Goal: Task Accomplishment & Management: Use online tool/utility

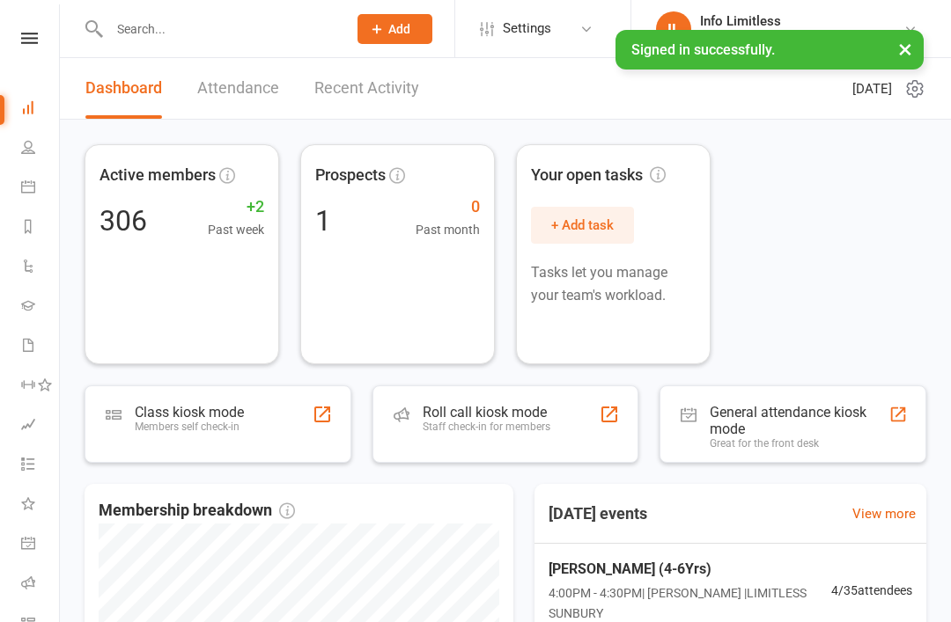
click at [24, 202] on link "Calendar" at bounding box center [41, 189] width 40 height 40
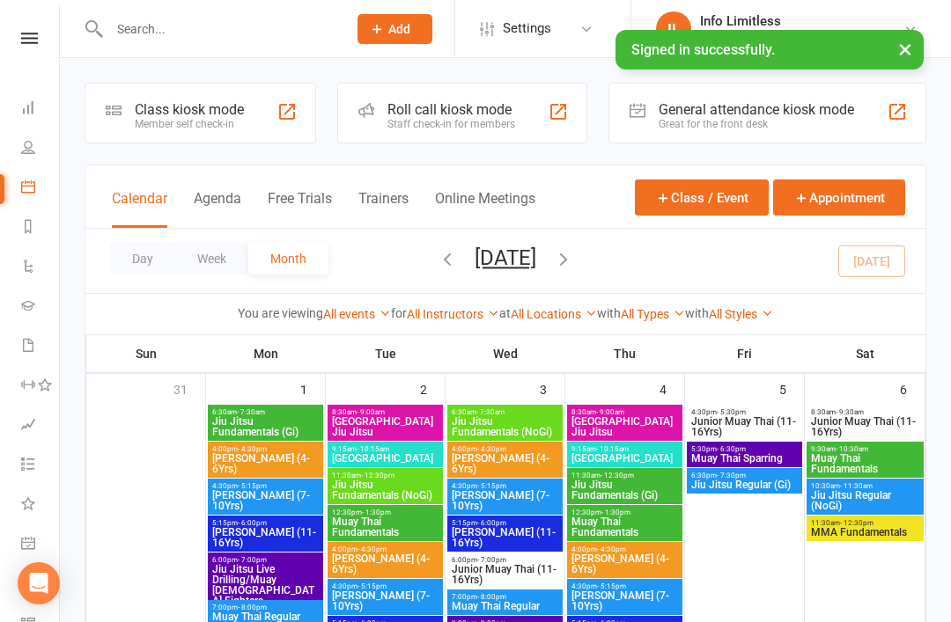
click at [158, 124] on div "Member self check-in" at bounding box center [189, 124] width 109 height 12
click at [190, 103] on div "Class kiosk mode" at bounding box center [189, 109] width 109 height 17
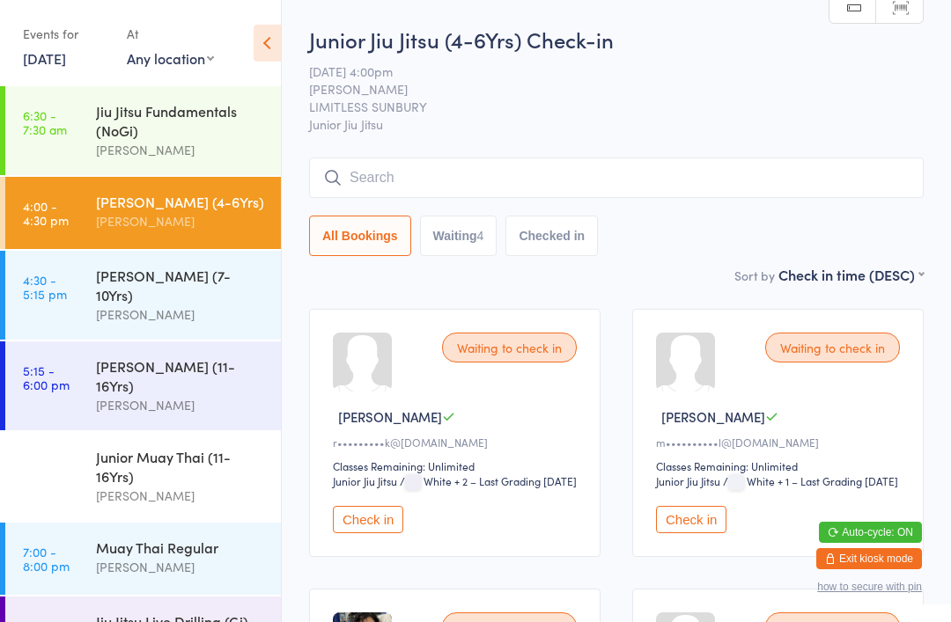
click at [523, 198] on input "search" at bounding box center [616, 178] width 614 height 40
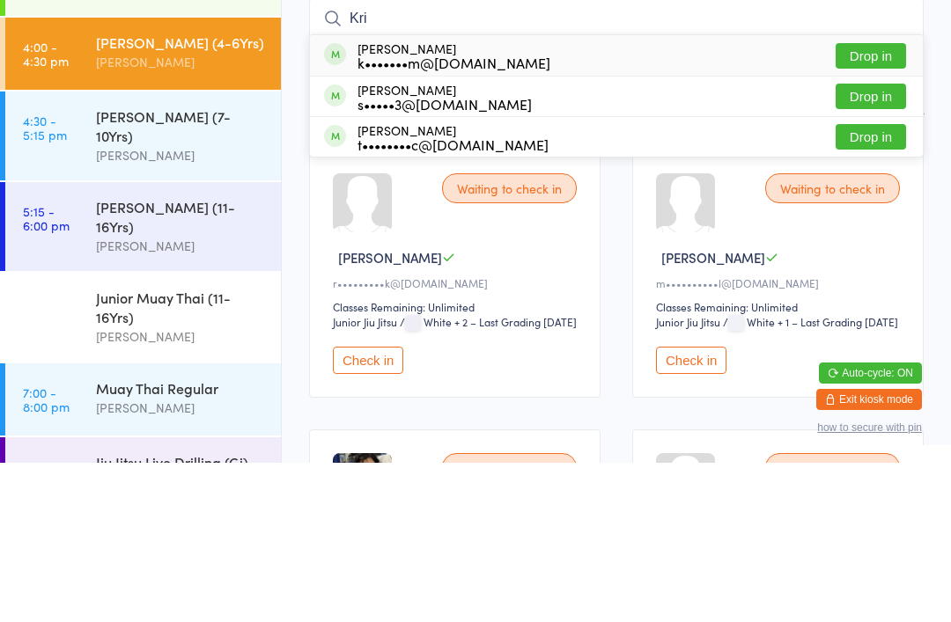
type input "Kri"
click at [871, 283] on button "Drop in" at bounding box center [870, 296] width 70 height 26
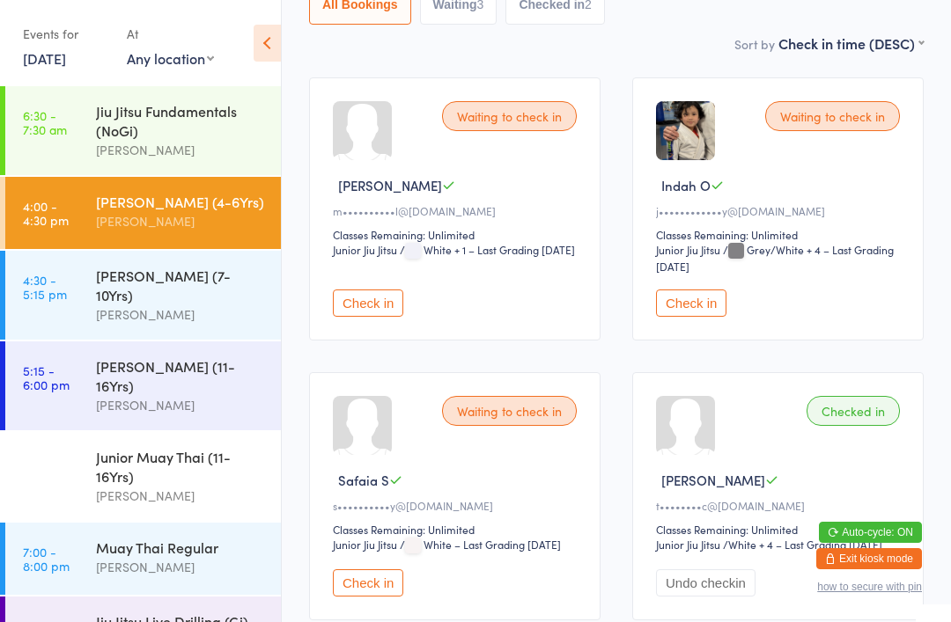
scroll to position [251, 0]
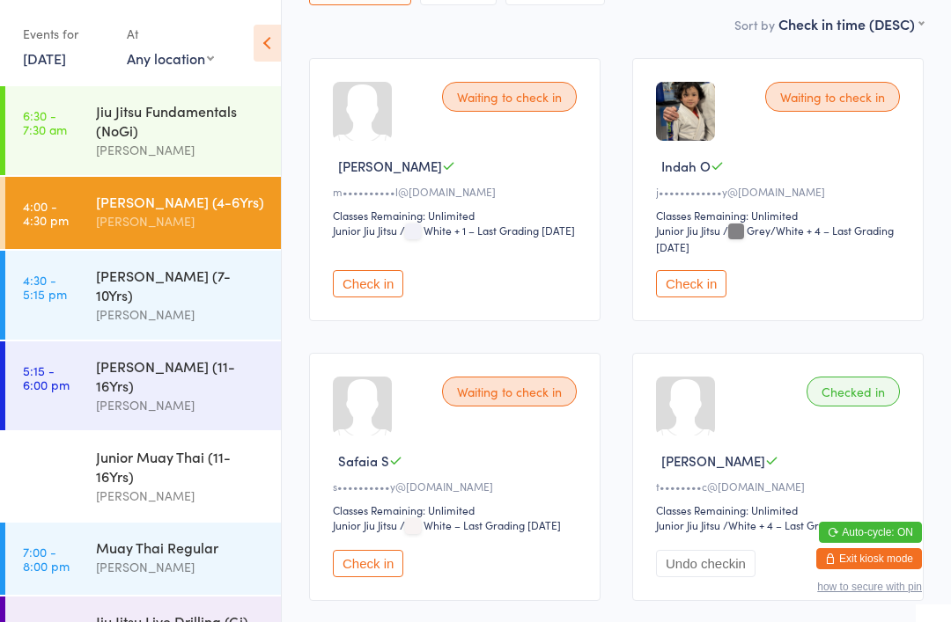
click at [387, 577] on button "Check in" at bounding box center [368, 563] width 70 height 27
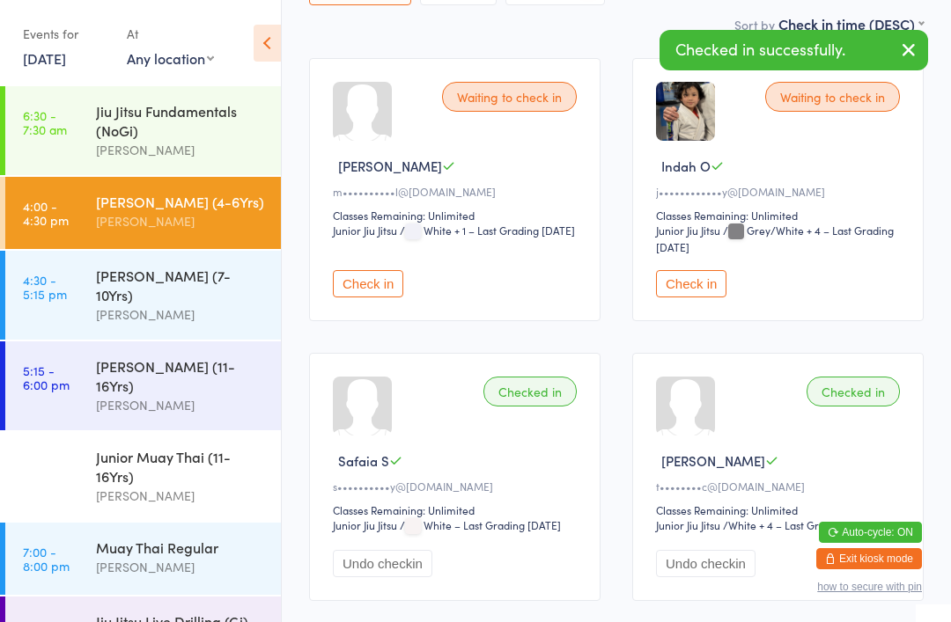
click at [223, 305] on div "[PERSON_NAME]" at bounding box center [181, 315] width 170 height 20
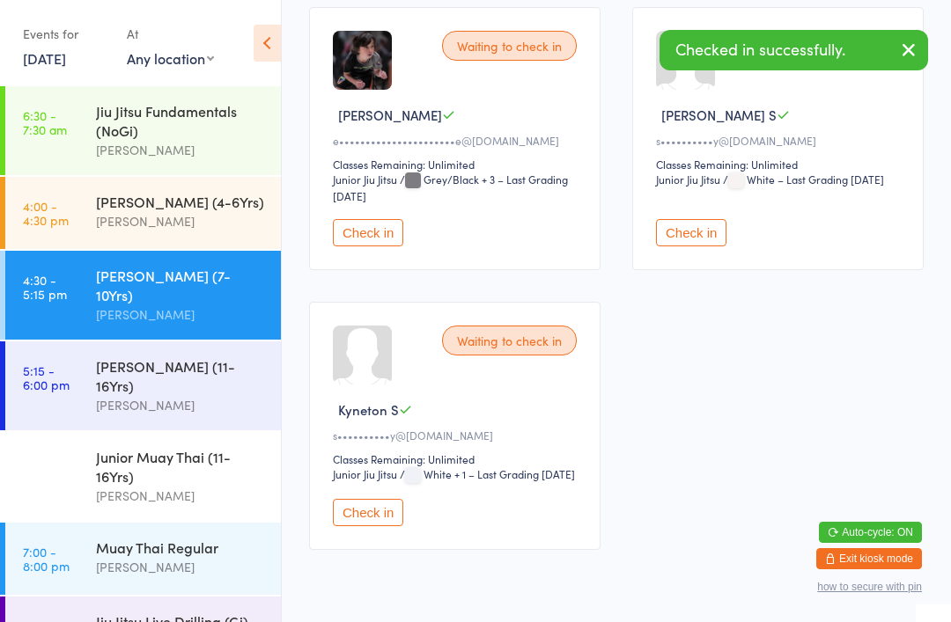
scroll to position [305, 0]
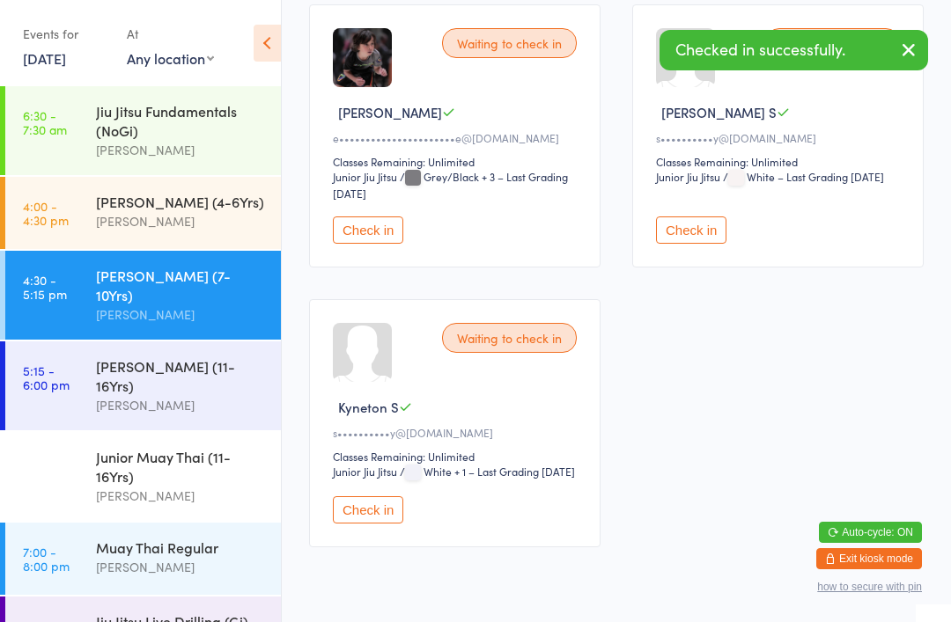
click at [693, 242] on button "Check in" at bounding box center [691, 230] width 70 height 27
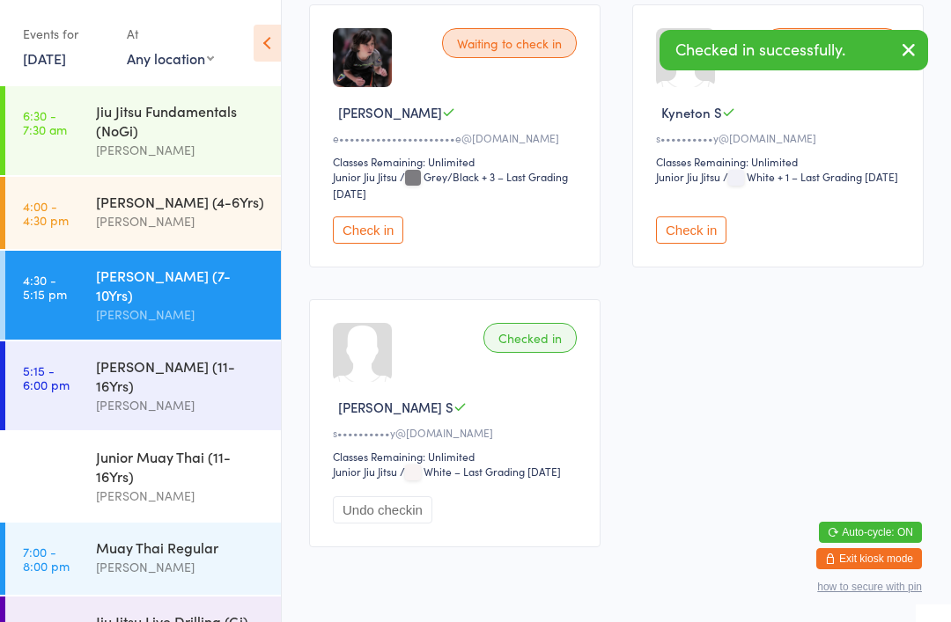
click at [704, 227] on button "Check in" at bounding box center [691, 230] width 70 height 27
click at [232, 356] on div "[PERSON_NAME] (11-16Yrs)" at bounding box center [181, 375] width 170 height 39
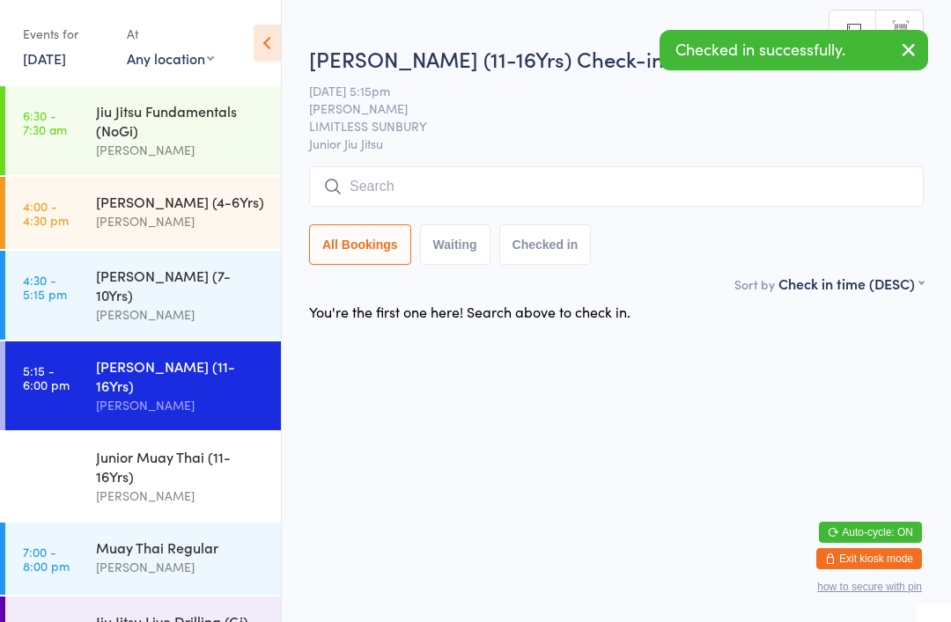
click at [210, 289] on div "[PERSON_NAME] (7-10Yrs)" at bounding box center [181, 285] width 170 height 39
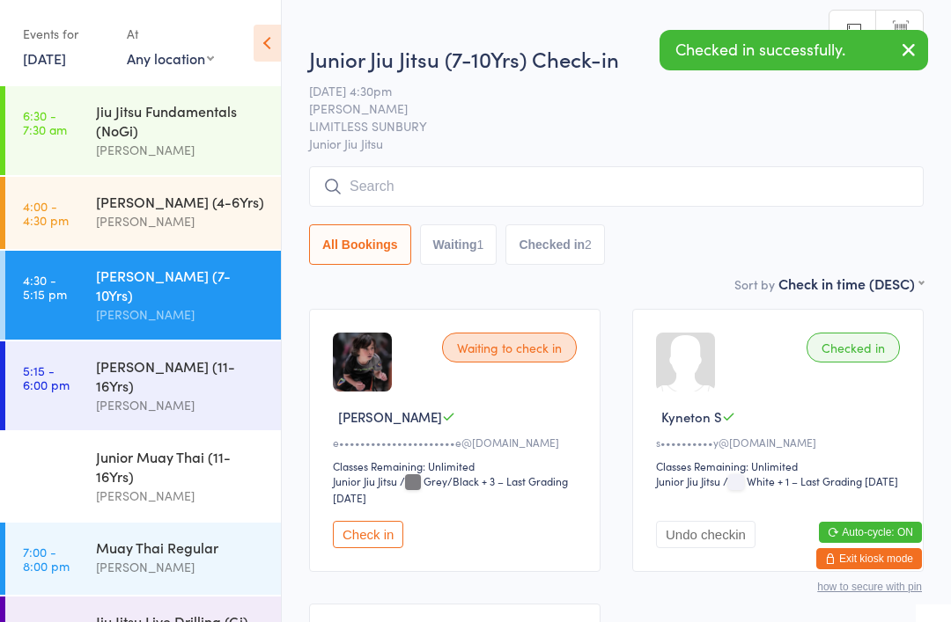
click at [222, 217] on div "[PERSON_NAME]" at bounding box center [181, 221] width 170 height 20
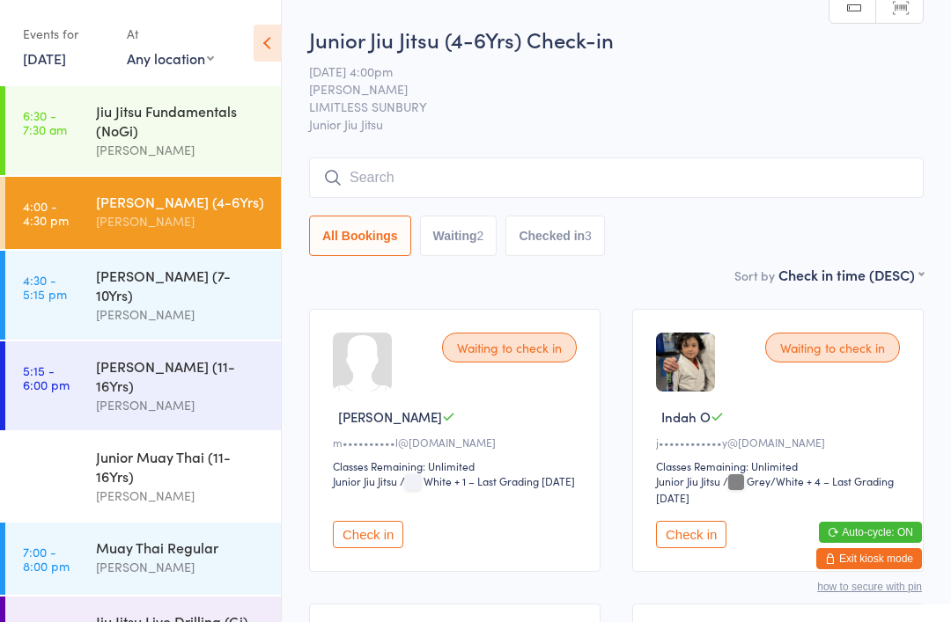
click at [544, 181] on input "search" at bounding box center [616, 178] width 614 height 40
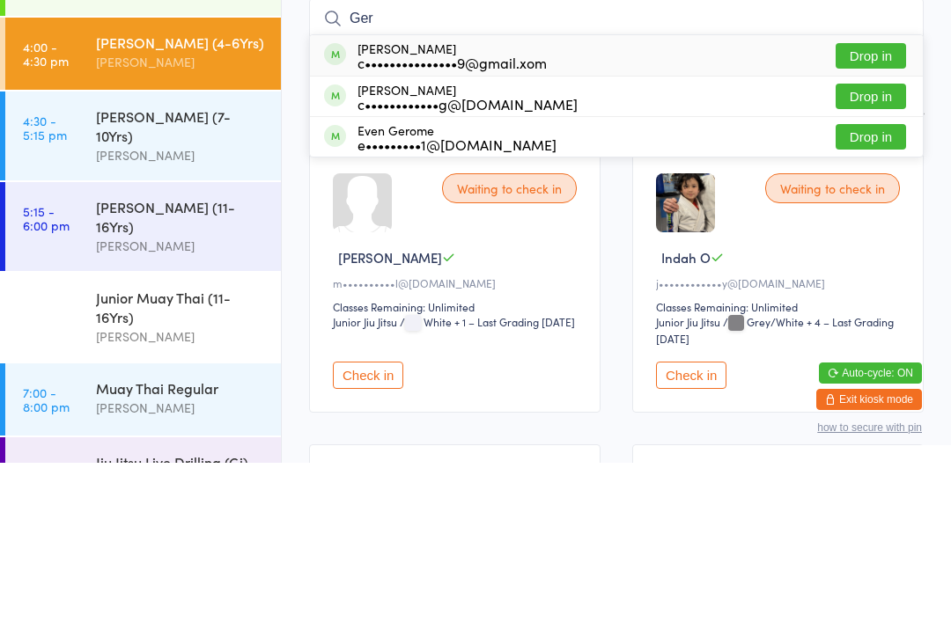
type input "Ger"
click at [886, 202] on button "Drop in" at bounding box center [870, 215] width 70 height 26
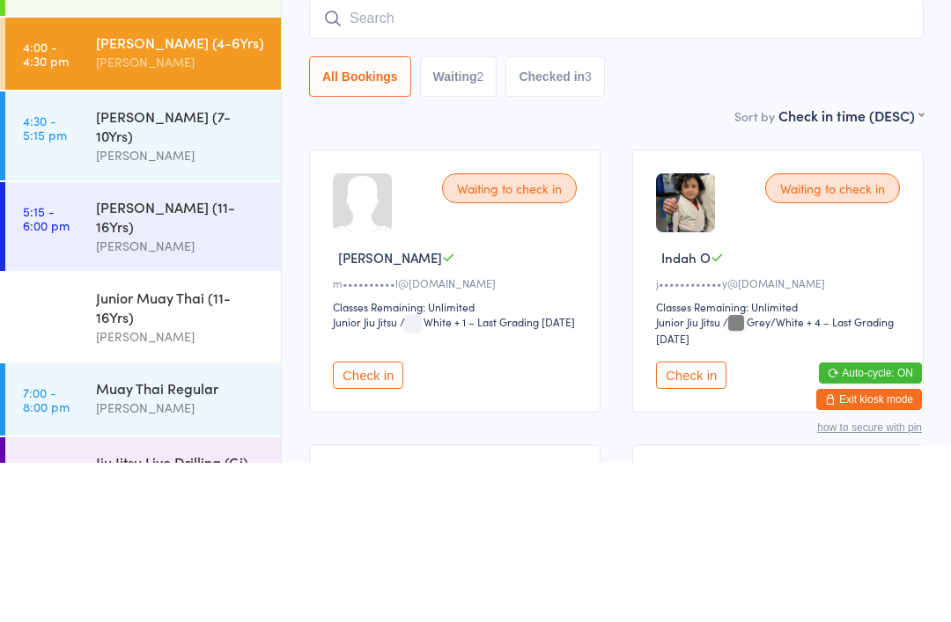
scroll to position [159, 0]
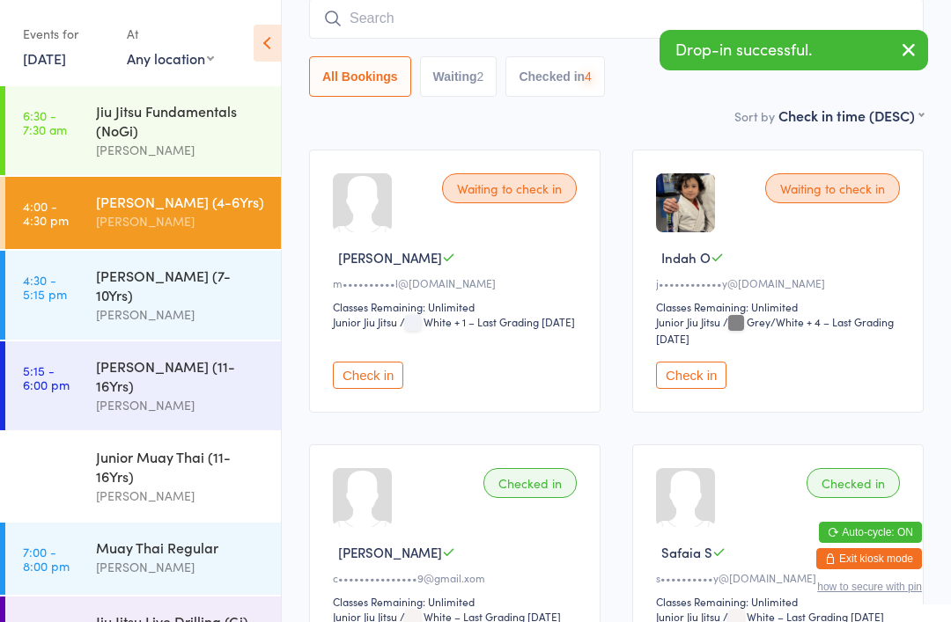
click at [454, 16] on input "search" at bounding box center [616, 18] width 614 height 40
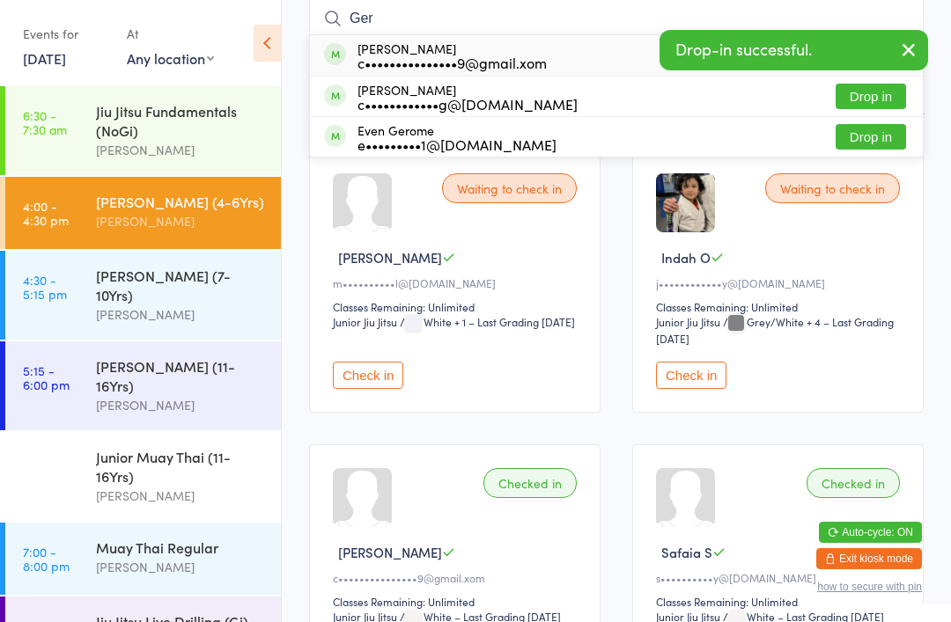
type input "Ger"
click at [873, 98] on button "Drop in" at bounding box center [870, 97] width 70 height 26
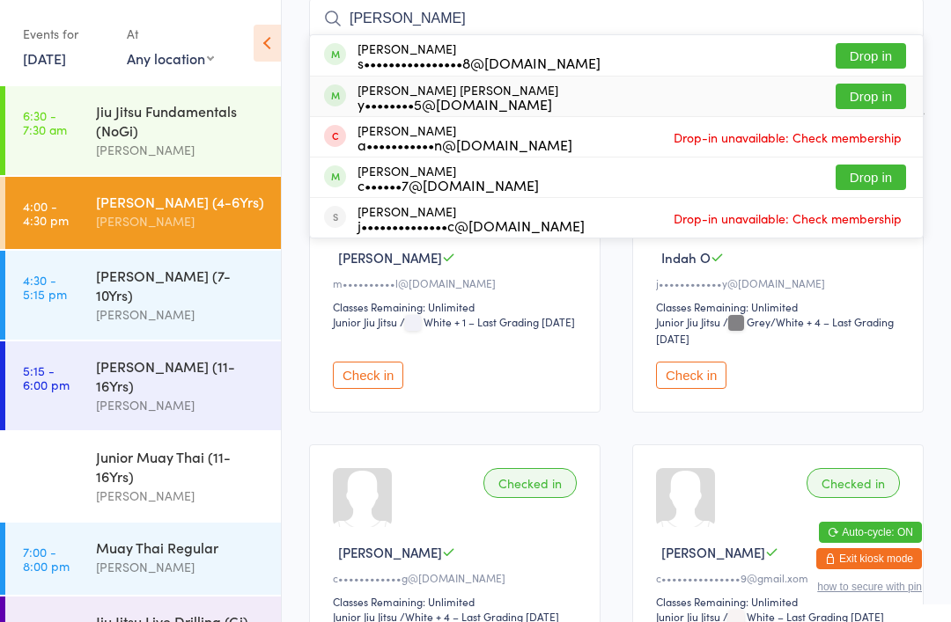
type input "tom"
click at [485, 107] on div "y••••••••5@gmail.com" at bounding box center [457, 104] width 201 height 14
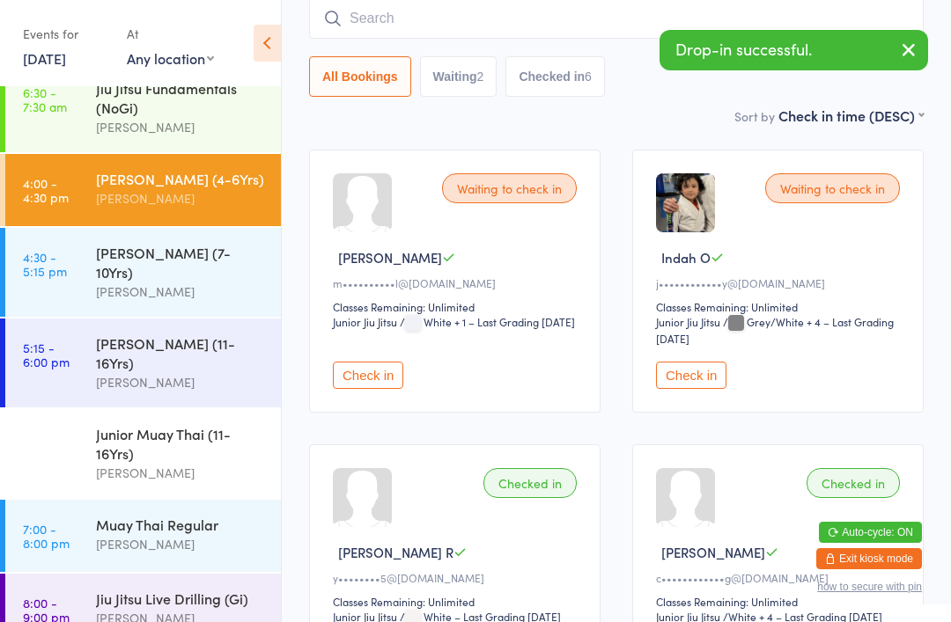
scroll to position [22, 0]
click at [194, 250] on div "[PERSON_NAME] (7-10Yrs)" at bounding box center [181, 263] width 170 height 39
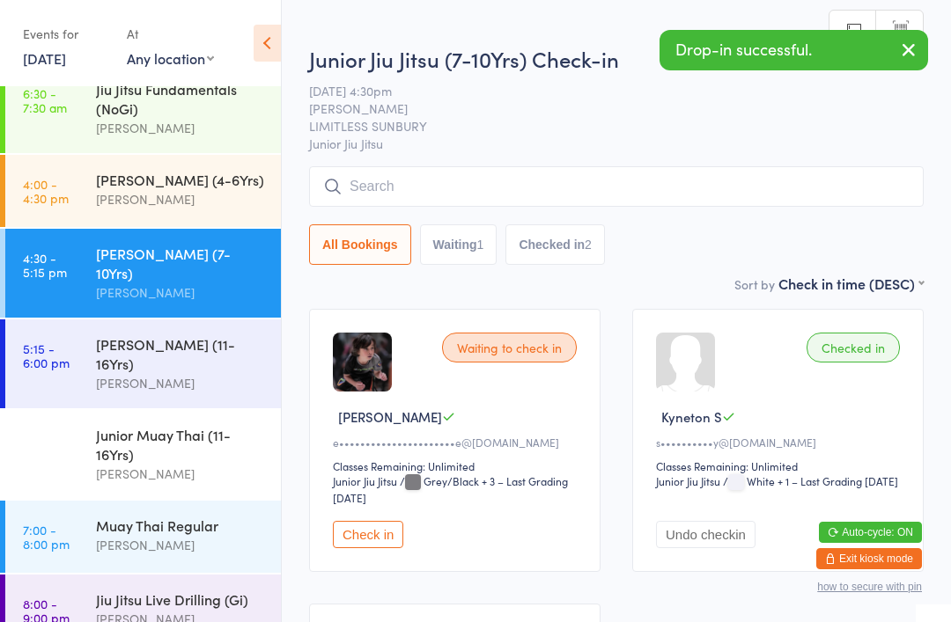
click at [447, 181] on input "search" at bounding box center [616, 186] width 614 height 40
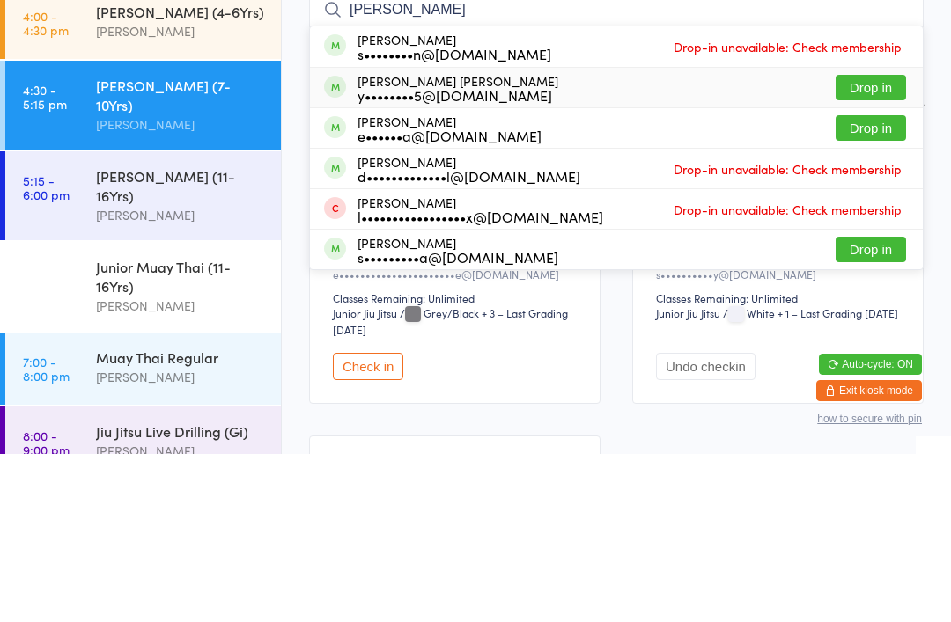
type input "Sam"
click at [466, 256] on div "y••••••••5@gmail.com" at bounding box center [457, 263] width 201 height 14
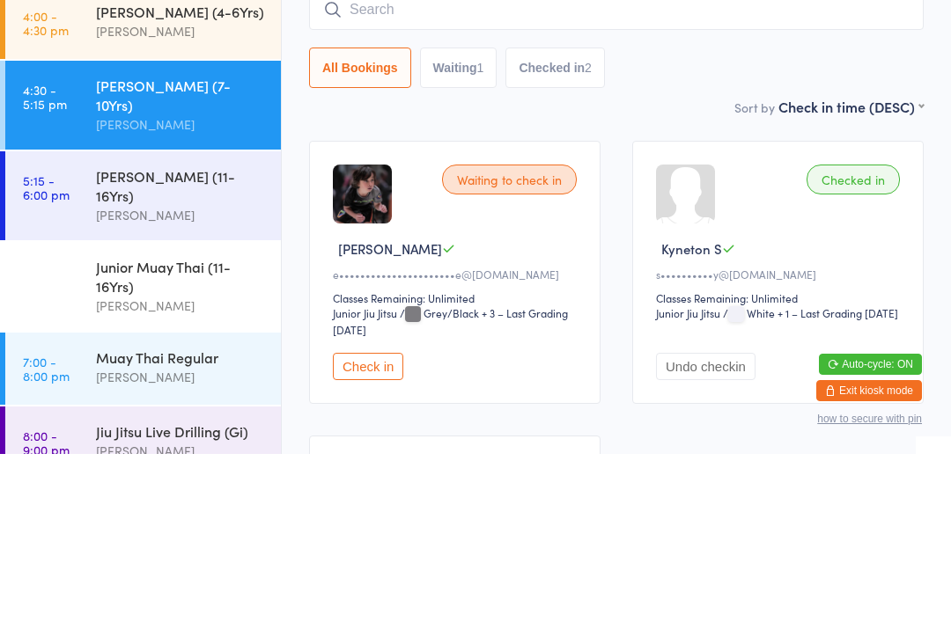
scroll to position [168, 0]
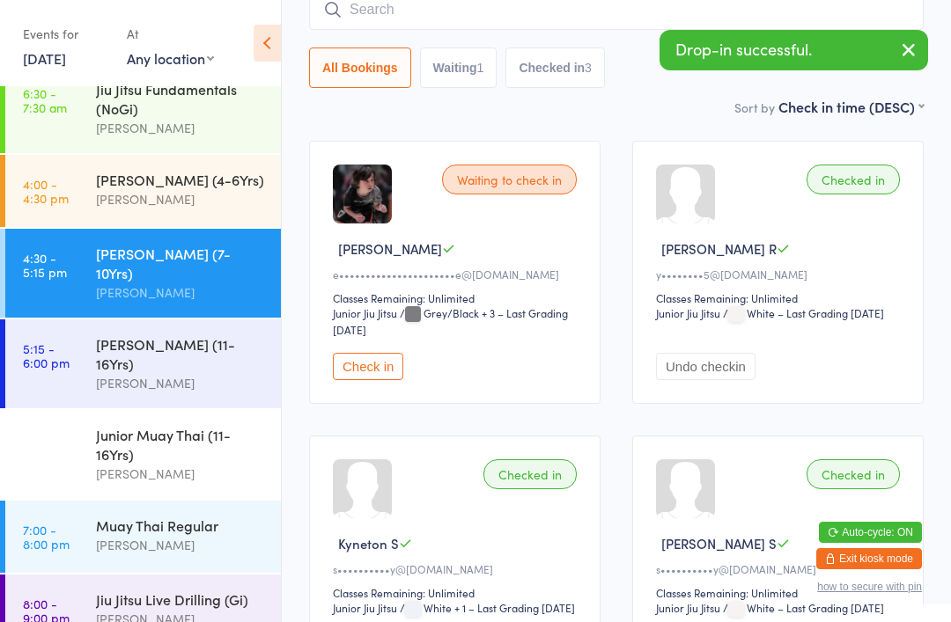
click at [208, 218] on div "Junior Jiu Jitsu (4-6Yrs) Megan Skidmore" at bounding box center [188, 190] width 185 height 70
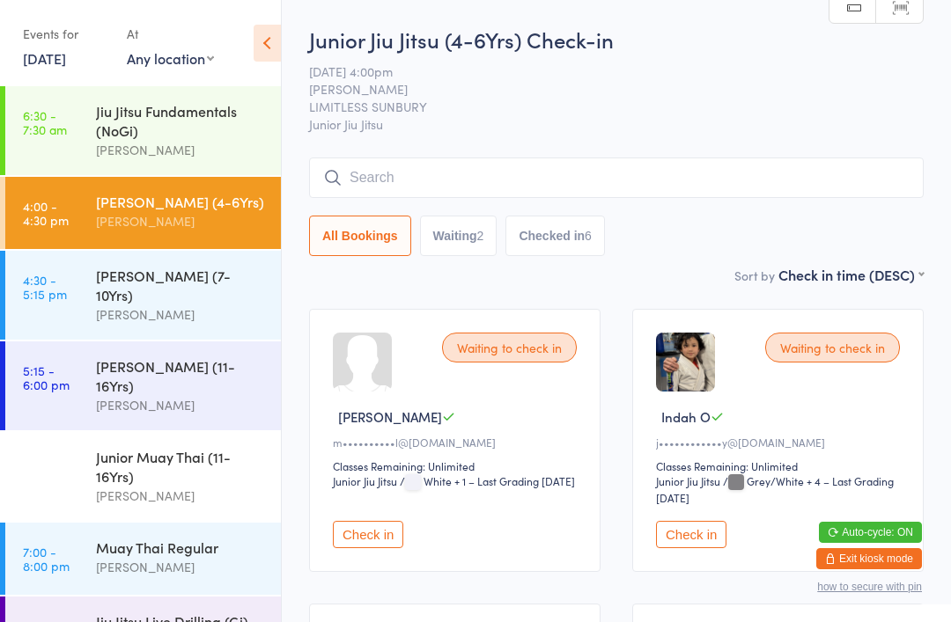
click at [377, 187] on input "search" at bounding box center [616, 178] width 614 height 40
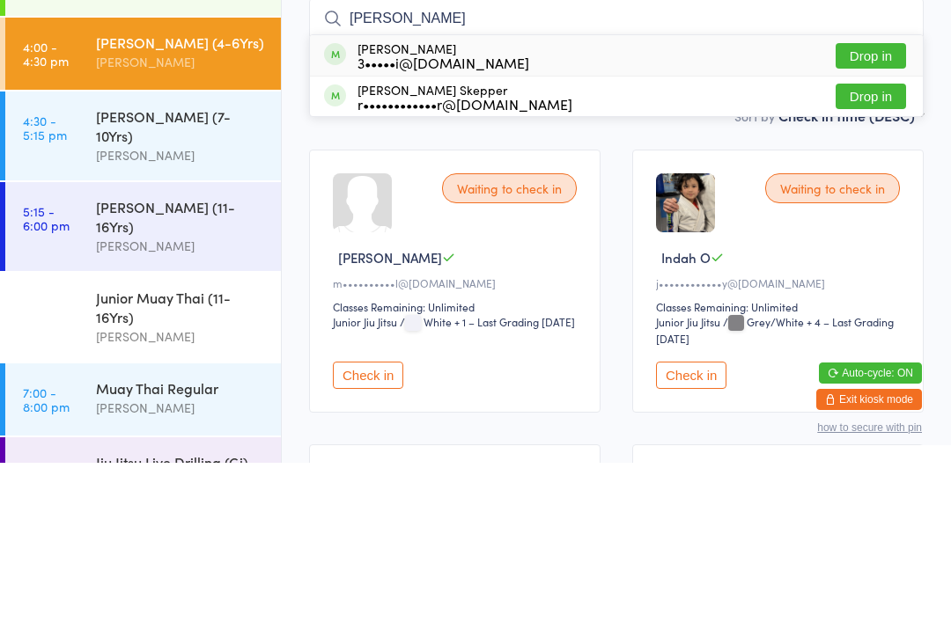
type input "Billy"
click at [869, 202] on button "Drop in" at bounding box center [870, 215] width 70 height 26
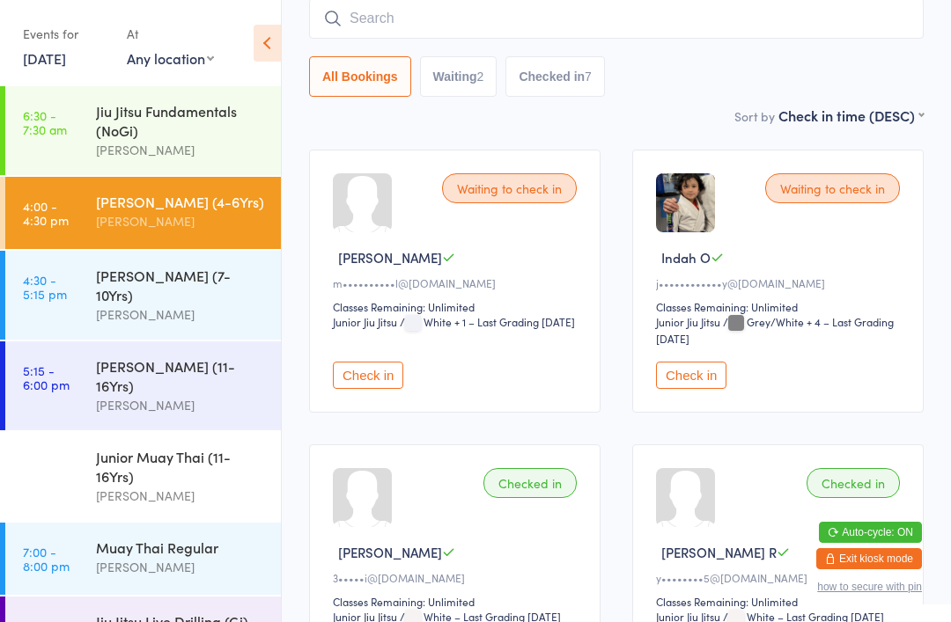
click at [515, 18] on input "search" at bounding box center [616, 18] width 614 height 40
type input "J"
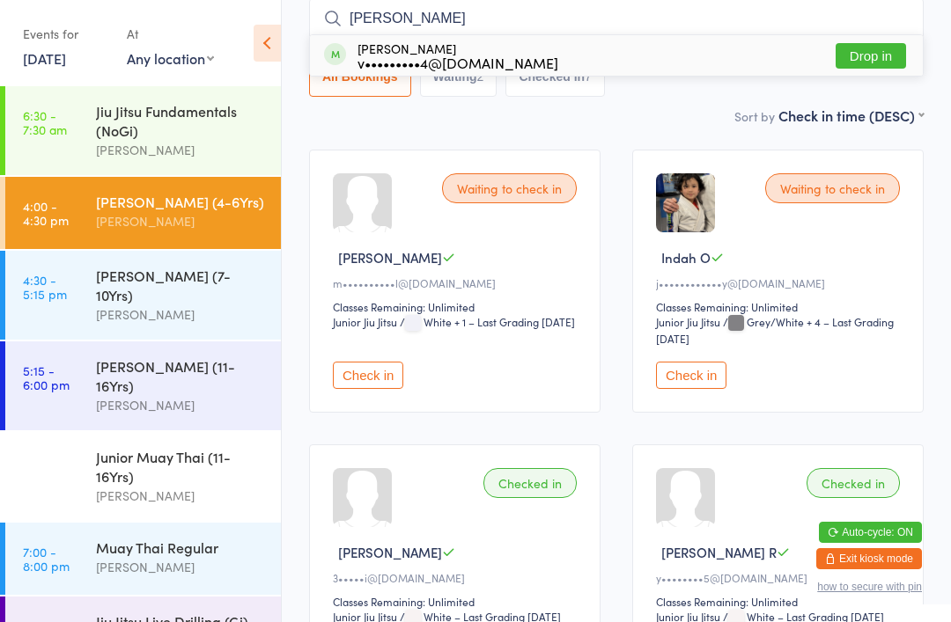
type input "Boris"
click at [878, 63] on button "Drop in" at bounding box center [870, 56] width 70 height 26
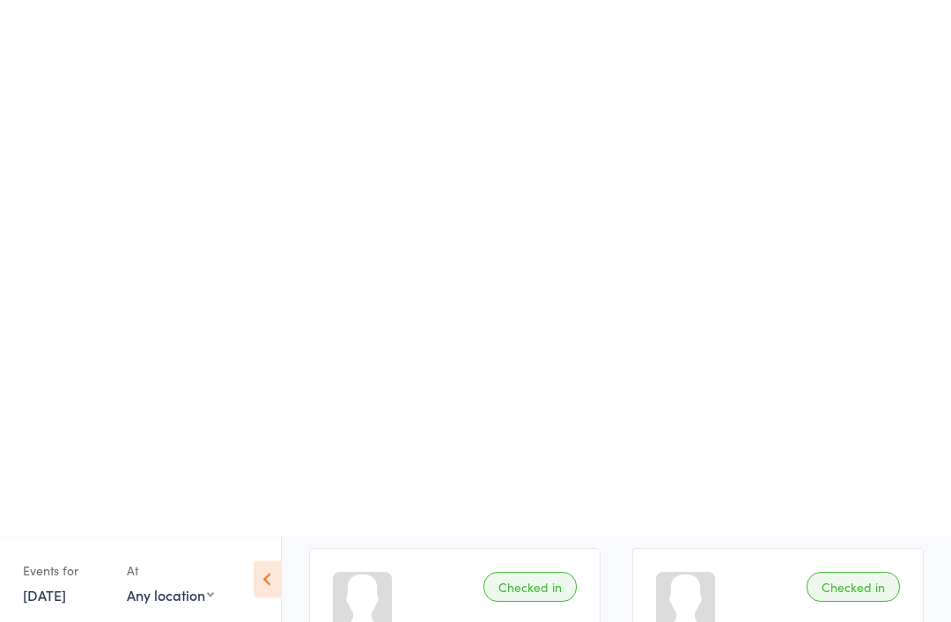
scroll to position [0, 0]
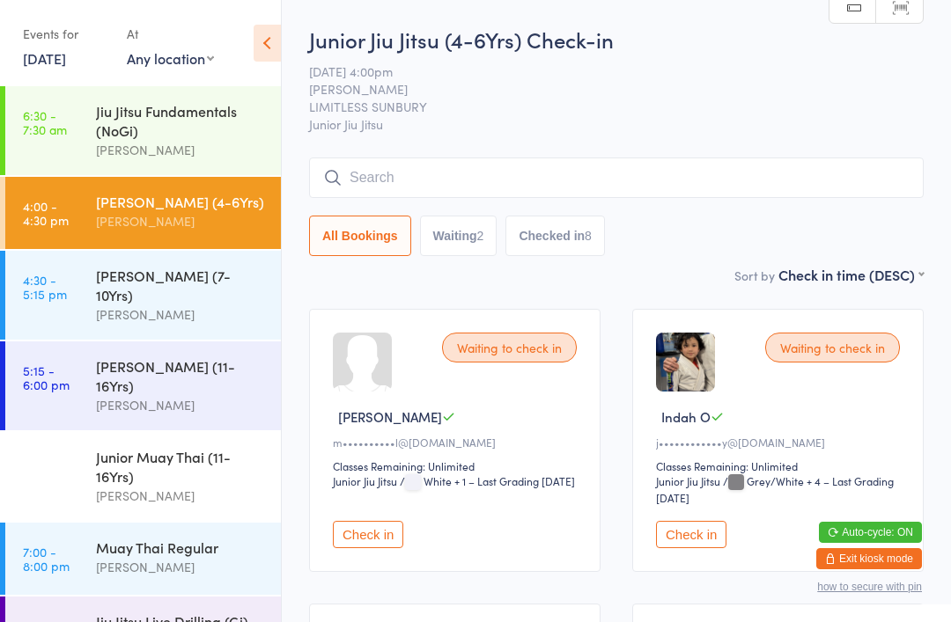
click at [476, 186] on input "search" at bounding box center [616, 178] width 614 height 40
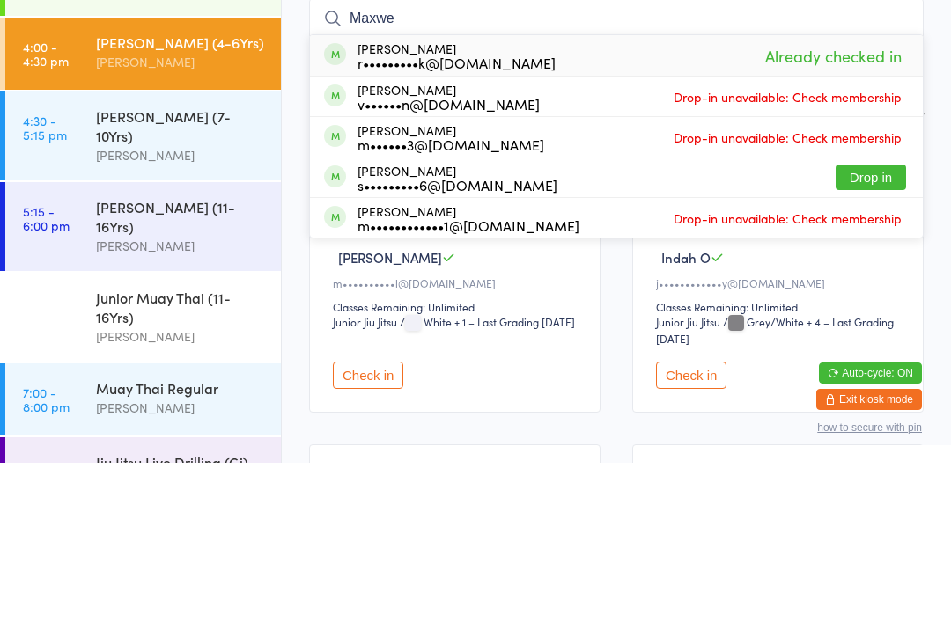
type input "Maxwe"
click at [504, 215] on div "r•••••••••k@gmail.com" at bounding box center [456, 222] width 198 height 14
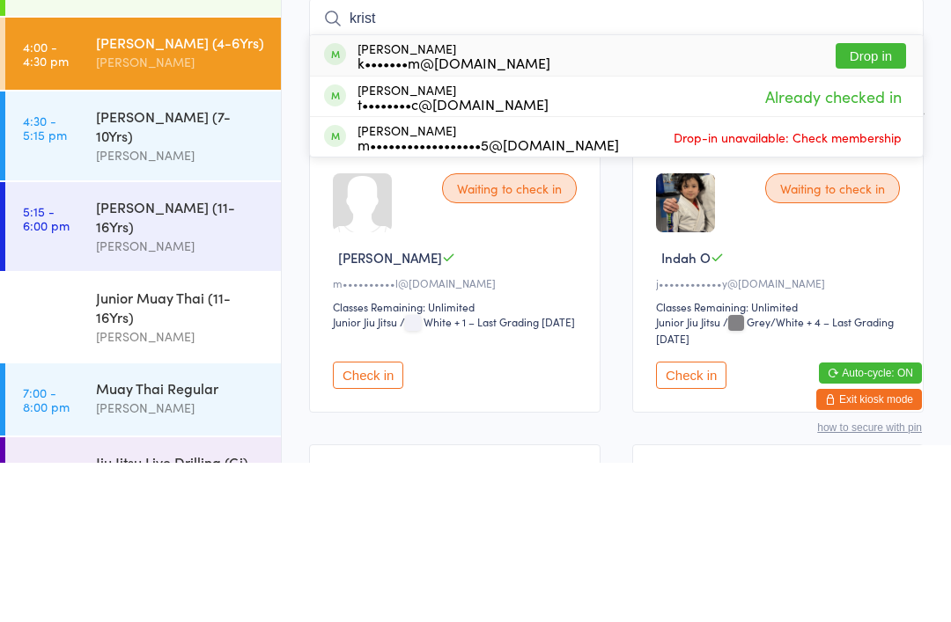
type input "krist"
click at [543, 236] on div "Kristian Ukalovic t••••••••c@gmail.com Already checked in" at bounding box center [616, 256] width 613 height 40
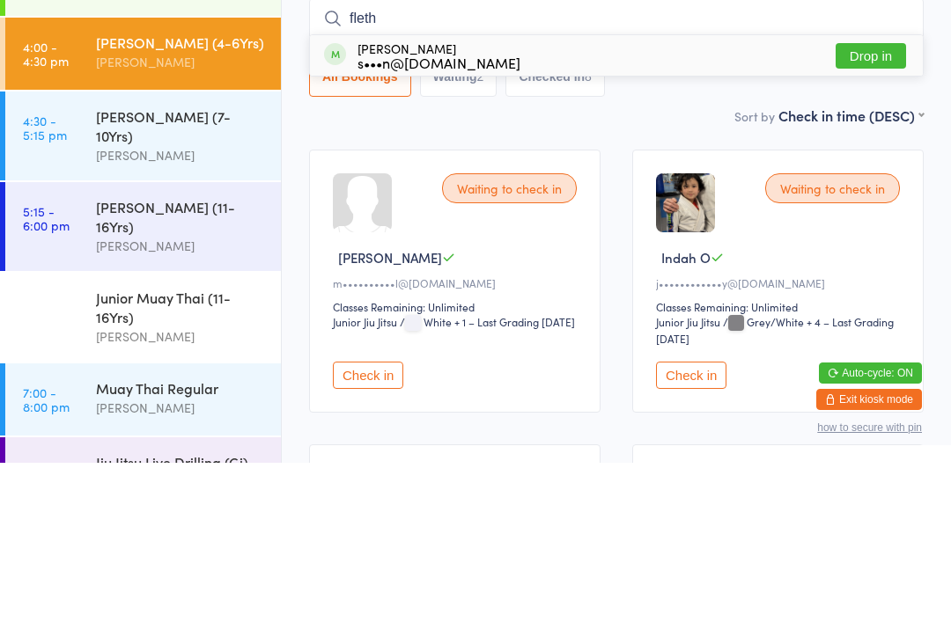
type input "fleth"
click at [456, 215] on div "s•••n@sandmangroup.com.au" at bounding box center [438, 222] width 163 height 14
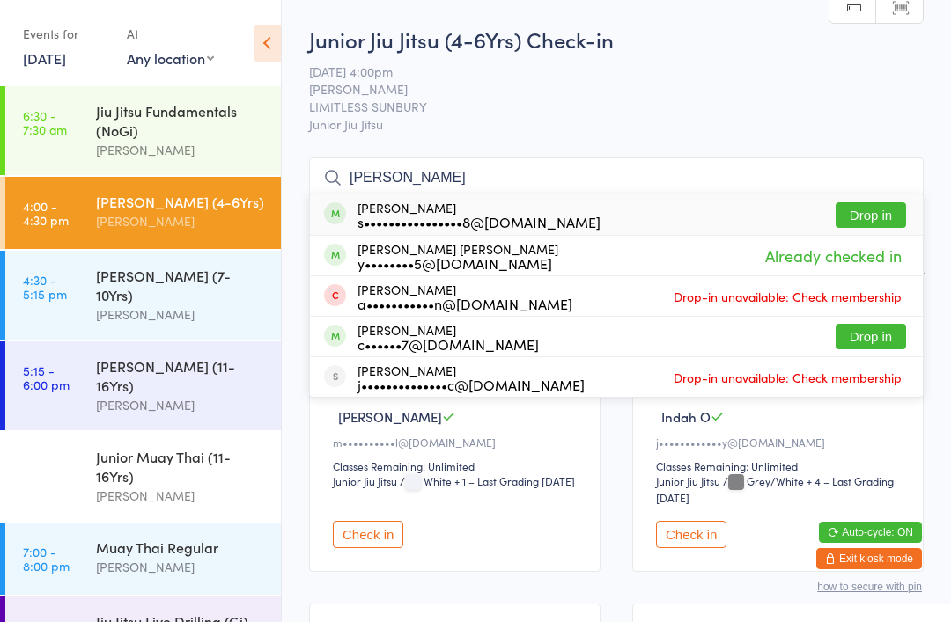
click at [644, 102] on span "LIMITLESS SUNBURY" at bounding box center [602, 107] width 587 height 18
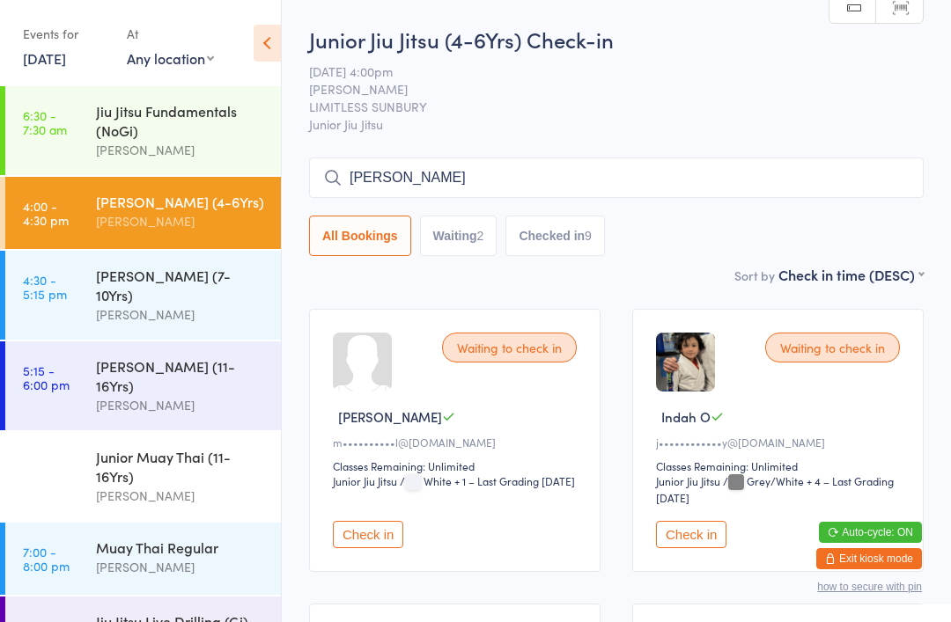
click at [496, 189] on input "tom" at bounding box center [616, 178] width 614 height 40
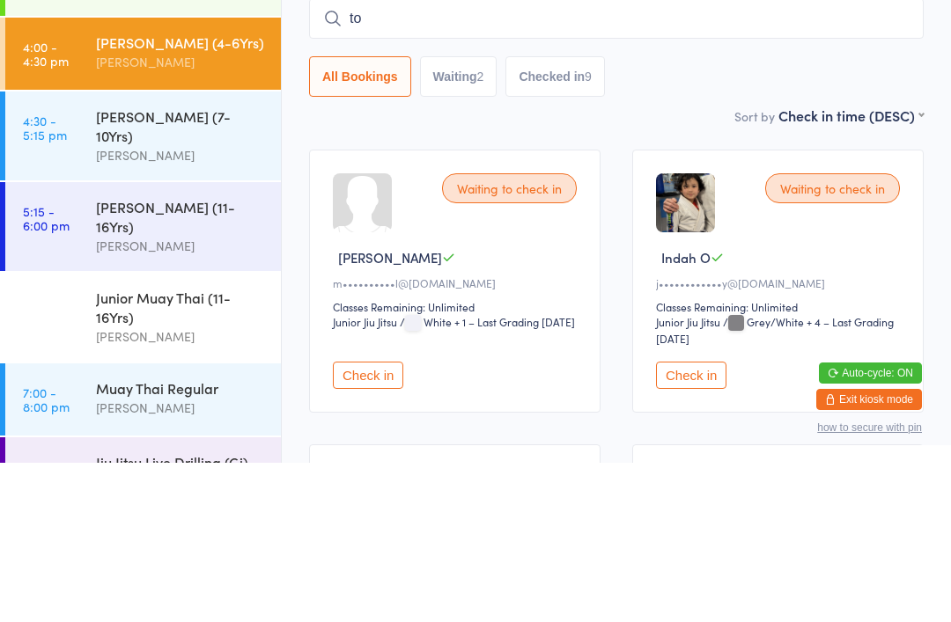
type input "t"
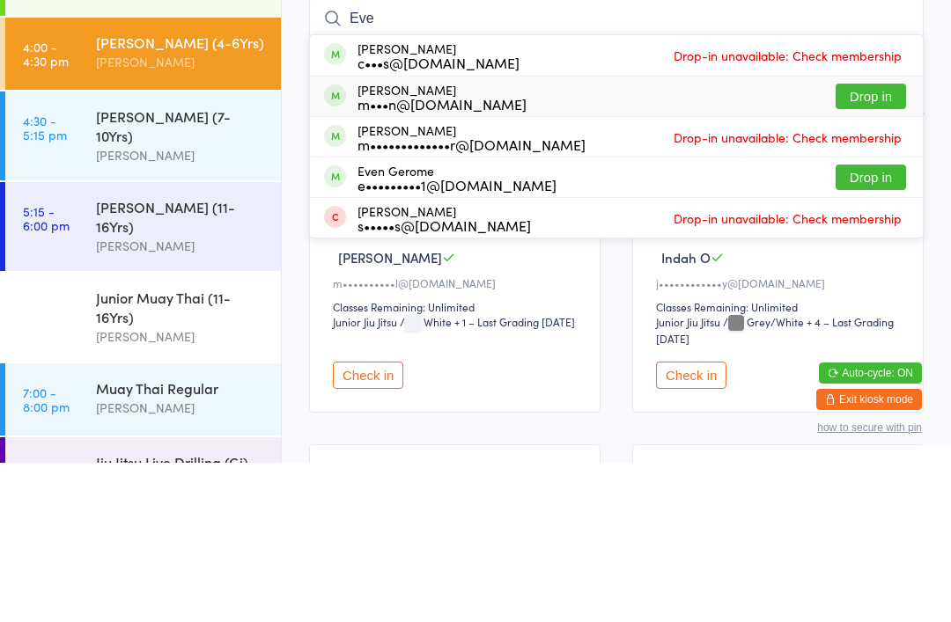
type input "Eve"
click at [590, 236] on div "Eve skidmore m•••n@limitlessmma.com.au Drop in" at bounding box center [616, 256] width 613 height 40
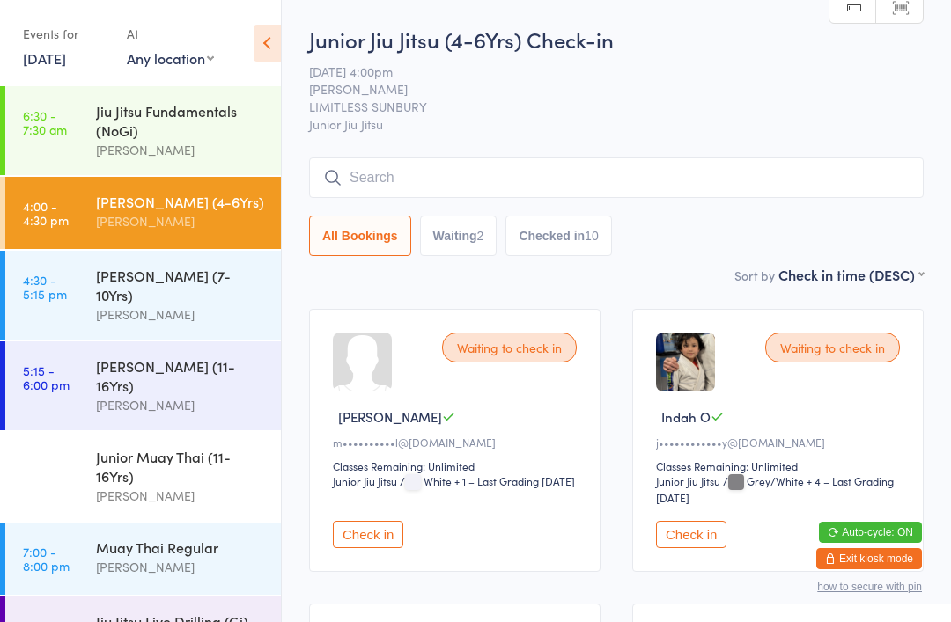
click at [120, 305] on div "[PERSON_NAME]" at bounding box center [181, 315] width 170 height 20
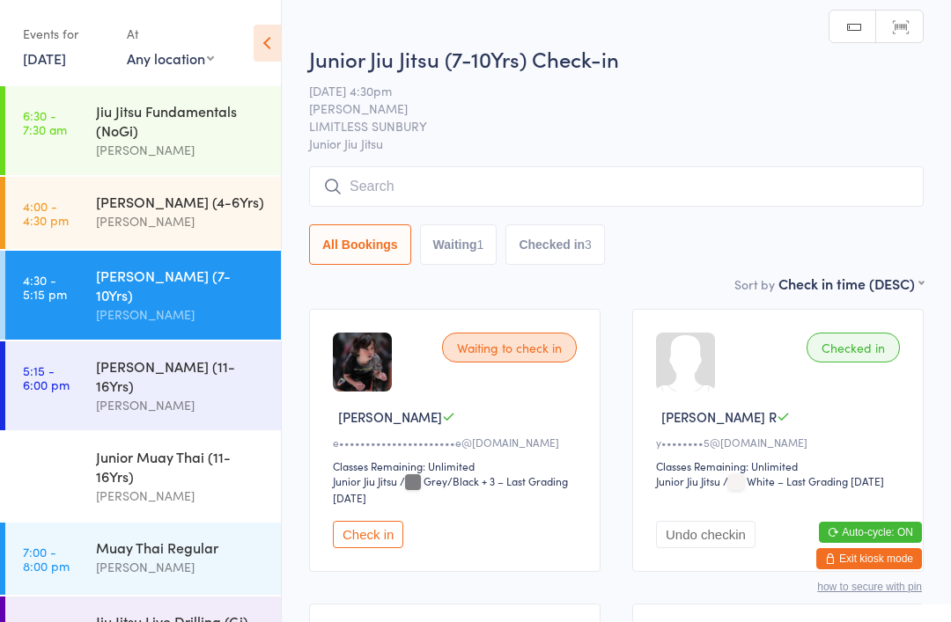
click at [435, 195] on input "search" at bounding box center [616, 186] width 614 height 40
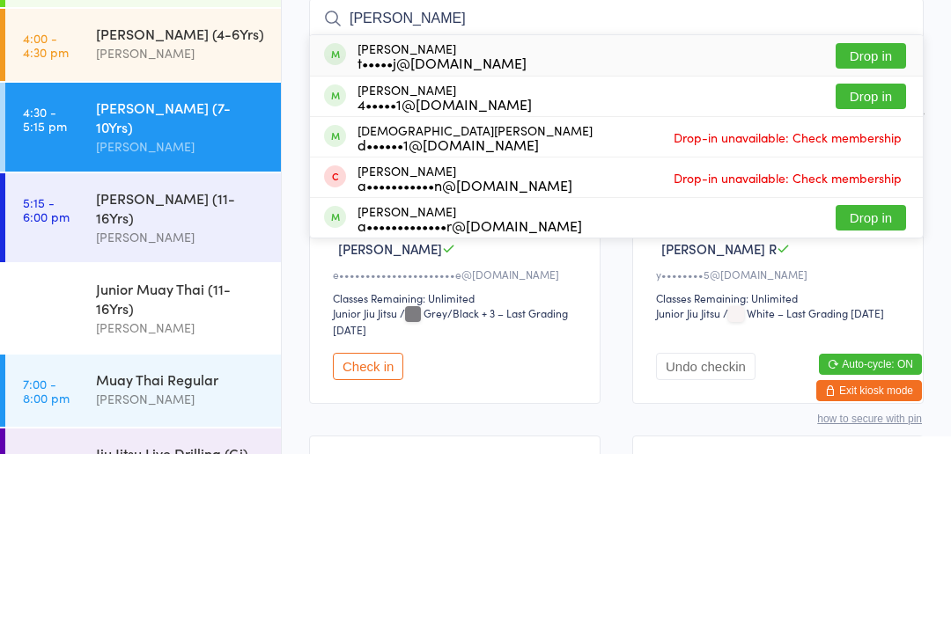
type input "Isaac"
click at [871, 211] on button "Drop in" at bounding box center [870, 224] width 70 height 26
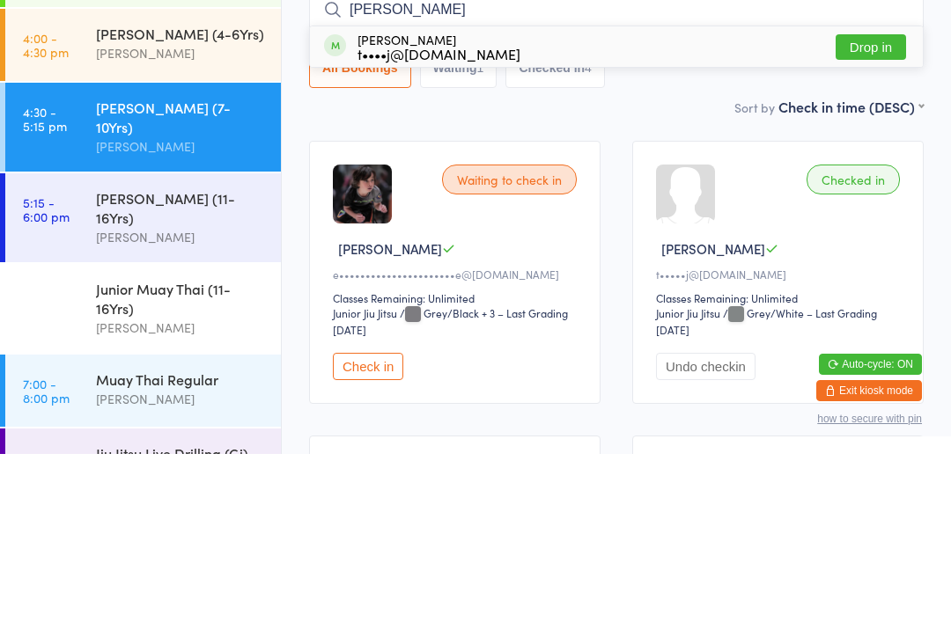
type input "xavier"
click at [871, 202] on button "Drop in" at bounding box center [870, 215] width 70 height 26
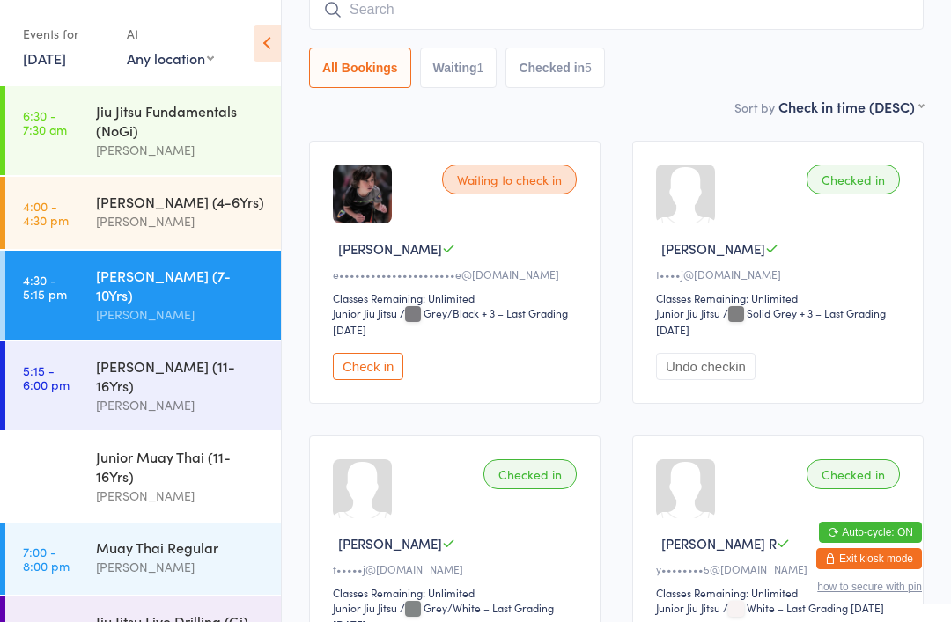
click at [464, 21] on input "search" at bounding box center [616, 9] width 614 height 40
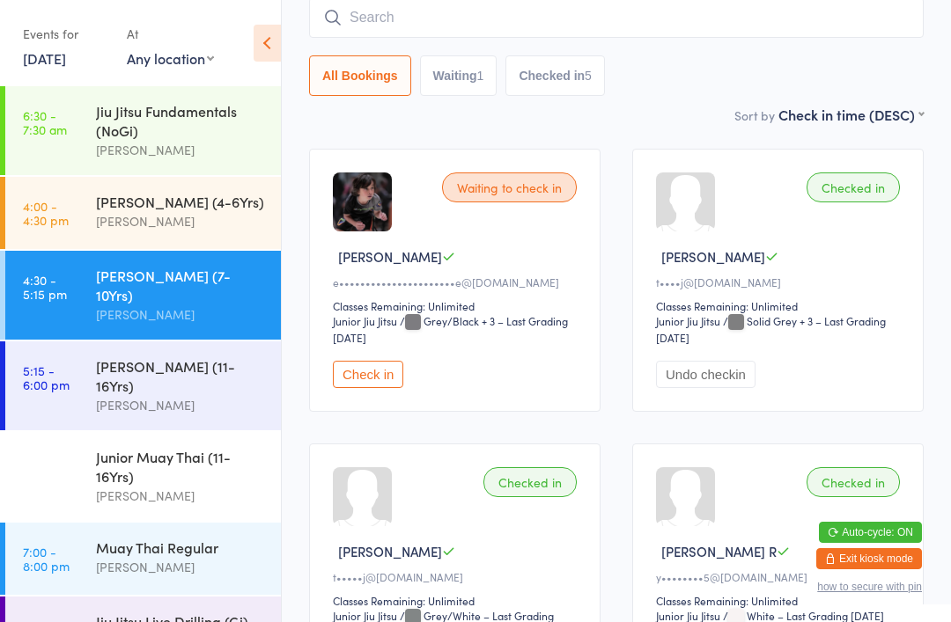
scroll to position [159, 0]
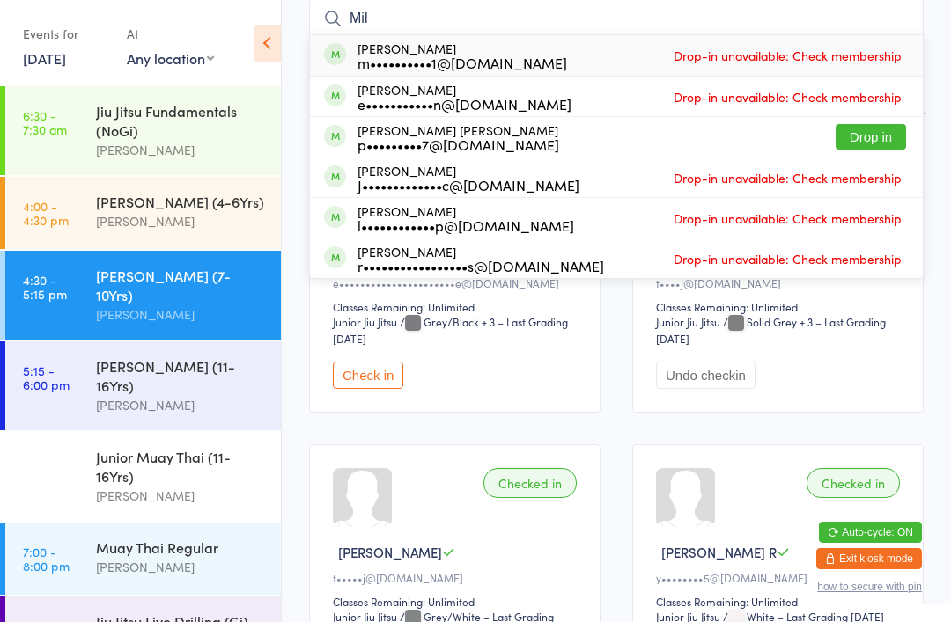
type input "Mil"
click at [897, 144] on button "Drop in" at bounding box center [870, 137] width 70 height 26
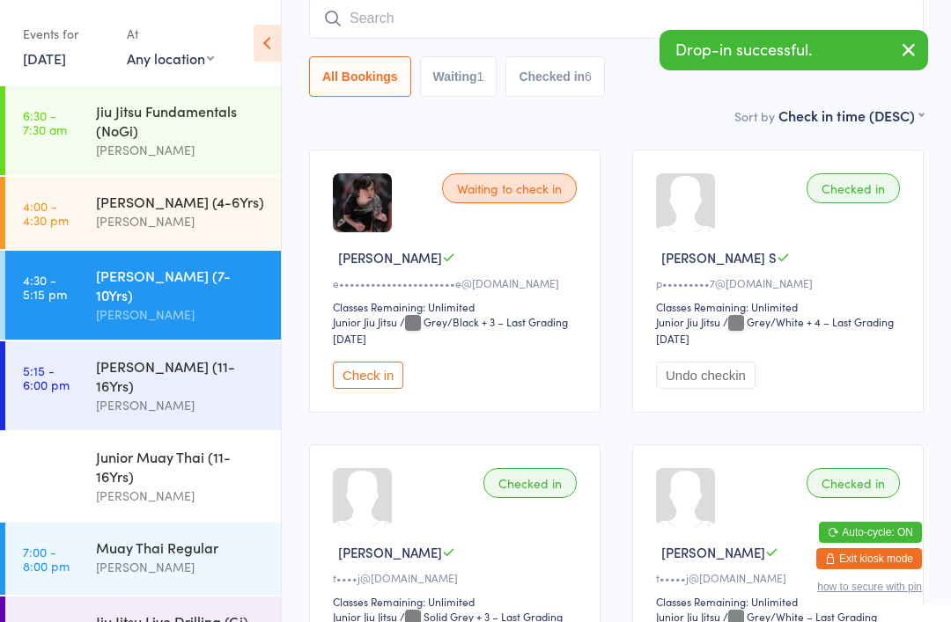
click at [368, 15] on input "search" at bounding box center [616, 18] width 614 height 40
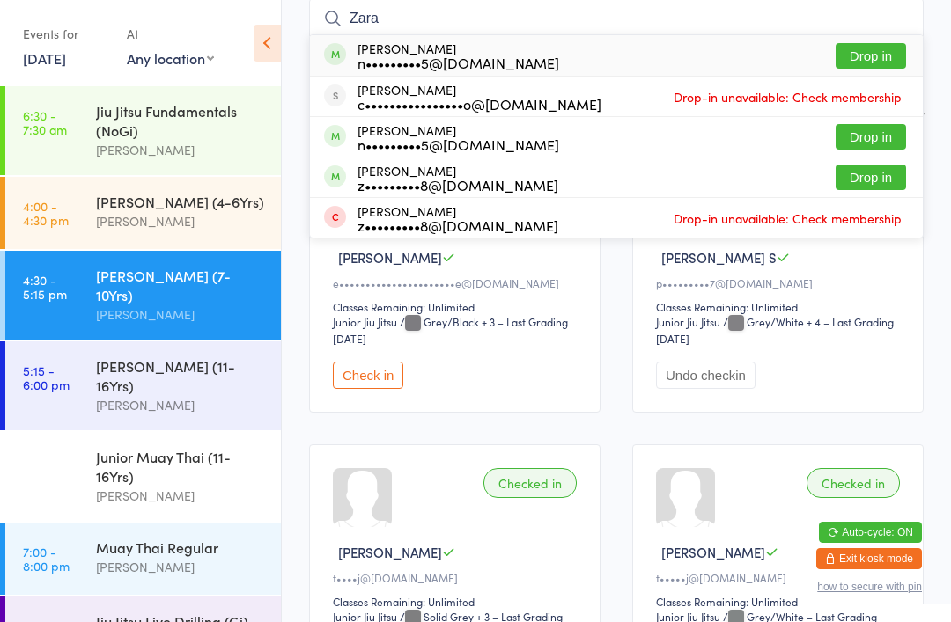
type input "Zara"
click at [886, 50] on button "Drop in" at bounding box center [870, 56] width 70 height 26
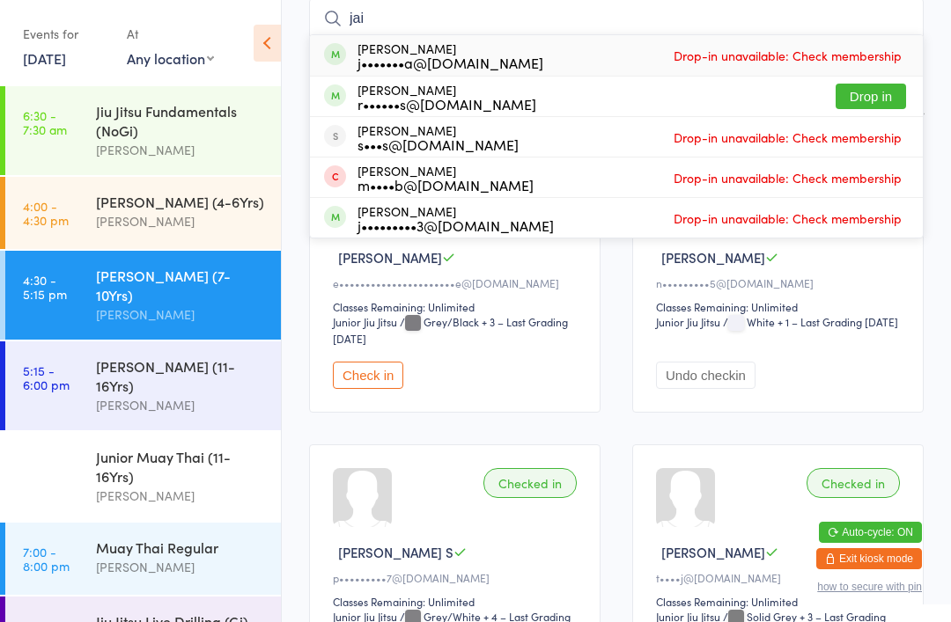
type input "jai"
click at [863, 96] on button "Drop in" at bounding box center [870, 97] width 70 height 26
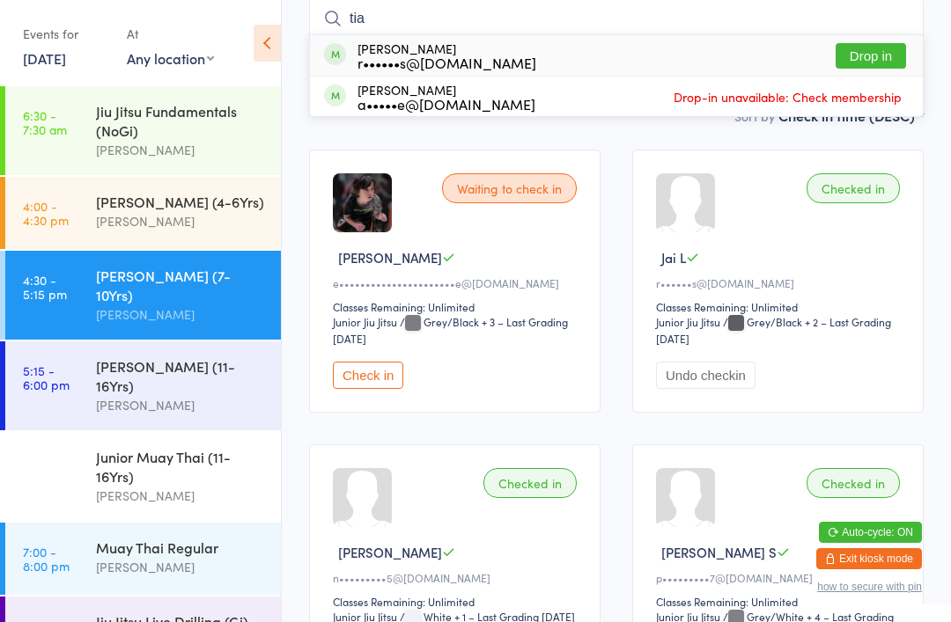
type input "tia"
click at [867, 54] on button "Drop in" at bounding box center [870, 56] width 70 height 26
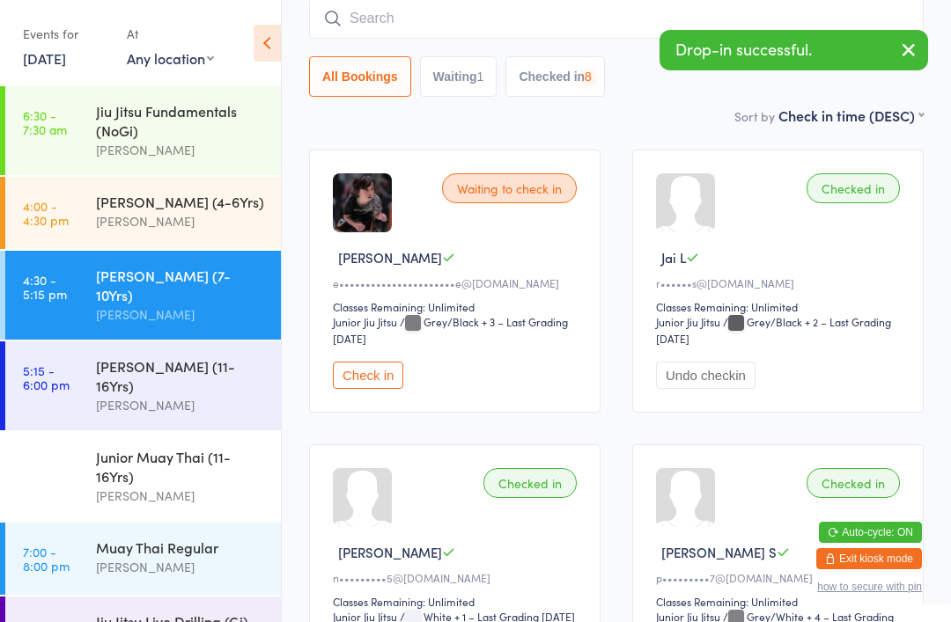
click at [867, 55] on div "Drop-in successful." at bounding box center [793, 50] width 268 height 40
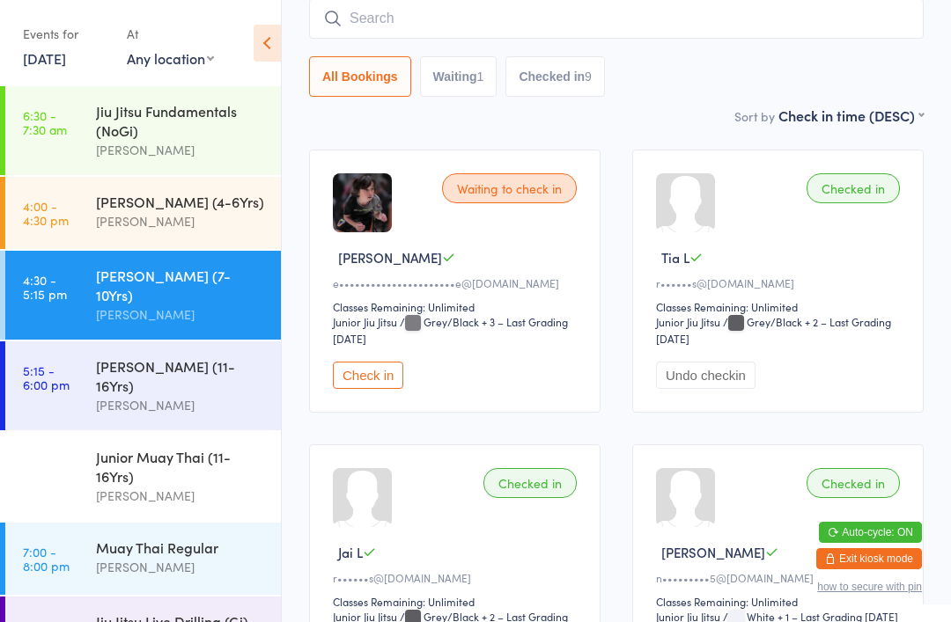
click at [514, 20] on input "search" at bounding box center [616, 18] width 614 height 40
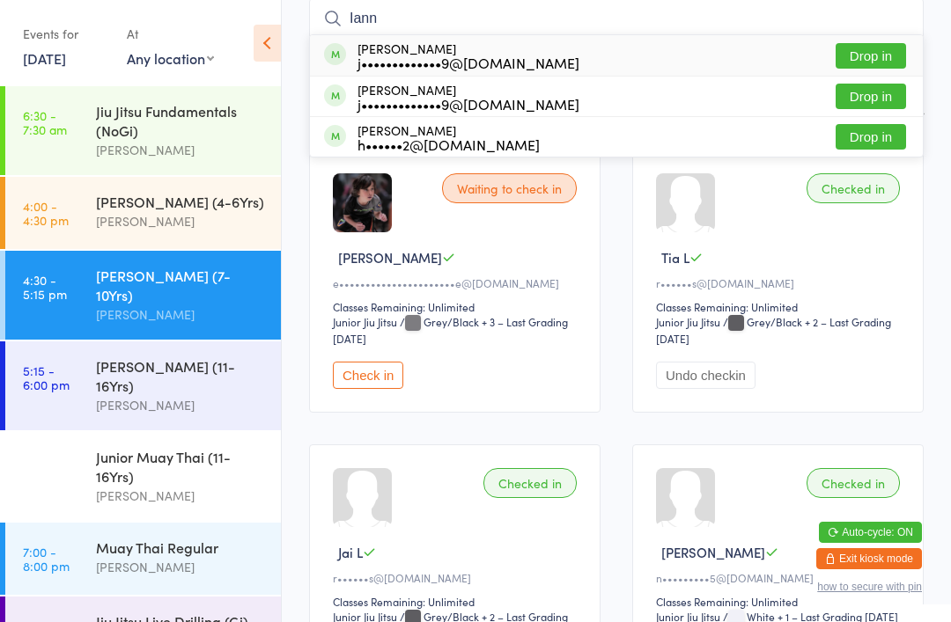
type input "Iann"
click at [871, 54] on button "Drop in" at bounding box center [870, 56] width 70 height 26
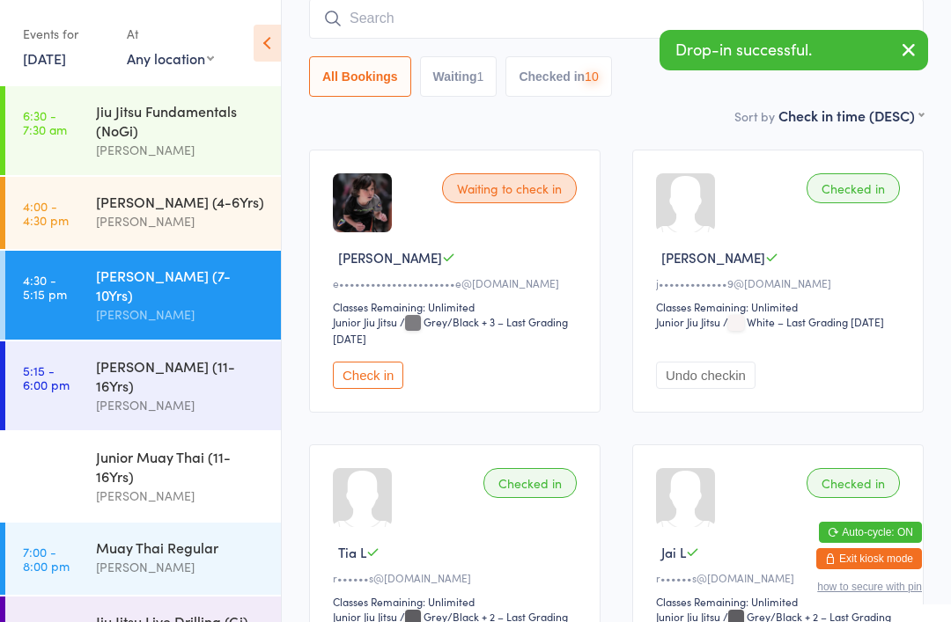
click at [513, 23] on input "search" at bounding box center [616, 18] width 614 height 40
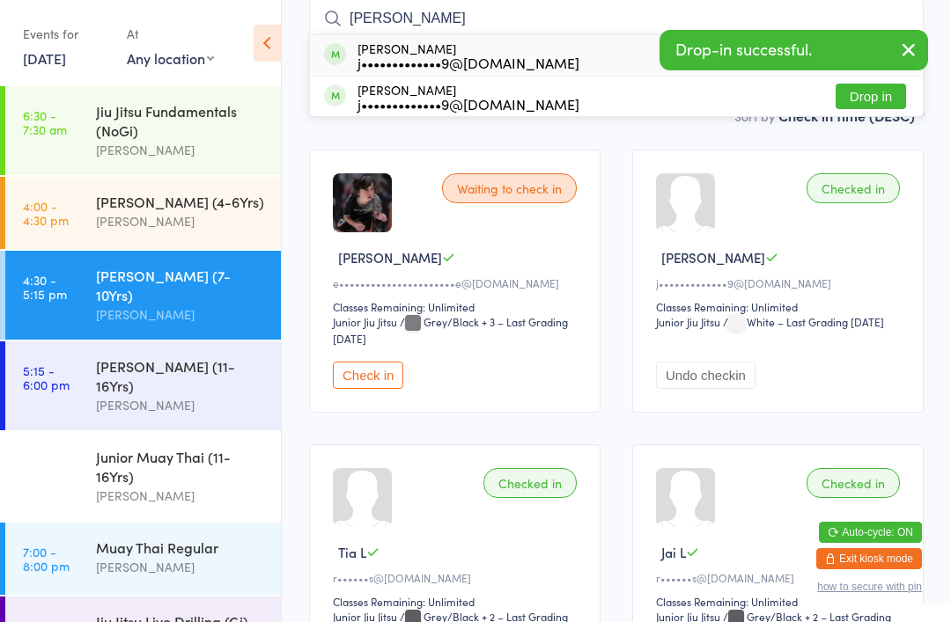
type input "Ianno"
click at [871, 98] on button "Drop in" at bounding box center [870, 97] width 70 height 26
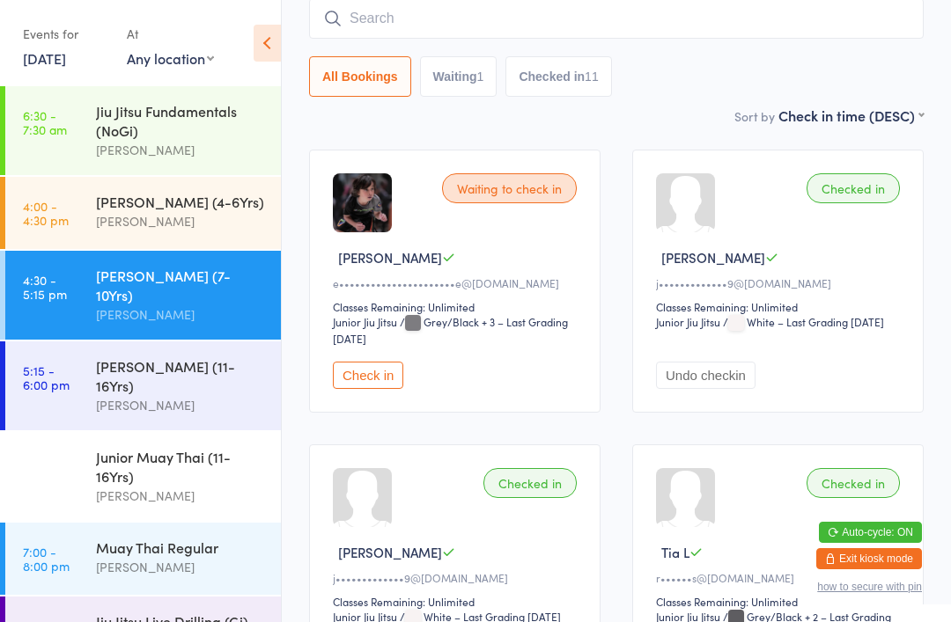
type input "t"
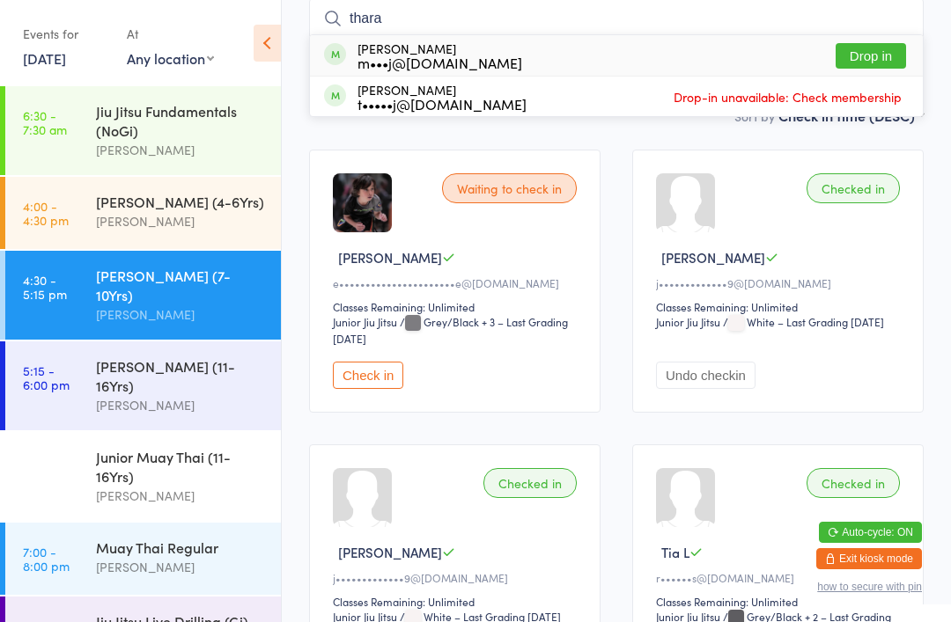
type input "thara"
click at [872, 58] on button "Drop in" at bounding box center [870, 56] width 70 height 26
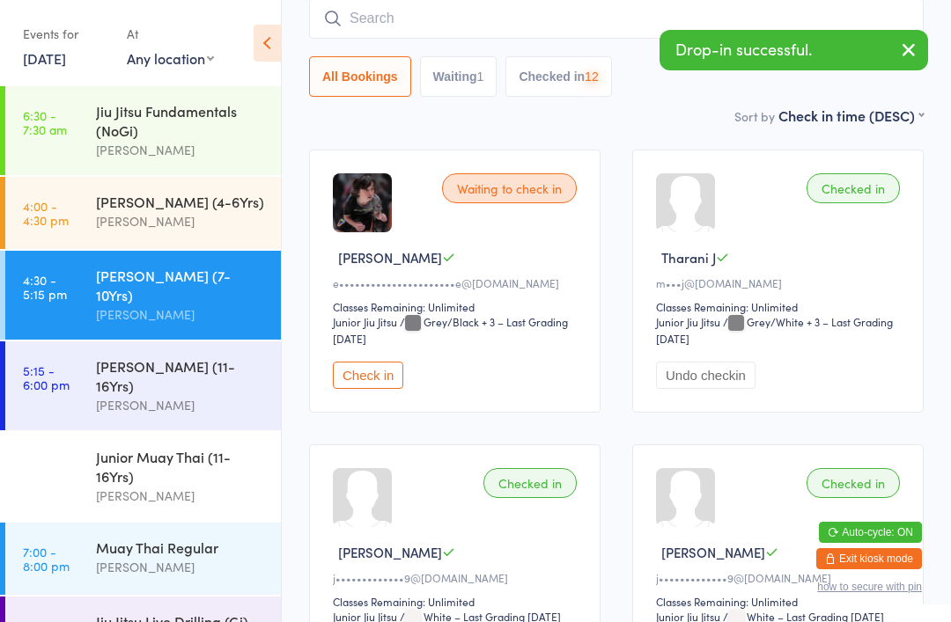
click at [524, 18] on input "search" at bounding box center [616, 18] width 614 height 40
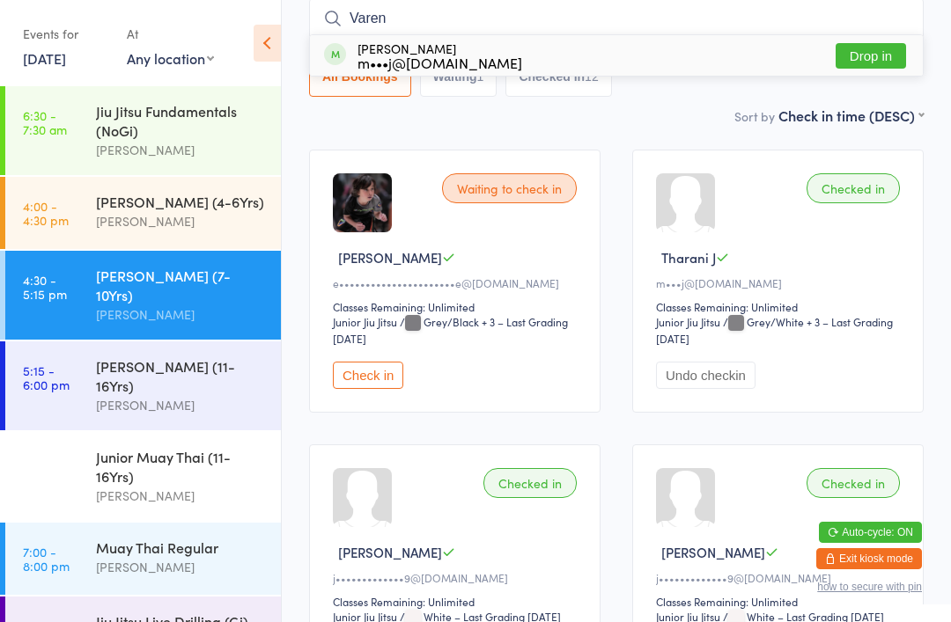
type input "Varen"
click at [884, 55] on button "Drop in" at bounding box center [870, 56] width 70 height 26
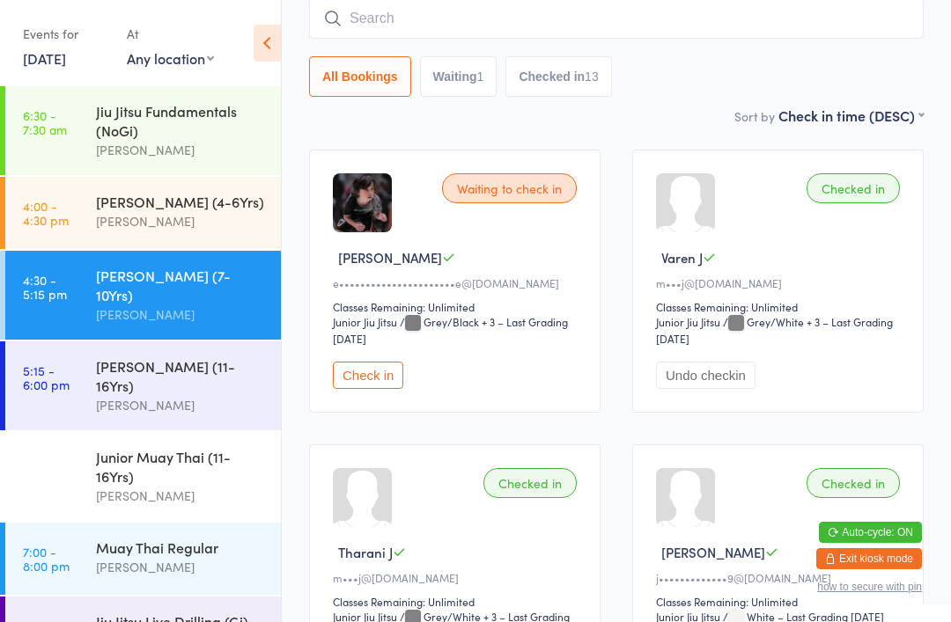
click at [434, 20] on input "search" at bounding box center [616, 18] width 614 height 40
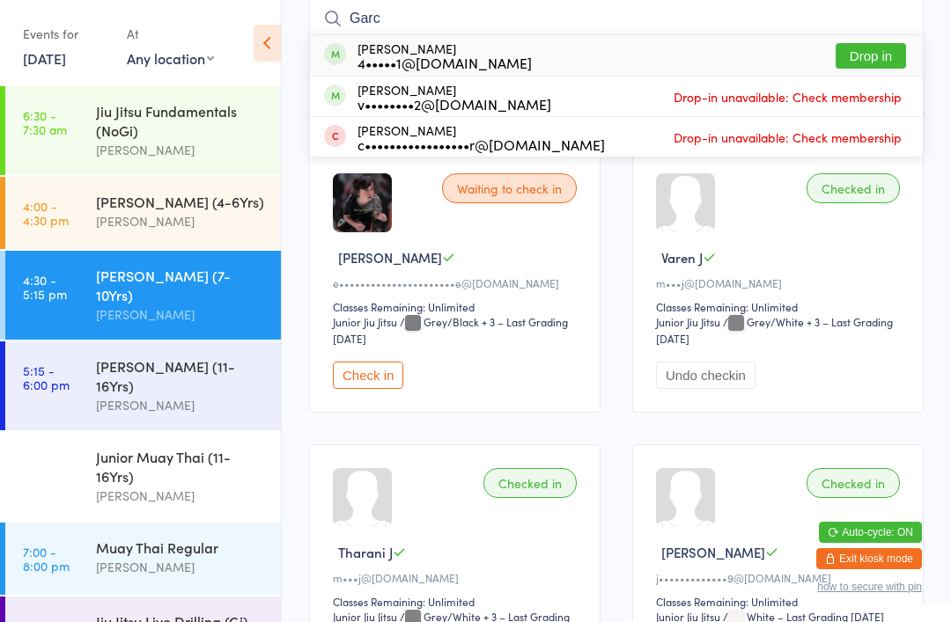
type input "Garc"
click at [458, 55] on div "4•••••1@protonmail.com" at bounding box center [444, 62] width 174 height 14
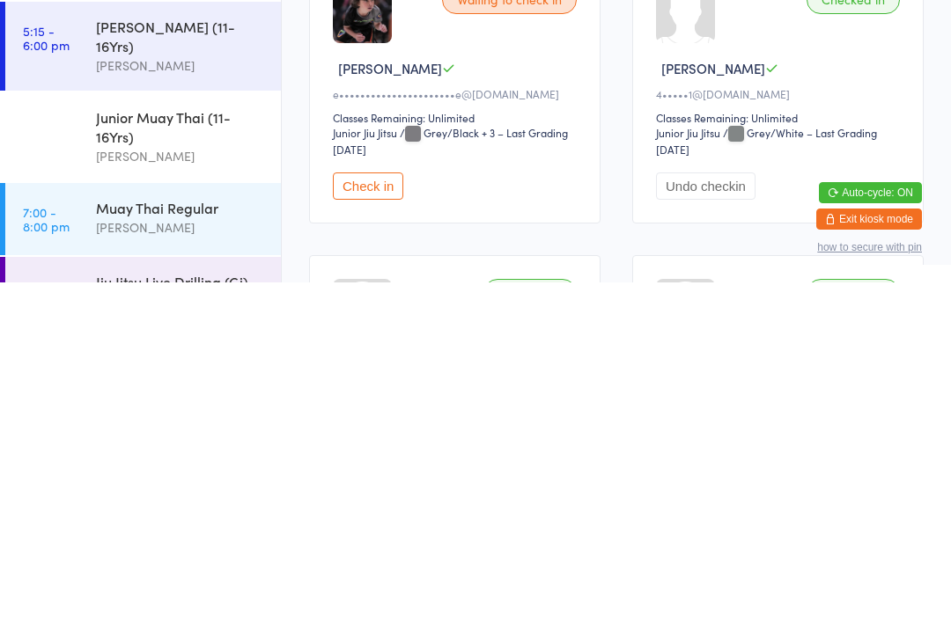
scroll to position [0, 0]
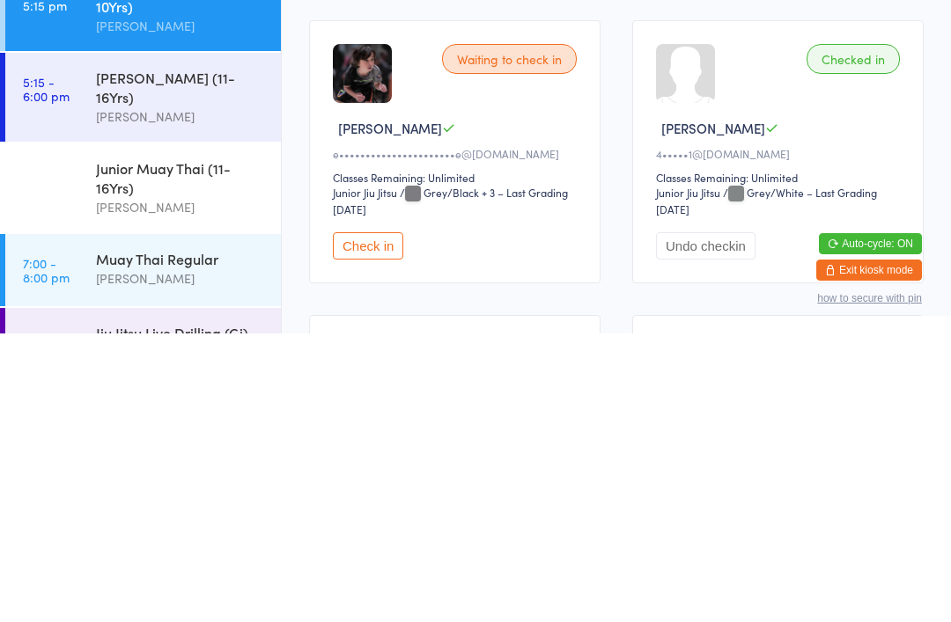
click at [369, 521] on button "Check in" at bounding box center [368, 534] width 70 height 27
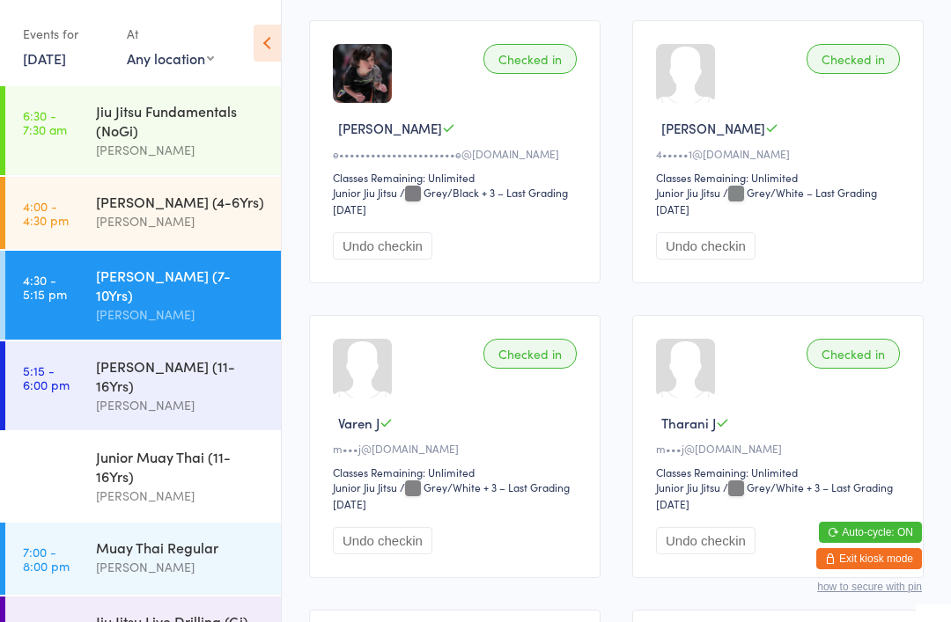
click at [197, 51] on select "Any location Mount Macedon School Macedon School LIMITLESS SUNBURY" at bounding box center [170, 57] width 87 height 19
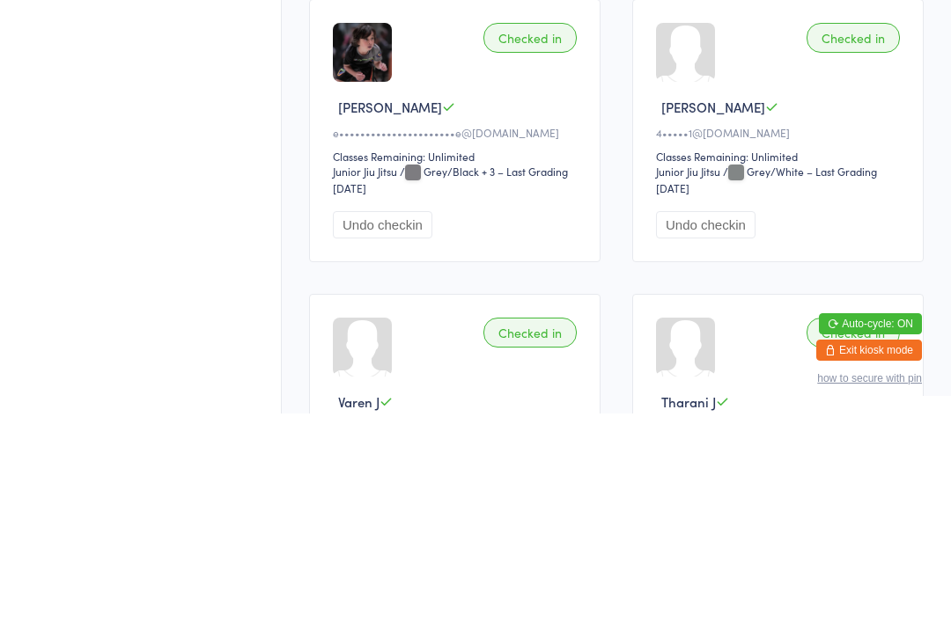
scroll to position [87, 0]
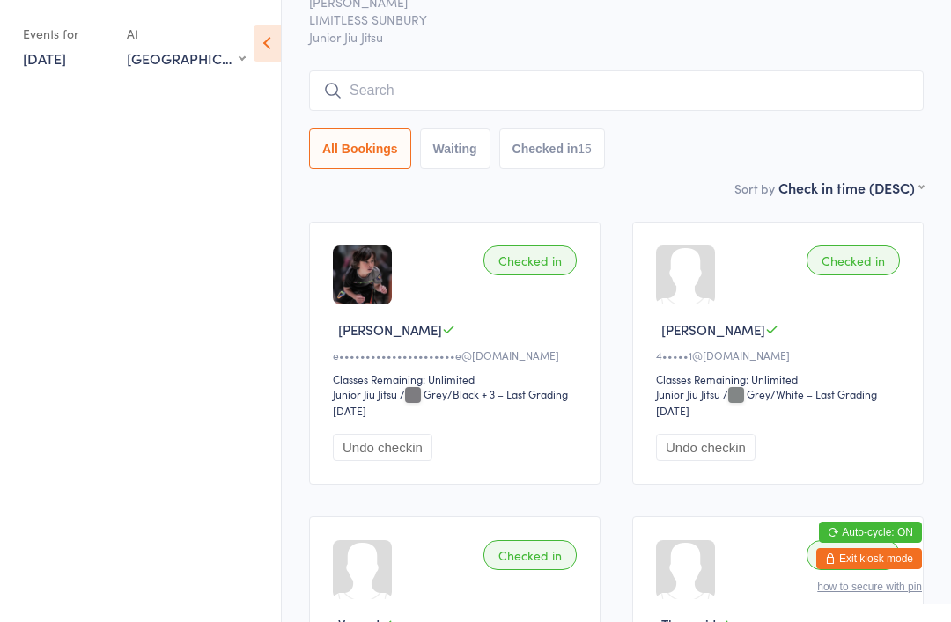
click at [185, 53] on select "Any location Mount Macedon School Macedon School LIMITLESS SUNBURY" at bounding box center [186, 57] width 119 height 19
click at [112, 161] on ul at bounding box center [140, 354] width 281 height 536
click at [220, 68] on select "Any location Mount Macedon School Macedon School LIMITLESS SUNBURY" at bounding box center [186, 57] width 119 height 19
select select "2"
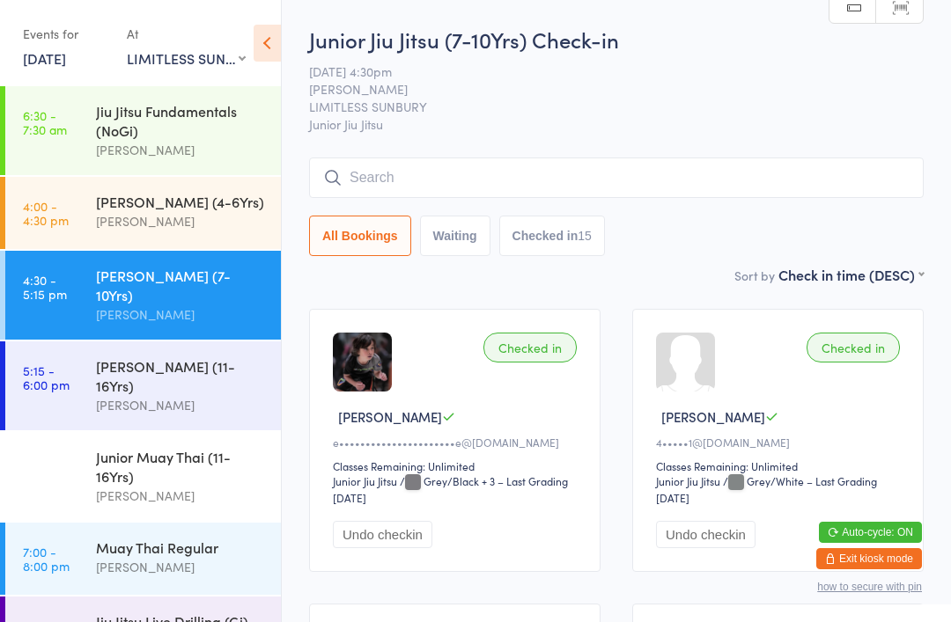
click at [200, 64] on select "Any location Mount Macedon School Macedon School LIMITLESS SUNBURY" at bounding box center [186, 57] width 119 height 19
select select
click at [101, 101] on div "Jiu Jitsu Fundamentals (NoGi)" at bounding box center [181, 120] width 170 height 39
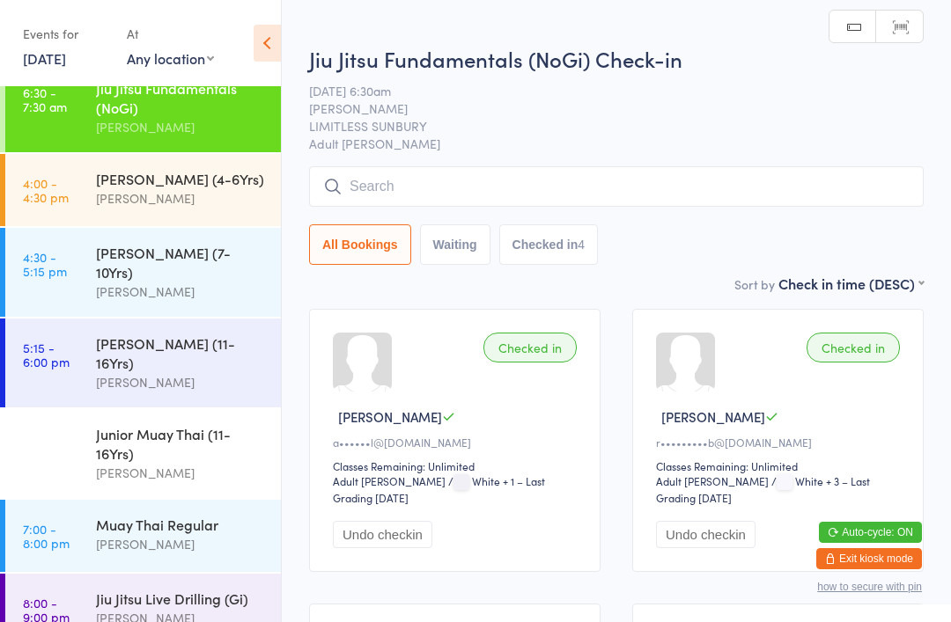
scroll to position [22, 0]
click at [65, 200] on time "4:00 - 4:30 pm" at bounding box center [46, 191] width 46 height 28
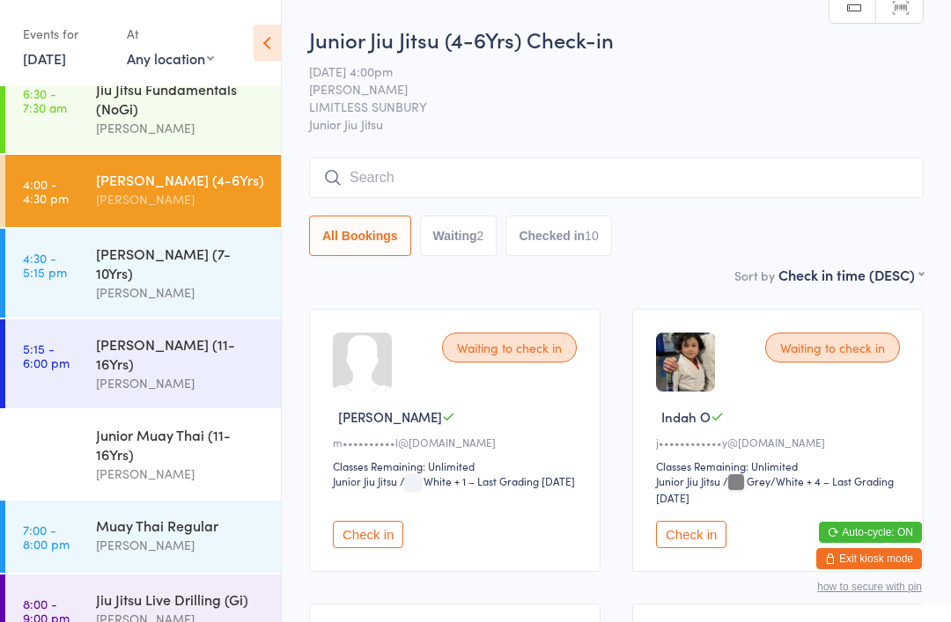
click at [67, 267] on link "4:30 - 5:15 pm Junior Jiu Jitsu (7-10Yrs) Megan Skidmore" at bounding box center [143, 273] width 276 height 89
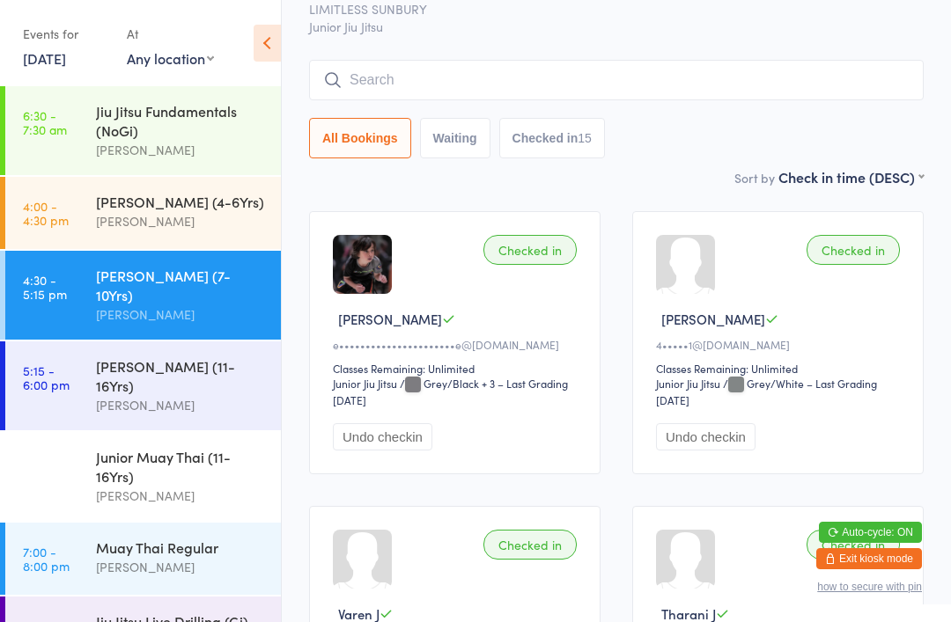
scroll to position [97, 0]
click at [402, 82] on input "search" at bounding box center [616, 81] width 614 height 40
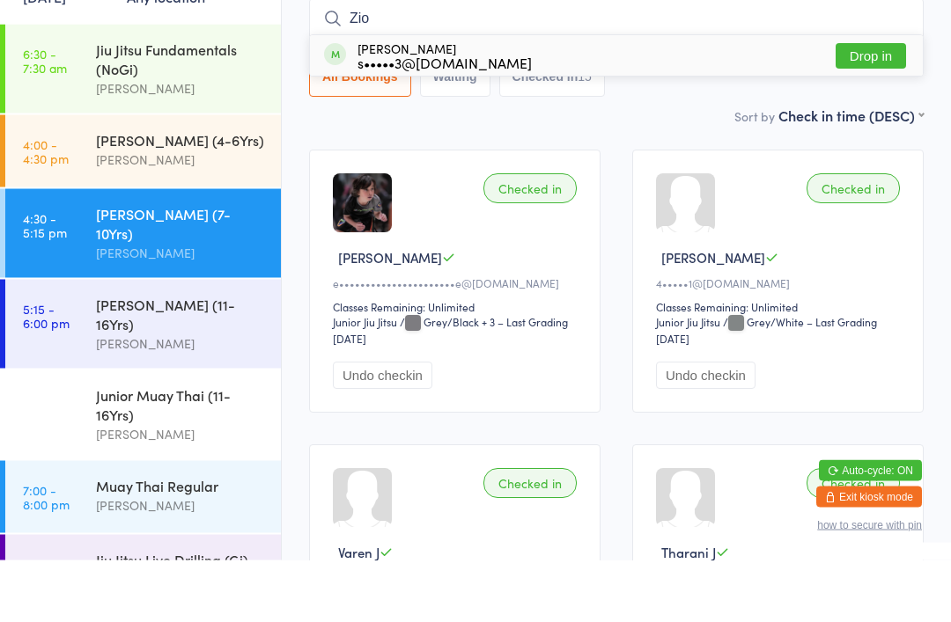
type input "Zio"
click at [880, 106] on button "Drop in" at bounding box center [870, 119] width 70 height 26
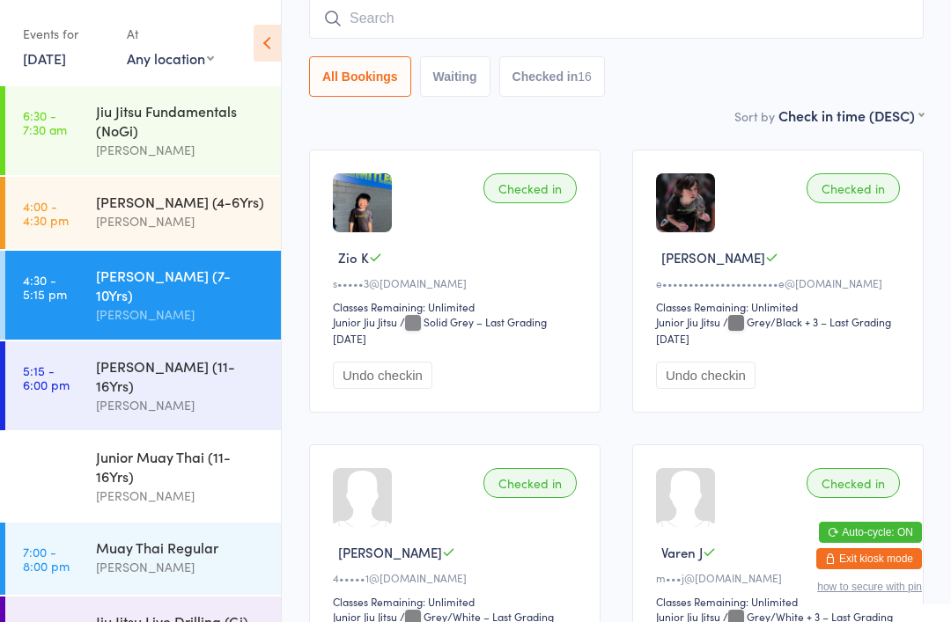
click at [107, 395] on div "[PERSON_NAME]" at bounding box center [181, 405] width 170 height 20
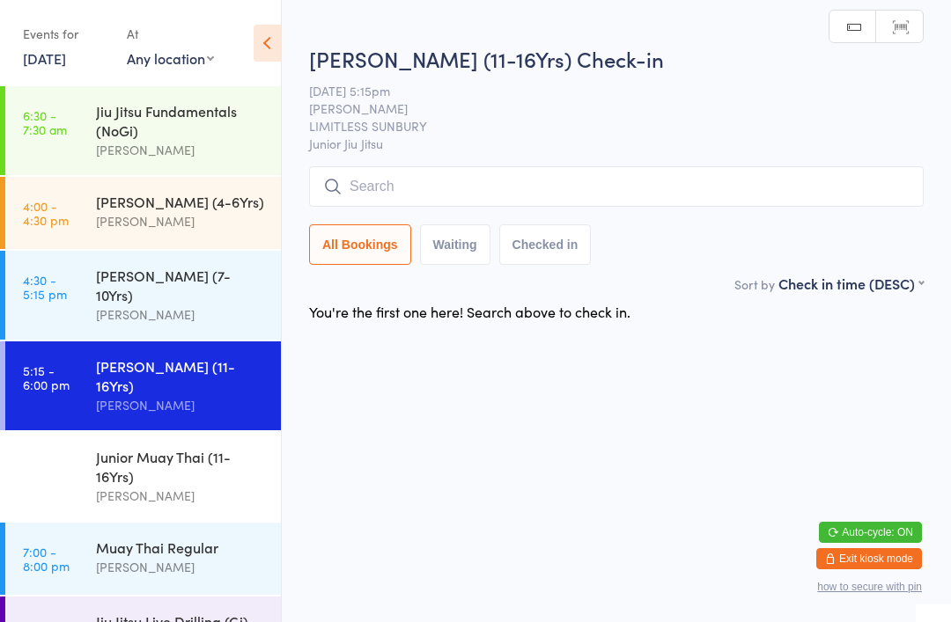
click at [511, 202] on input "search" at bounding box center [616, 186] width 614 height 40
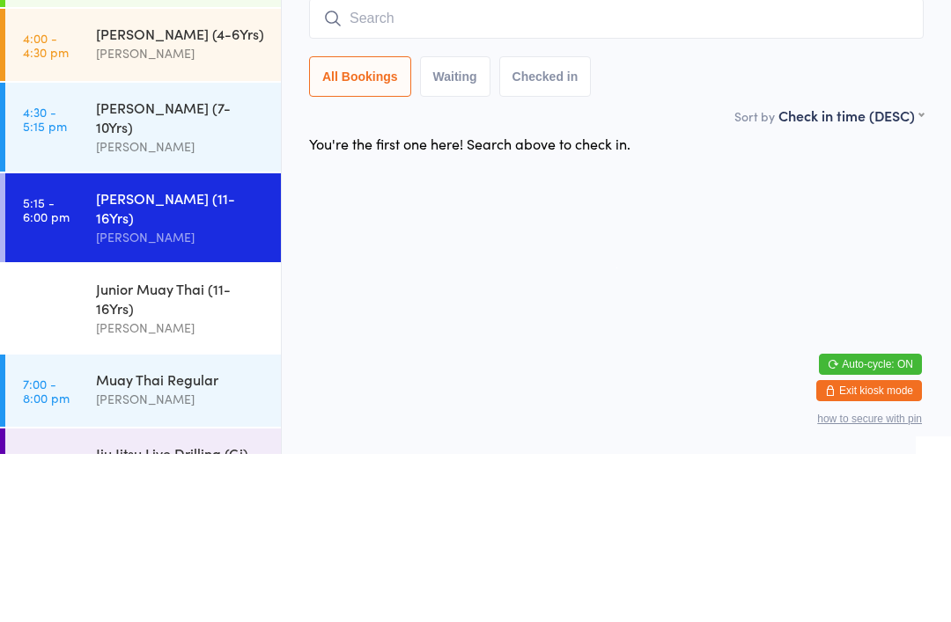
click at [511, 199] on html "You have now entered Kiosk Mode. Members will be able to check themselves in us…" at bounding box center [475, 311] width 951 height 622
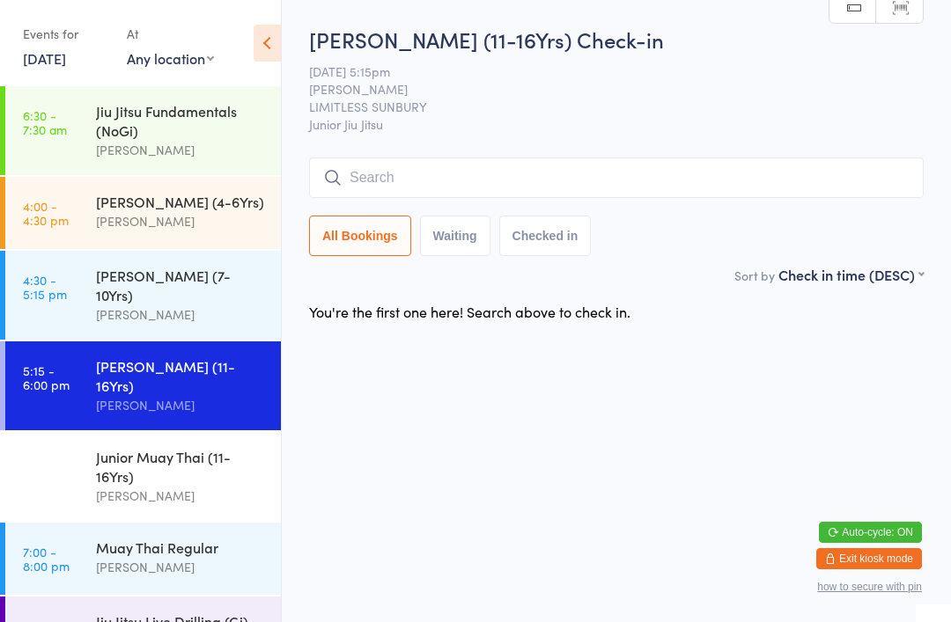
click at [105, 136] on div "Jiu Jitsu Fundamentals (NoGi)" at bounding box center [181, 120] width 170 height 39
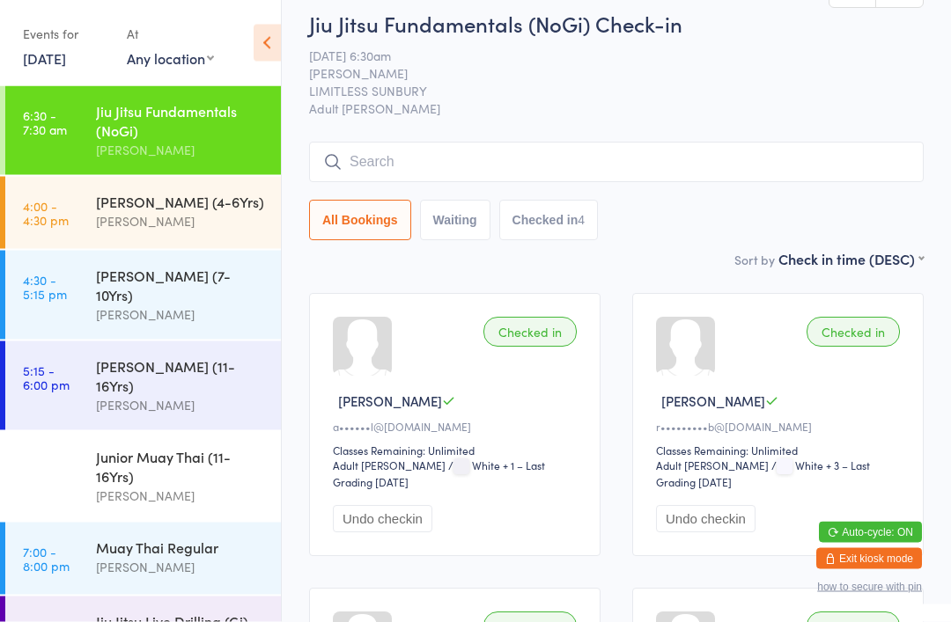
scroll to position [4, 0]
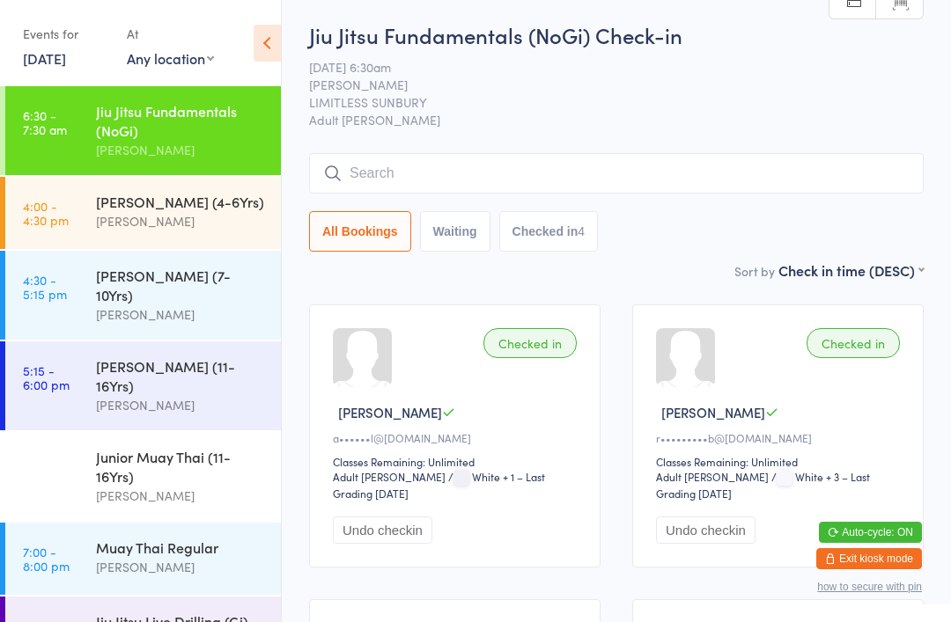
click at [110, 305] on div "[PERSON_NAME]" at bounding box center [181, 315] width 170 height 20
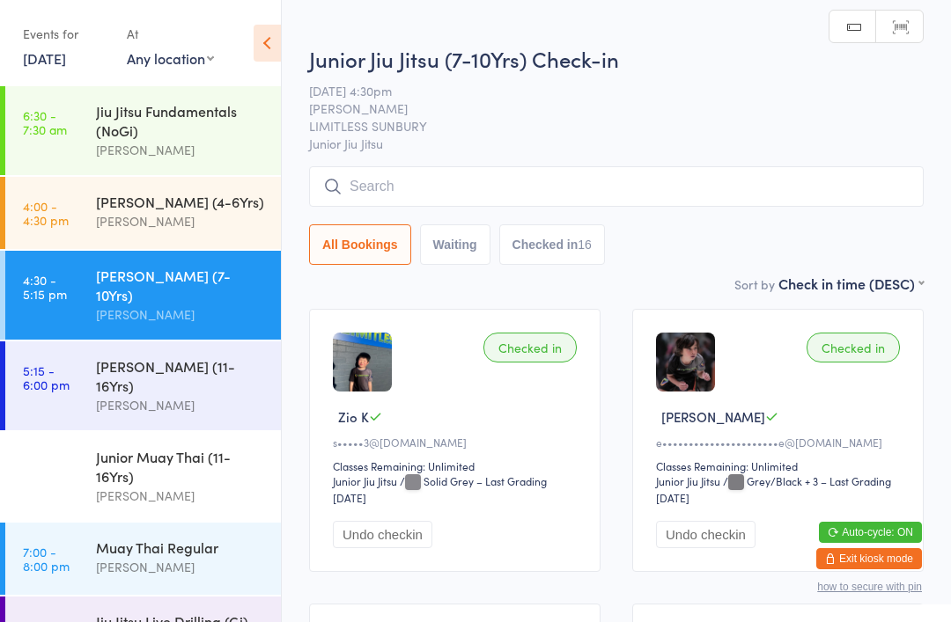
click at [896, 289] on select "First name (ASC) First name (DESC) Last name (ASC) Last name (DESC) Check in ti…" at bounding box center [850, 281] width 145 height 15
click at [584, 248] on div "16" at bounding box center [584, 245] width 14 height 14
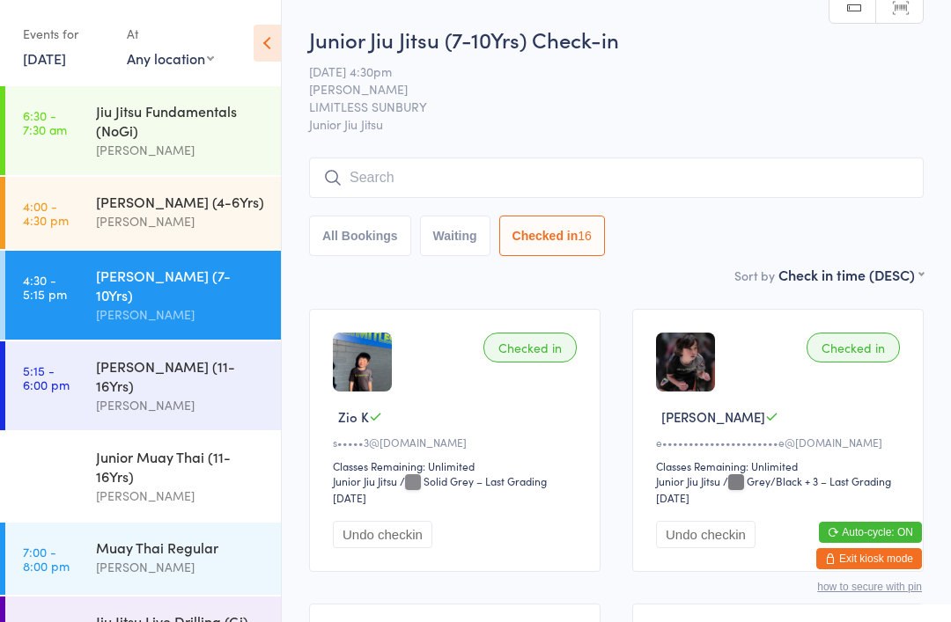
click at [430, 242] on button "Waiting" at bounding box center [455, 236] width 70 height 40
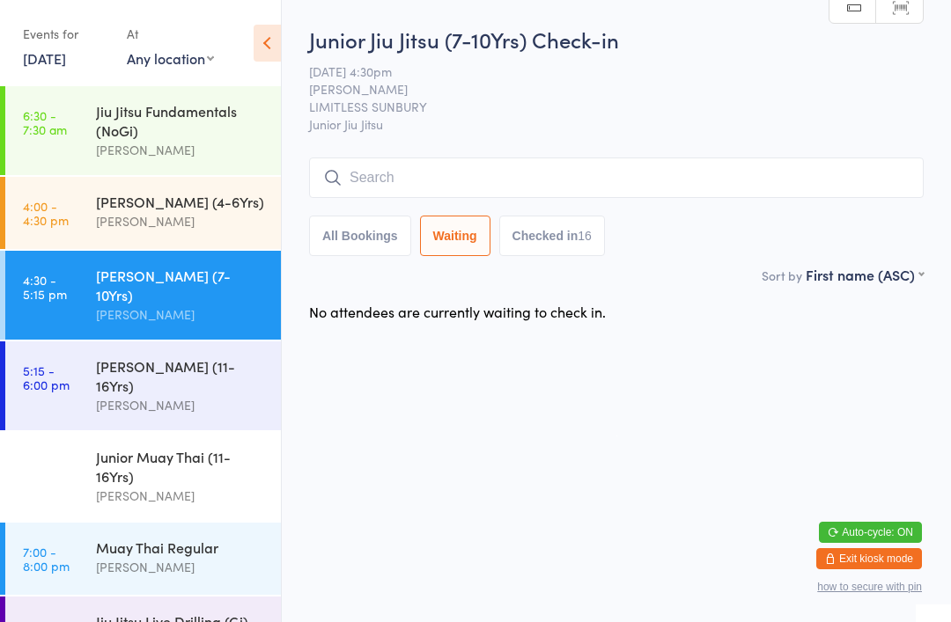
click at [543, 241] on button "Checked in 16" at bounding box center [552, 236] width 106 height 40
select select "5"
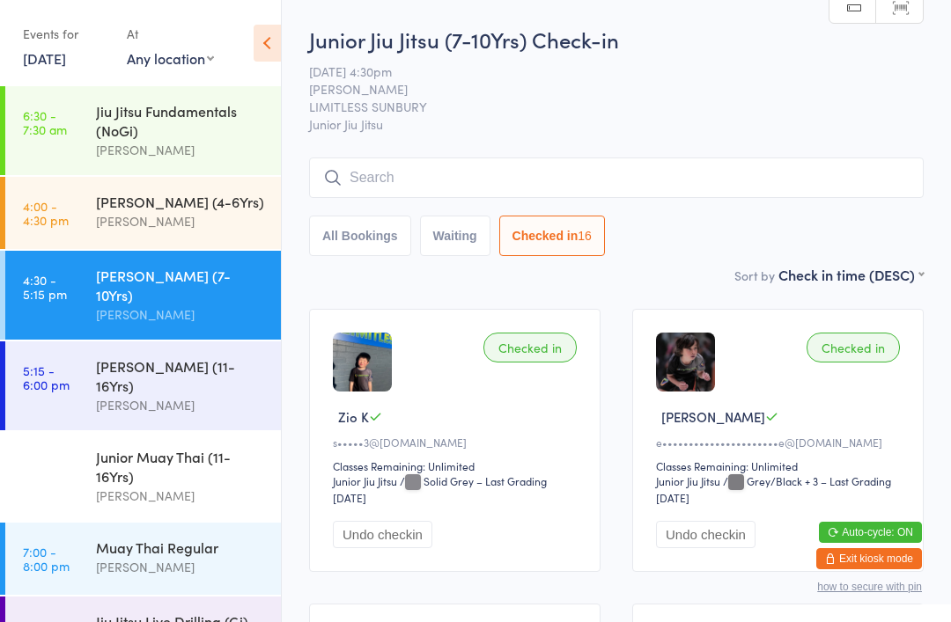
click at [364, 232] on button "All Bookings" at bounding box center [360, 236] width 102 height 40
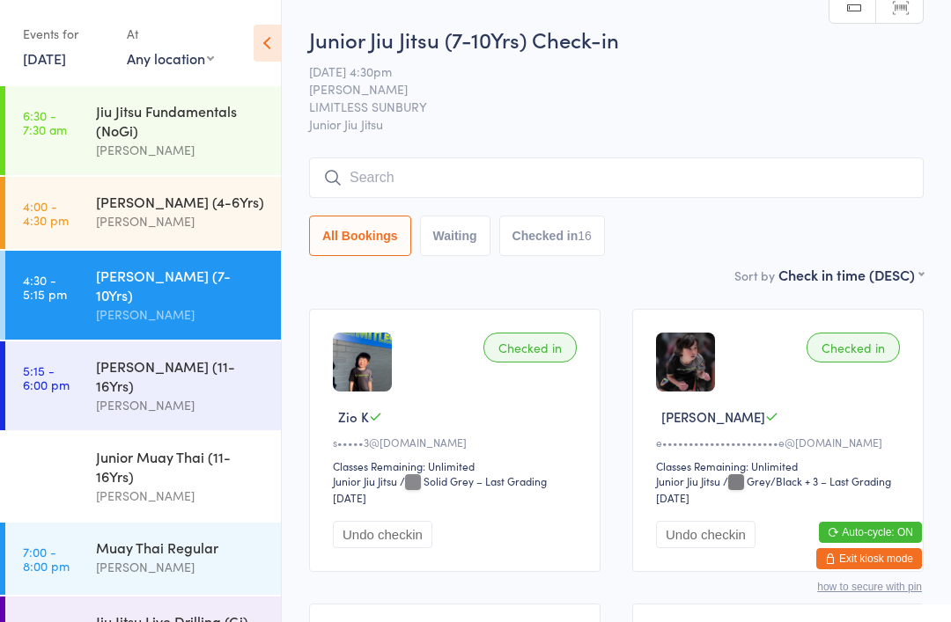
click at [739, 185] on input "search" at bounding box center [616, 178] width 614 height 40
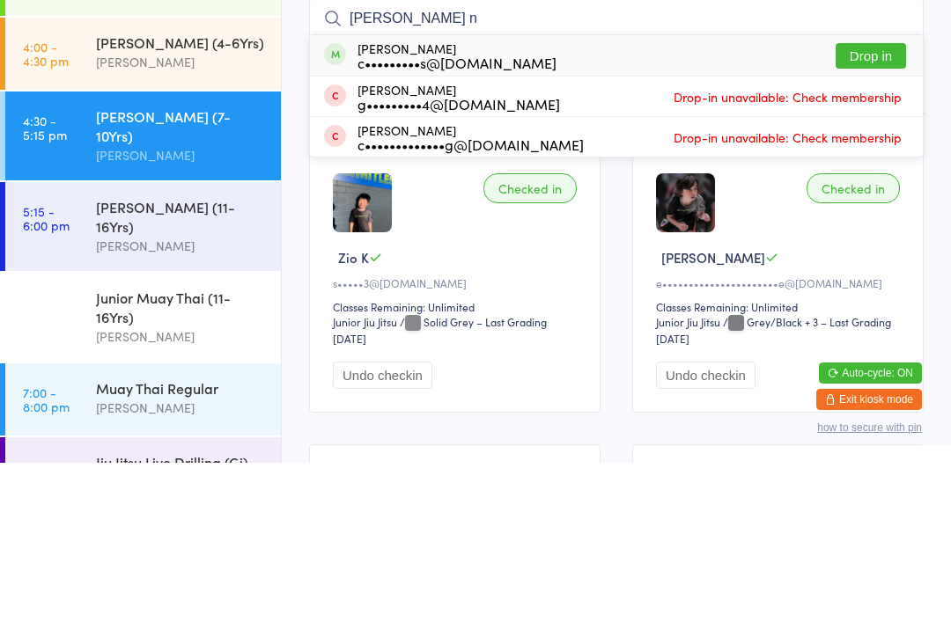
type input "Eli n"
click at [862, 202] on button "Drop in" at bounding box center [870, 215] width 70 height 26
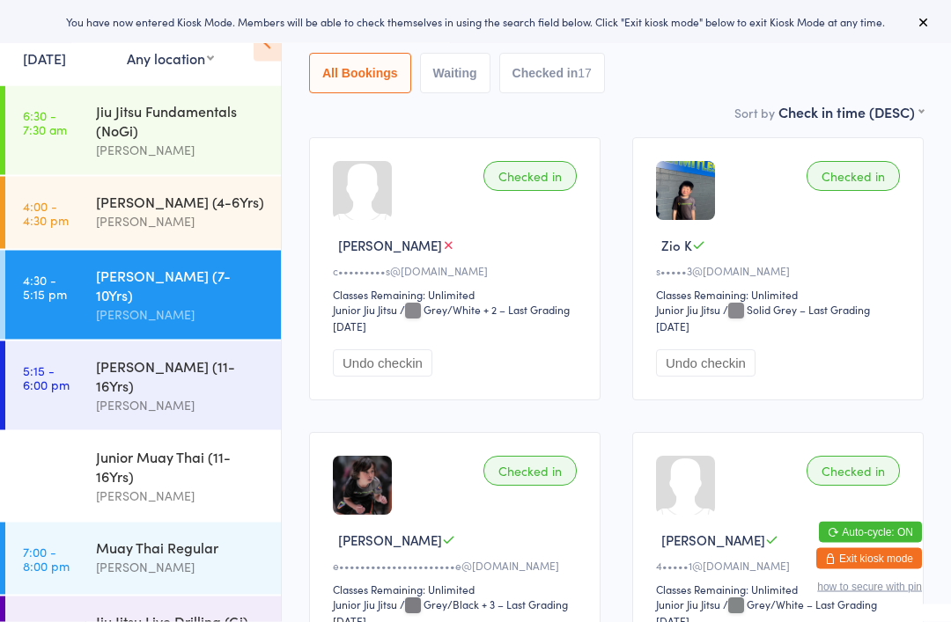
scroll to position [187, 0]
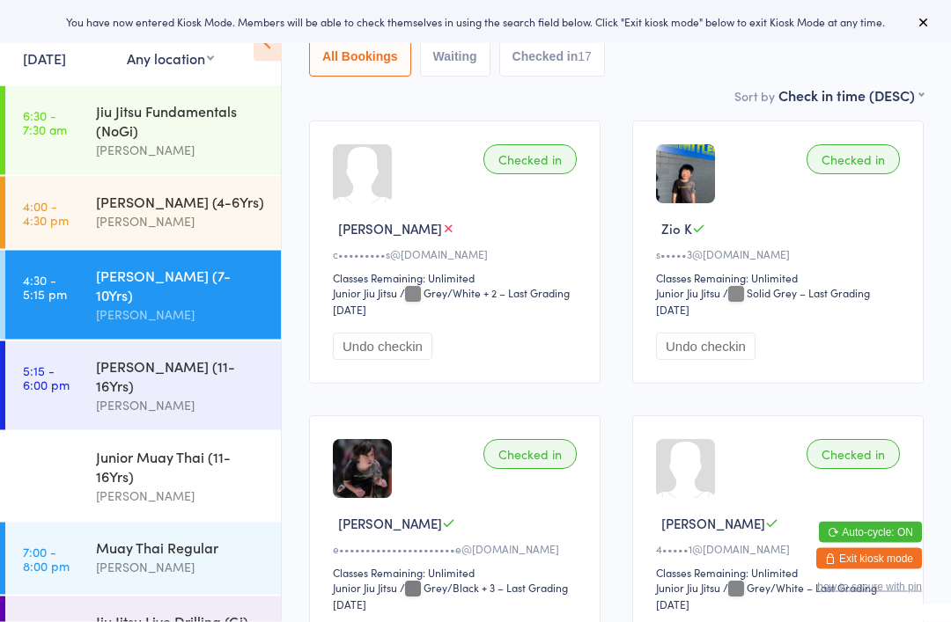
click at [109, 395] on div "[PERSON_NAME]" at bounding box center [181, 405] width 170 height 20
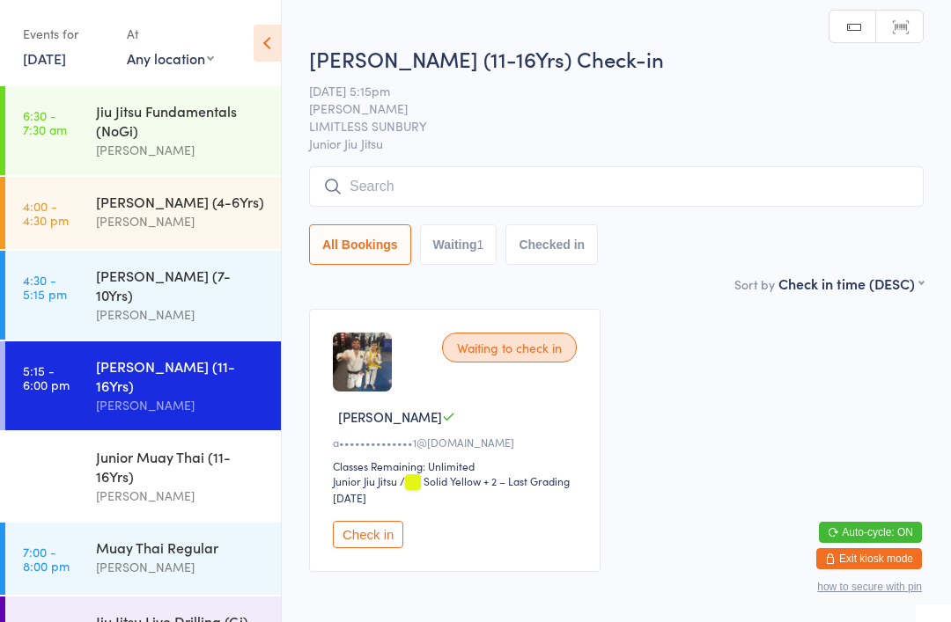
click at [368, 537] on button "Check in" at bounding box center [368, 534] width 70 height 27
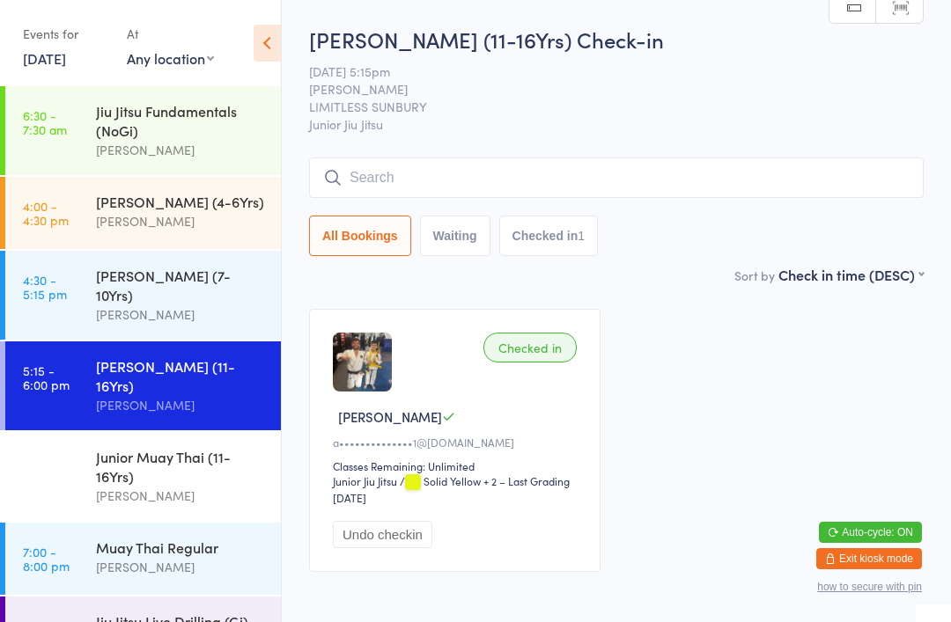
click at [107, 305] on div "[PERSON_NAME]" at bounding box center [181, 315] width 170 height 20
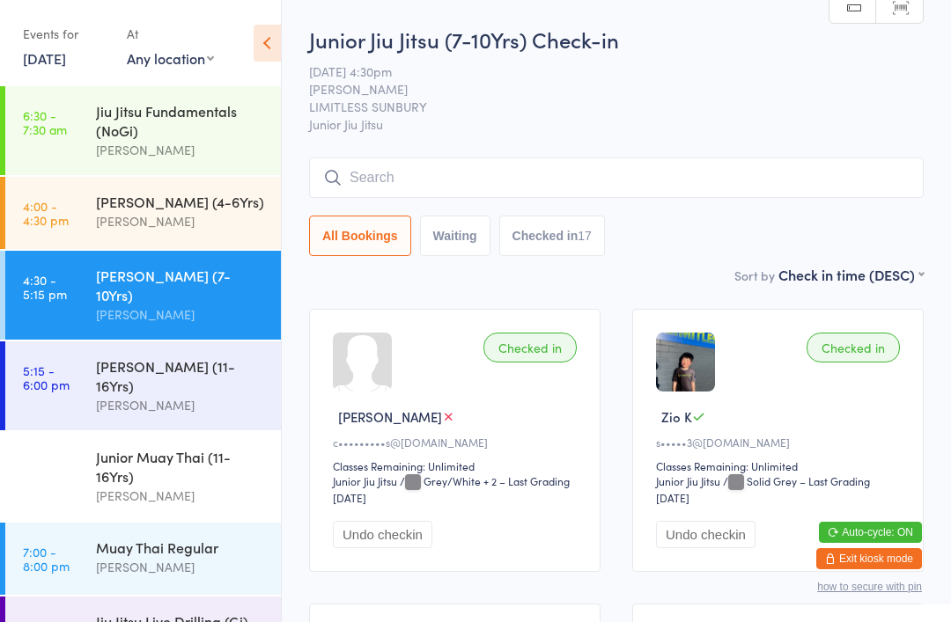
click at [567, 165] on input "search" at bounding box center [616, 178] width 614 height 40
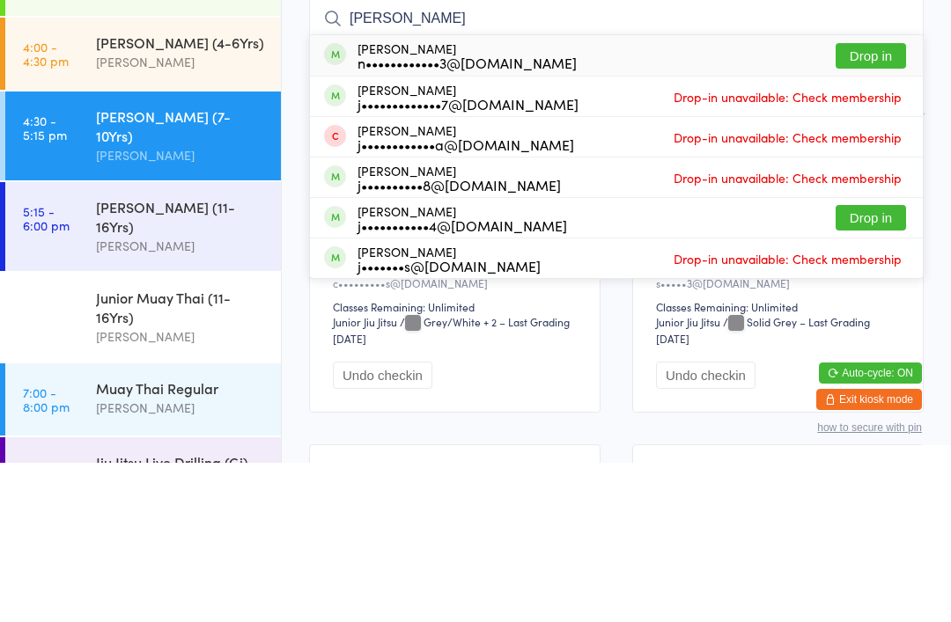
type input "Josey"
click at [856, 202] on button "Drop in" at bounding box center [870, 215] width 70 height 26
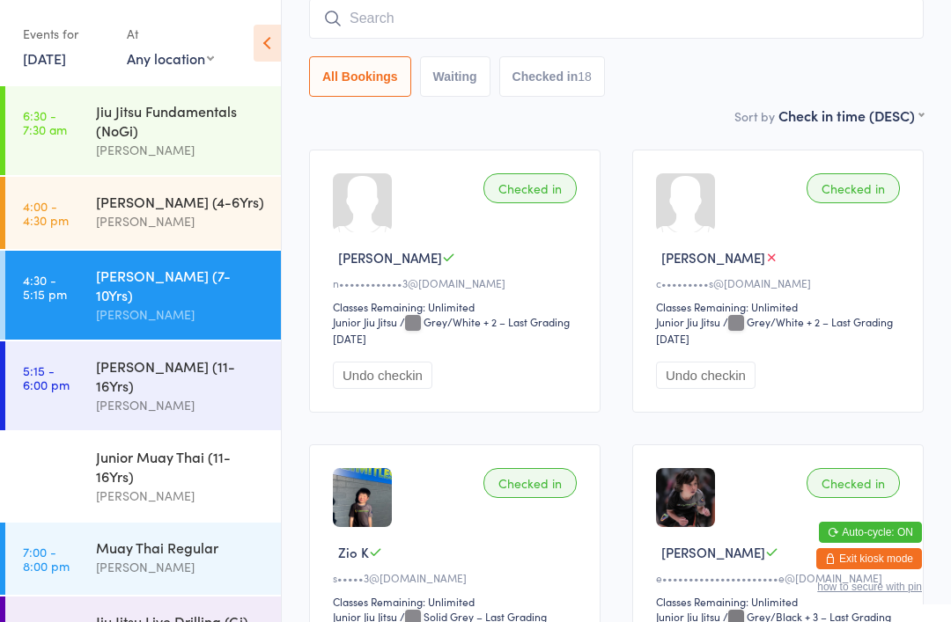
click at [162, 356] on div "[PERSON_NAME] (11-16Yrs)" at bounding box center [181, 375] width 170 height 39
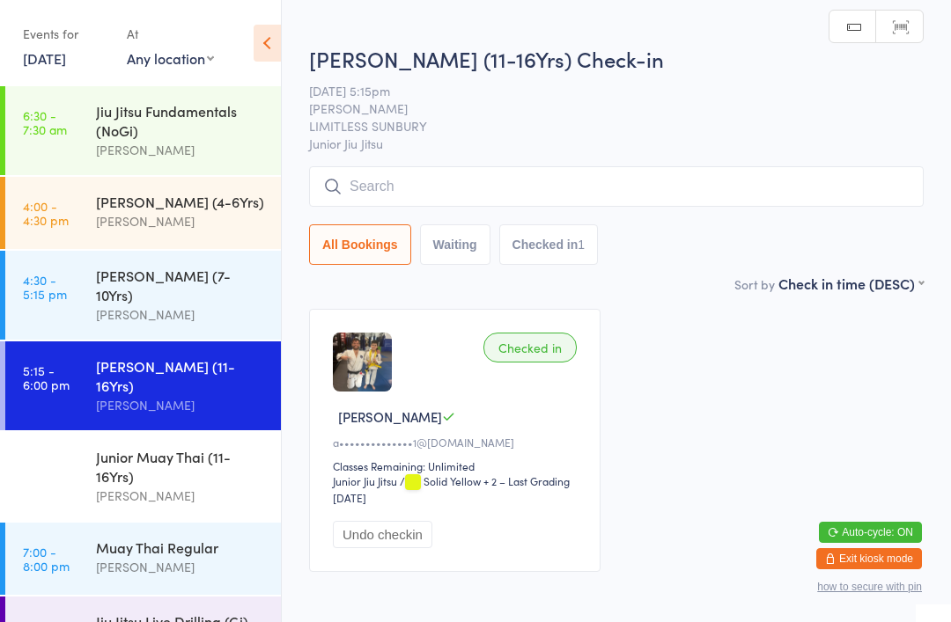
click at [421, 191] on input "search" at bounding box center [616, 186] width 614 height 40
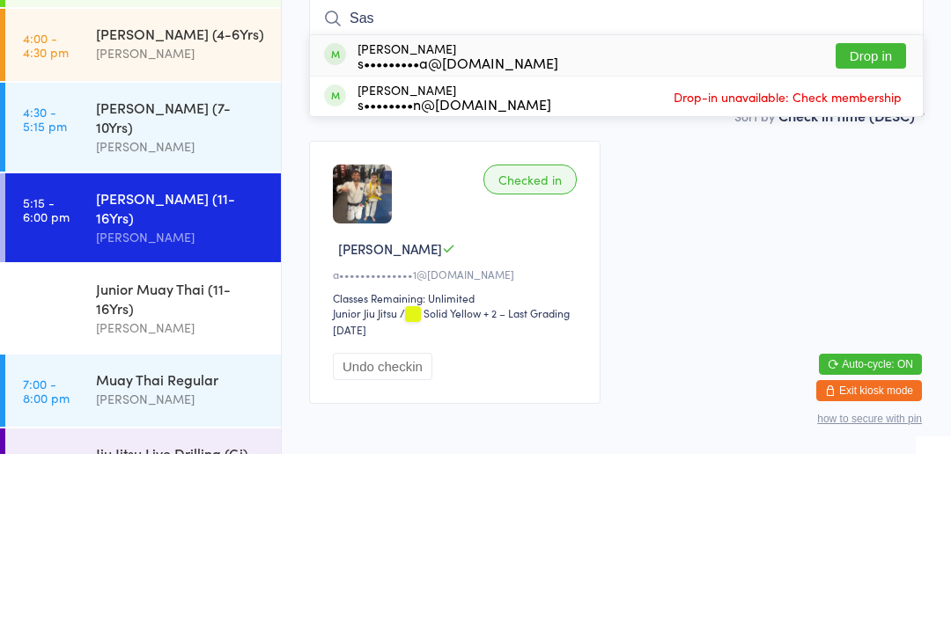
type input "Sas"
click at [871, 211] on button "Drop in" at bounding box center [870, 224] width 70 height 26
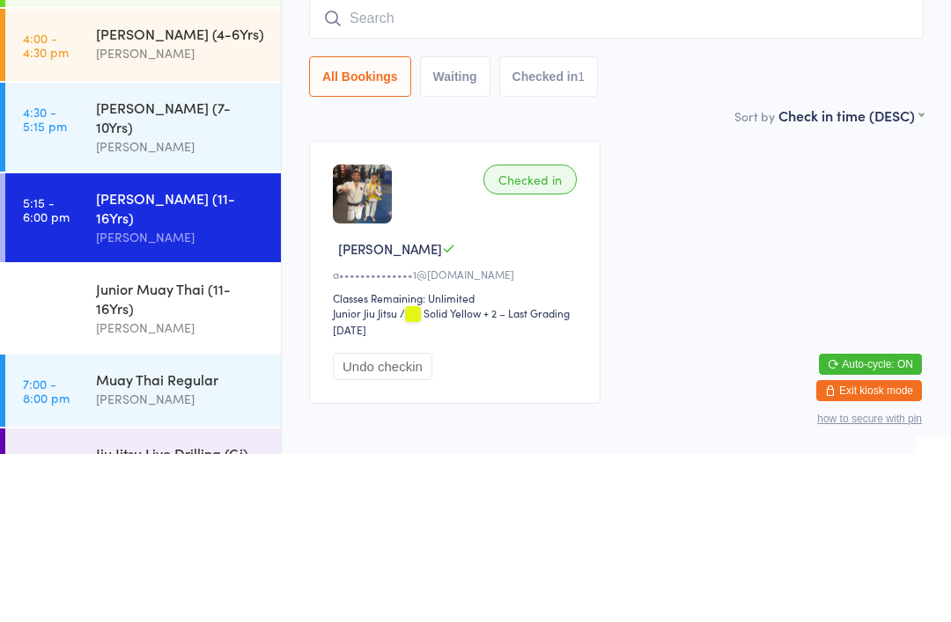
scroll to position [95, 0]
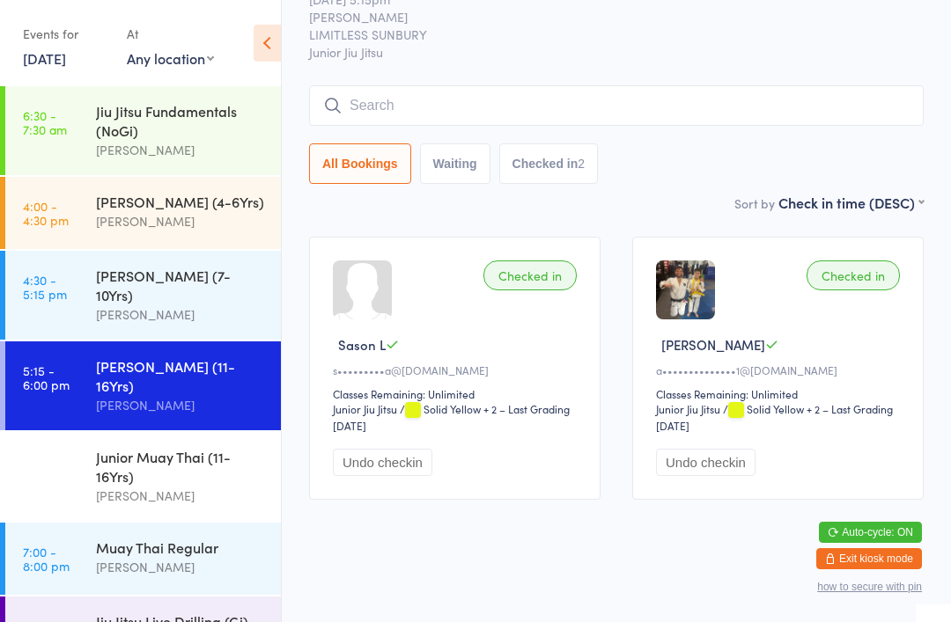
click at [458, 85] on input "search" at bounding box center [616, 105] width 614 height 40
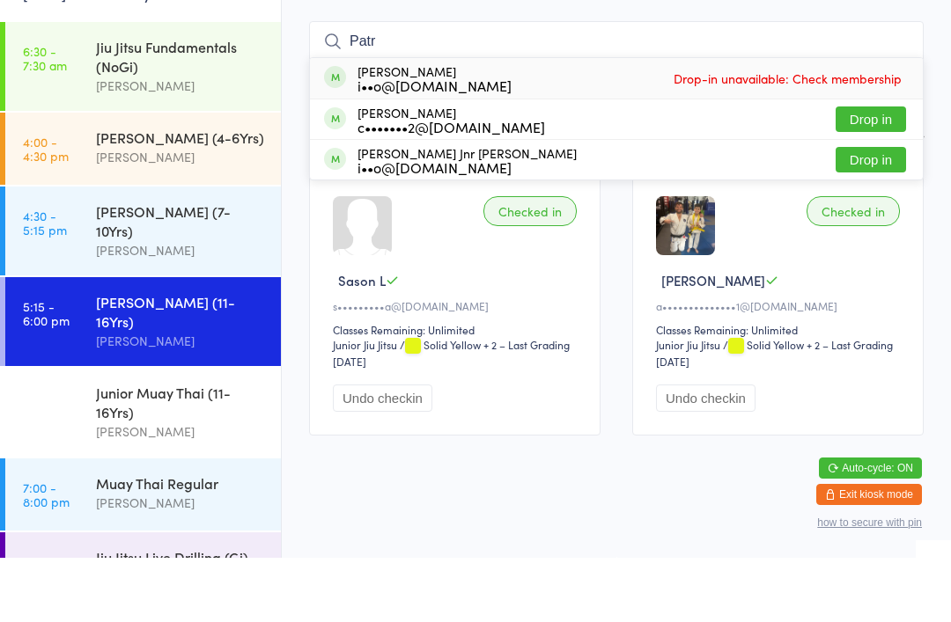
type input "Patr"
click at [873, 171] on button "Drop in" at bounding box center [870, 184] width 70 height 26
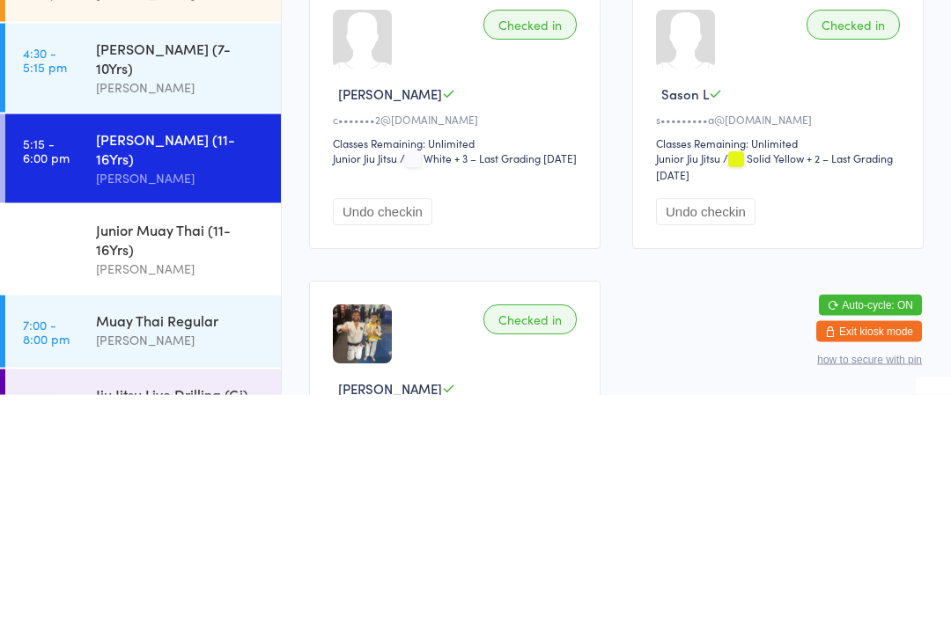
scroll to position [0, 0]
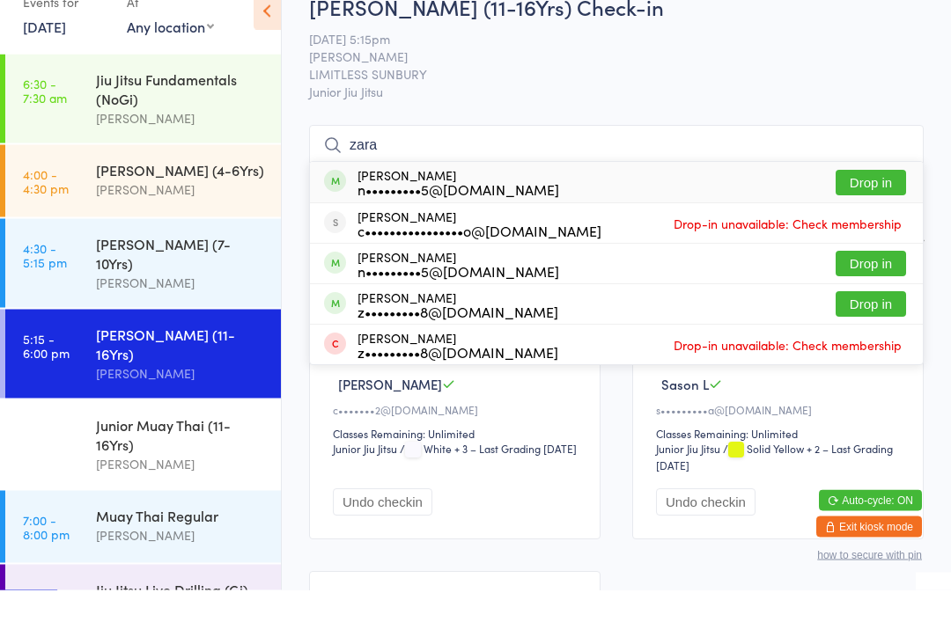
type input "zara"
click at [884, 202] on button "Drop in" at bounding box center [870, 215] width 70 height 26
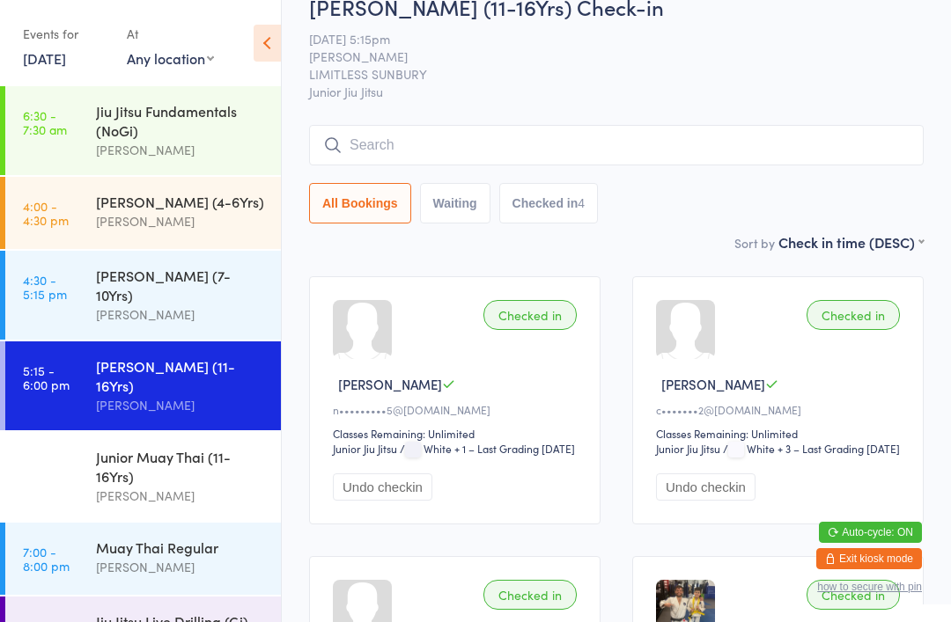
click at [395, 128] on input "search" at bounding box center [616, 145] width 614 height 40
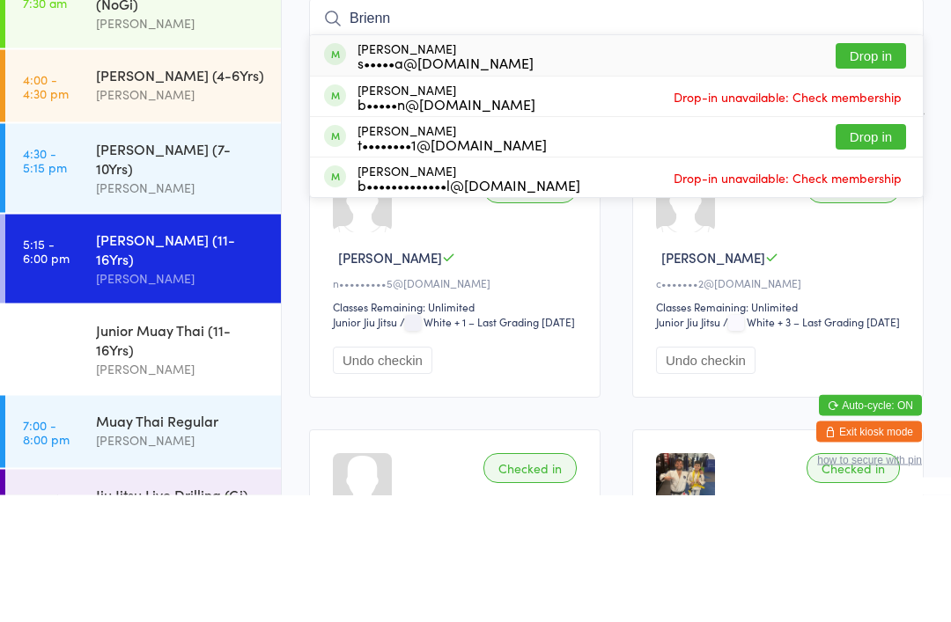
type input "Brienn"
click at [844, 171] on button "Drop in" at bounding box center [870, 184] width 70 height 26
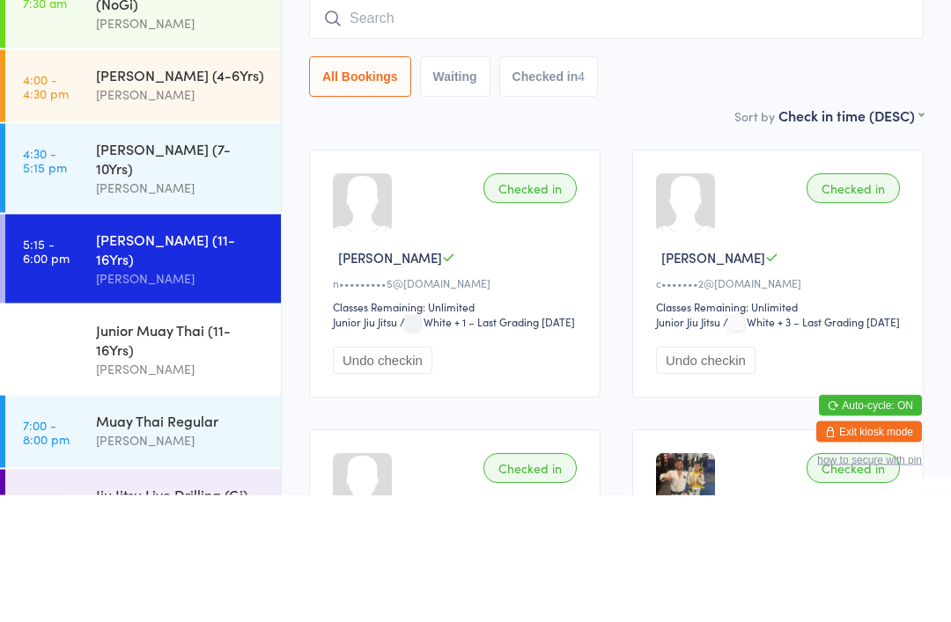
scroll to position [159, 0]
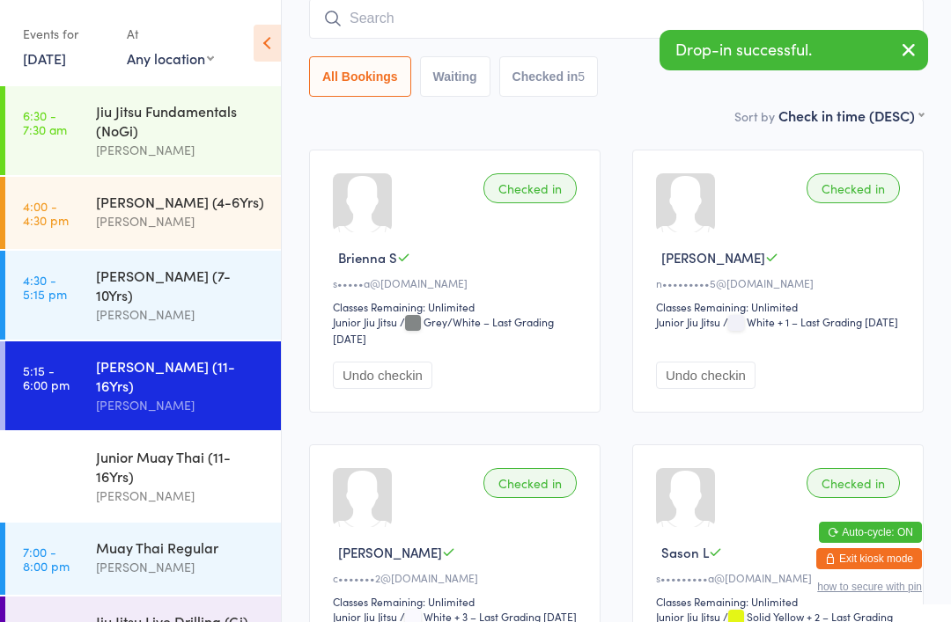
click at [75, 467] on link "6:00 - 7:00 pm Junior Muay Thai (11-16Yrs) Megan Skidmore" at bounding box center [143, 476] width 276 height 89
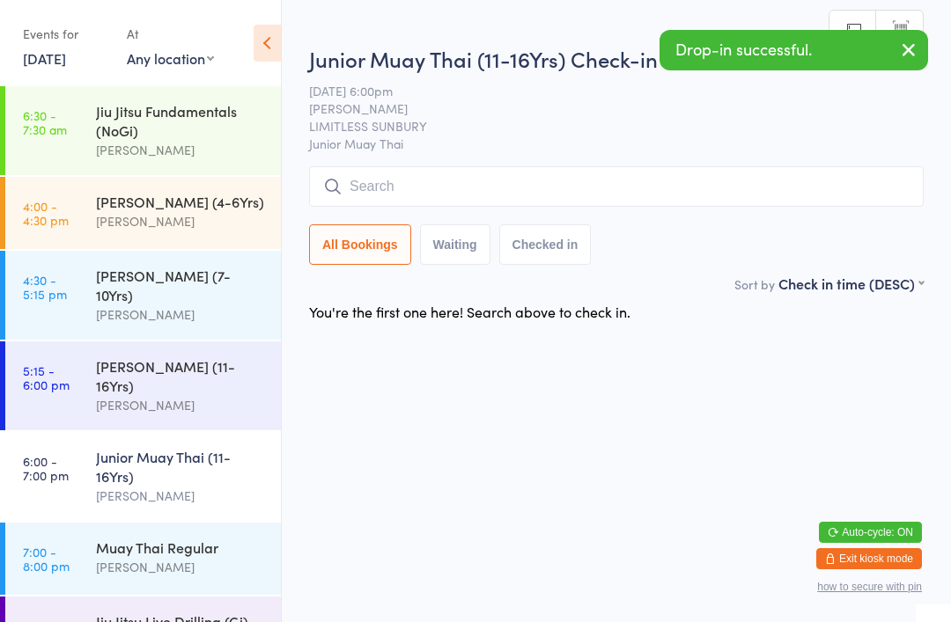
click at [387, 192] on input "search" at bounding box center [616, 186] width 614 height 40
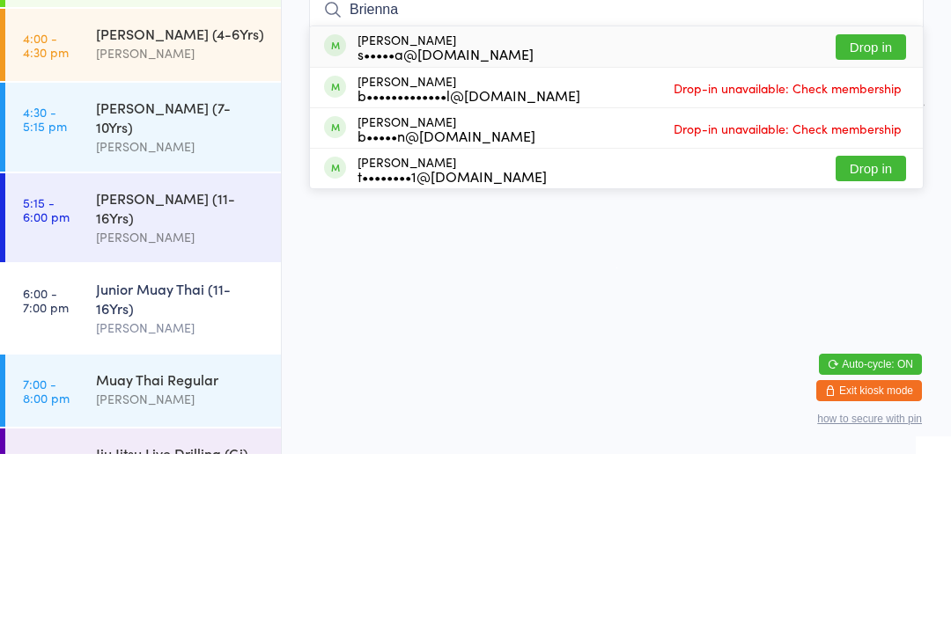
type input "Brienna"
click at [863, 202] on button "Drop in" at bounding box center [870, 215] width 70 height 26
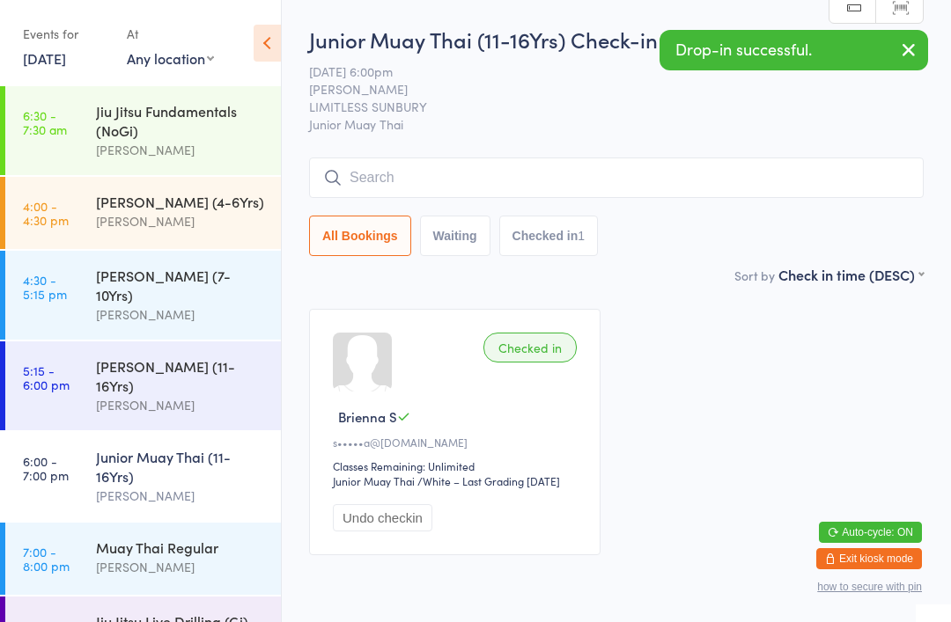
click at [72, 362] on link "5:15 - 6:00 pm Junior Jiu Jitsu (11-16Yrs) Megan Skidmore" at bounding box center [143, 386] width 276 height 89
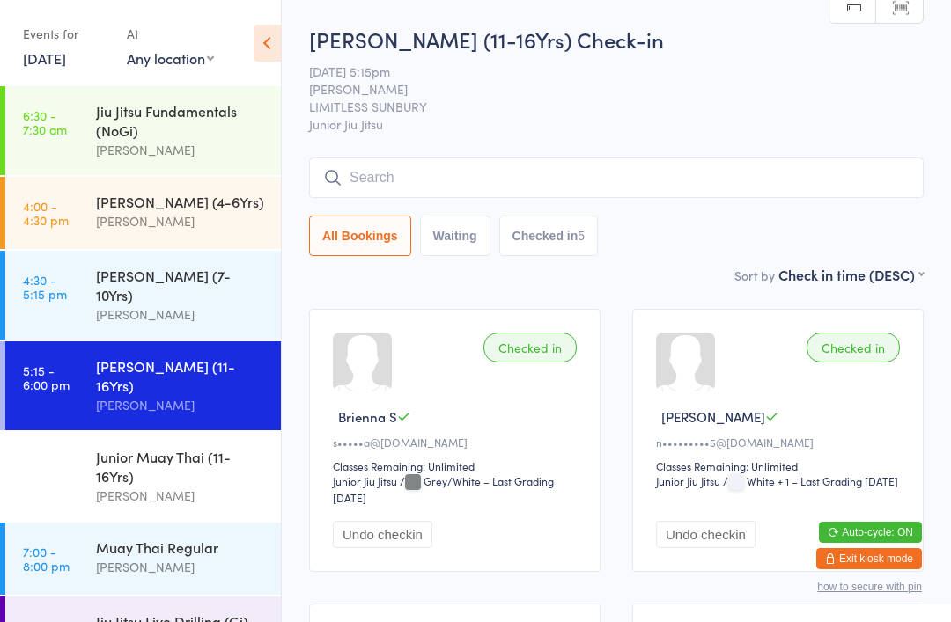
click at [387, 168] on input "search" at bounding box center [616, 178] width 614 height 40
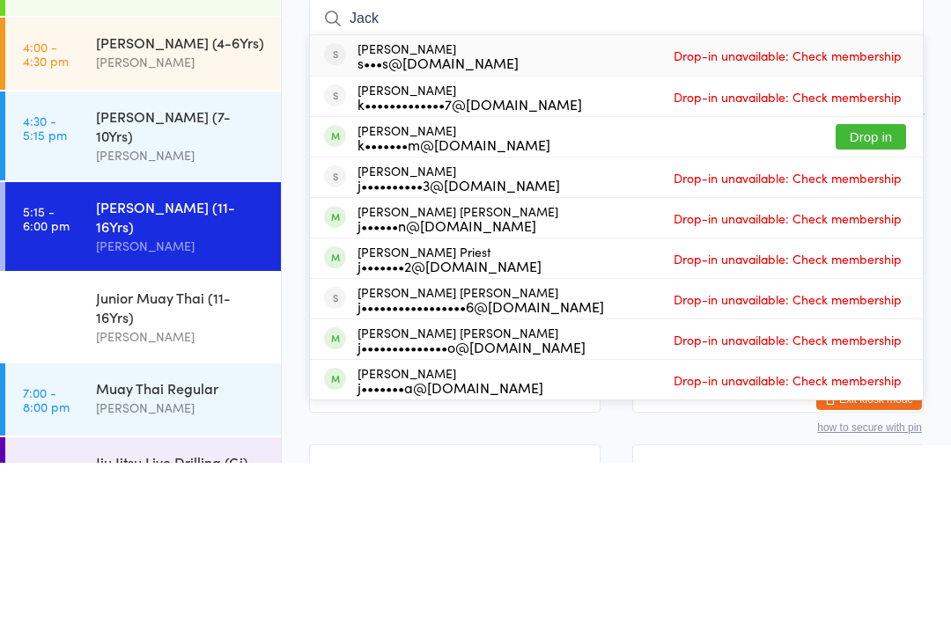
type input "Jack"
click at [870, 283] on button "Drop in" at bounding box center [870, 296] width 70 height 26
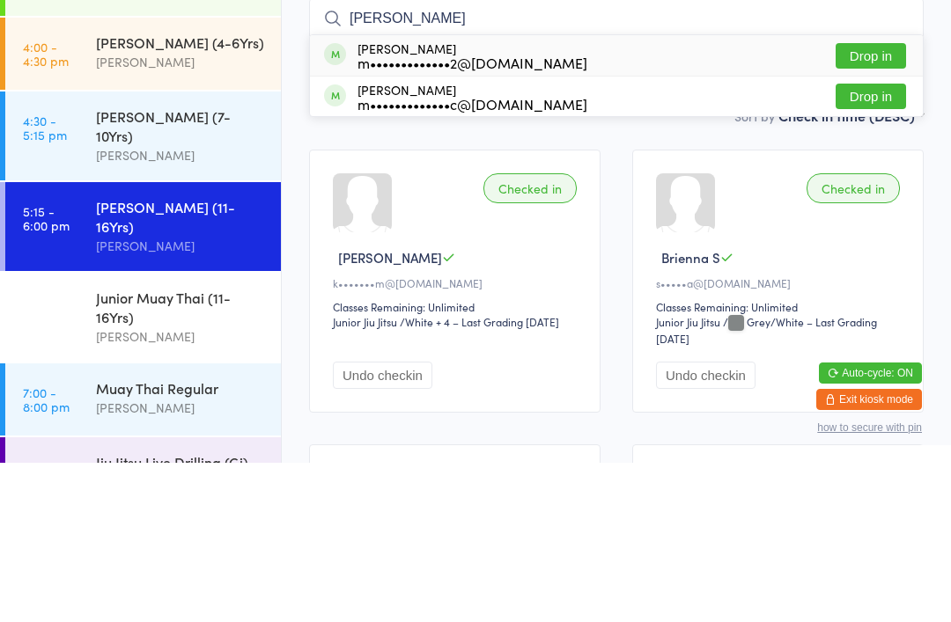
type input "emily"
click at [885, 243] on button "Drop in" at bounding box center [870, 256] width 70 height 26
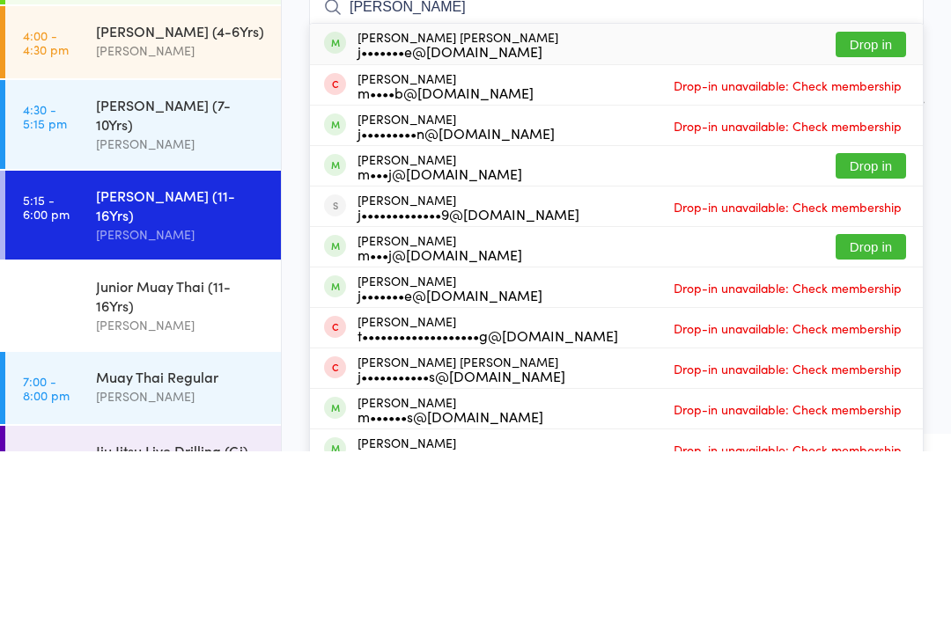
type input "james jr"
click at [466, 215] on div "j•••••••e@hotmail.com" at bounding box center [457, 222] width 201 height 14
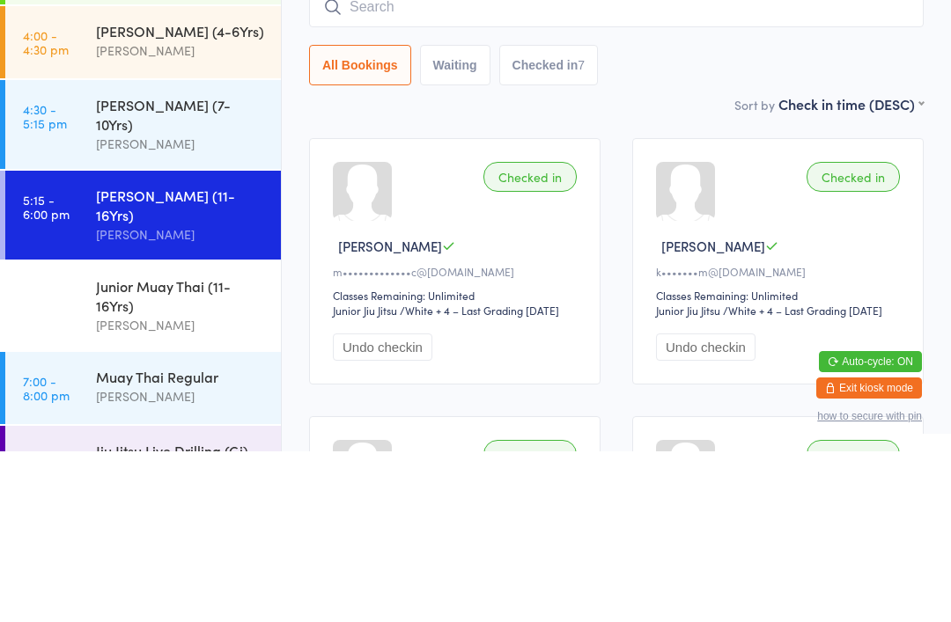
scroll to position [171, 0]
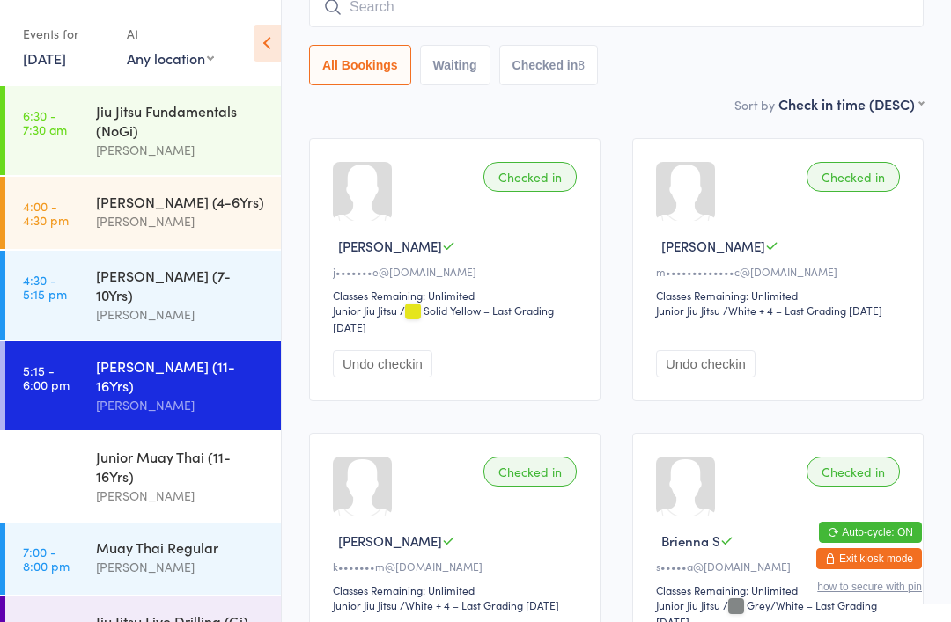
click at [535, 6] on input "search" at bounding box center [616, 7] width 614 height 40
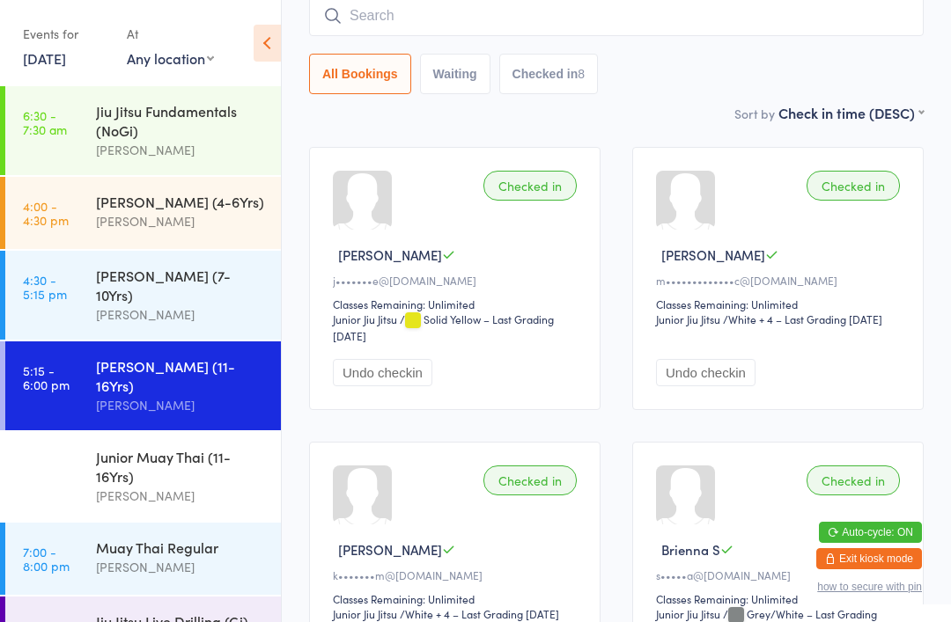
scroll to position [159, 0]
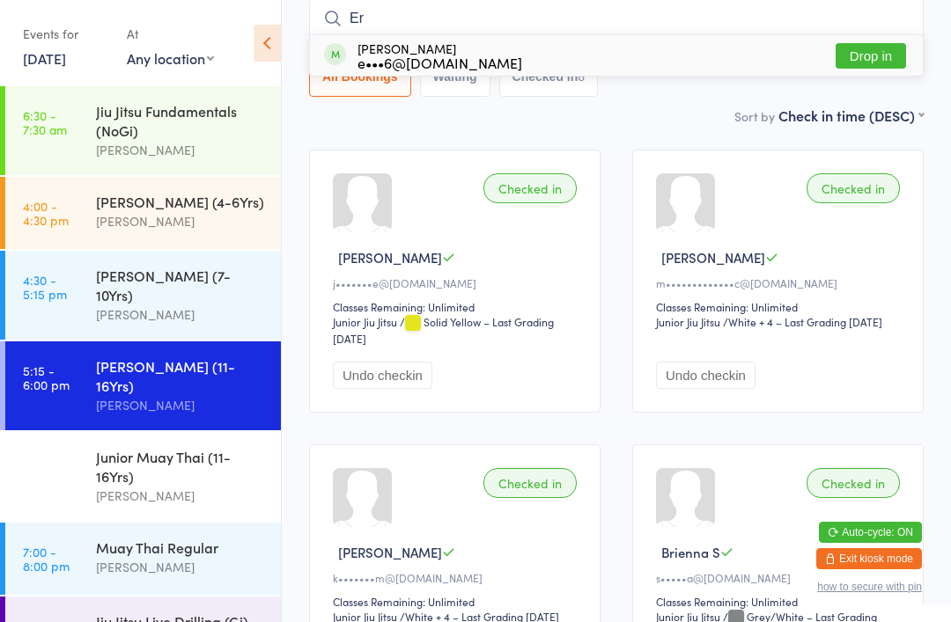
type input "Er"
click at [900, 49] on button "Drop in" at bounding box center [870, 56] width 70 height 26
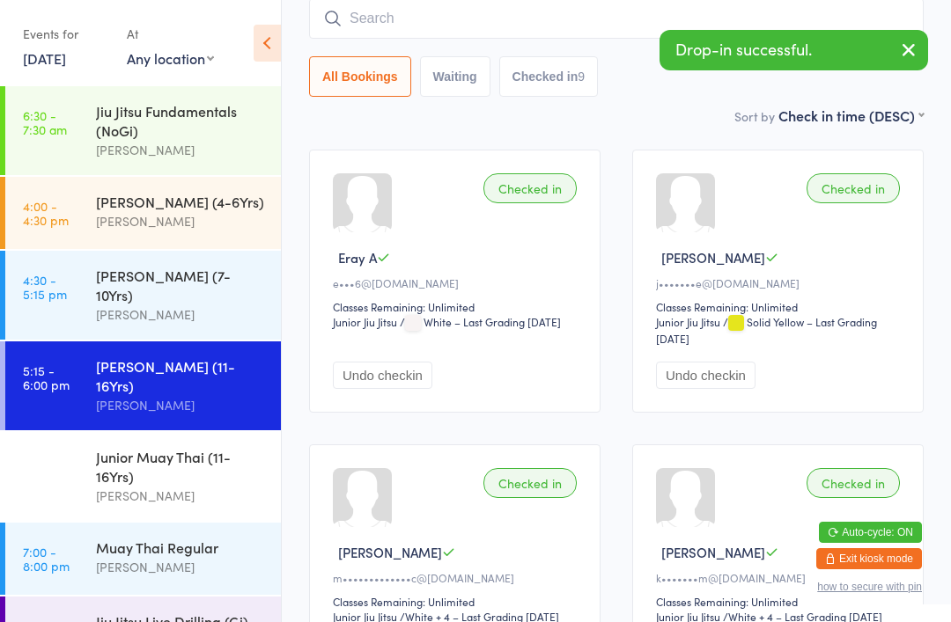
click at [506, 38] on input "search" at bounding box center [616, 18] width 614 height 40
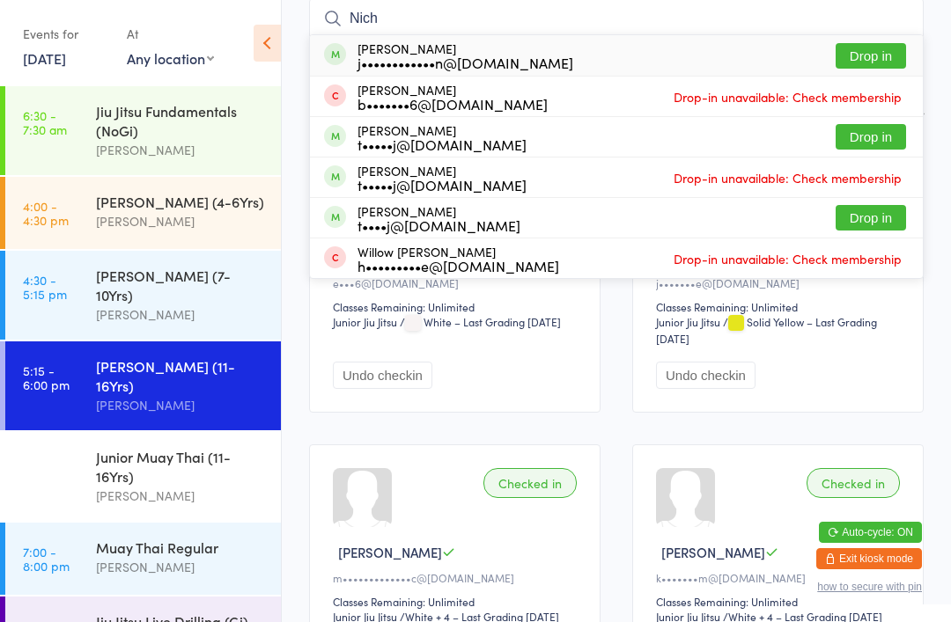
type input "Nich"
click at [875, 54] on button "Drop in" at bounding box center [870, 56] width 70 height 26
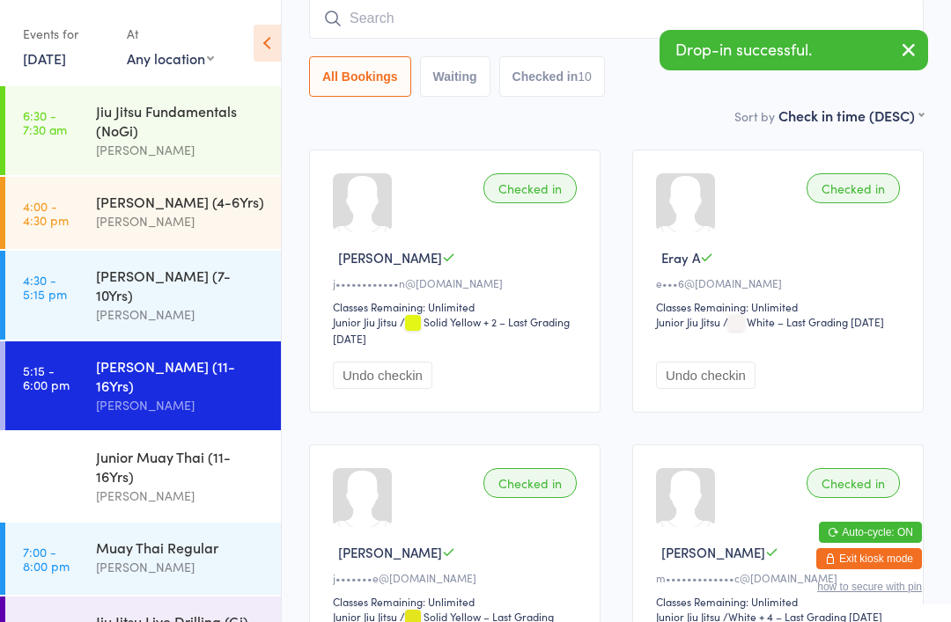
click at [402, 21] on input "search" at bounding box center [616, 18] width 614 height 40
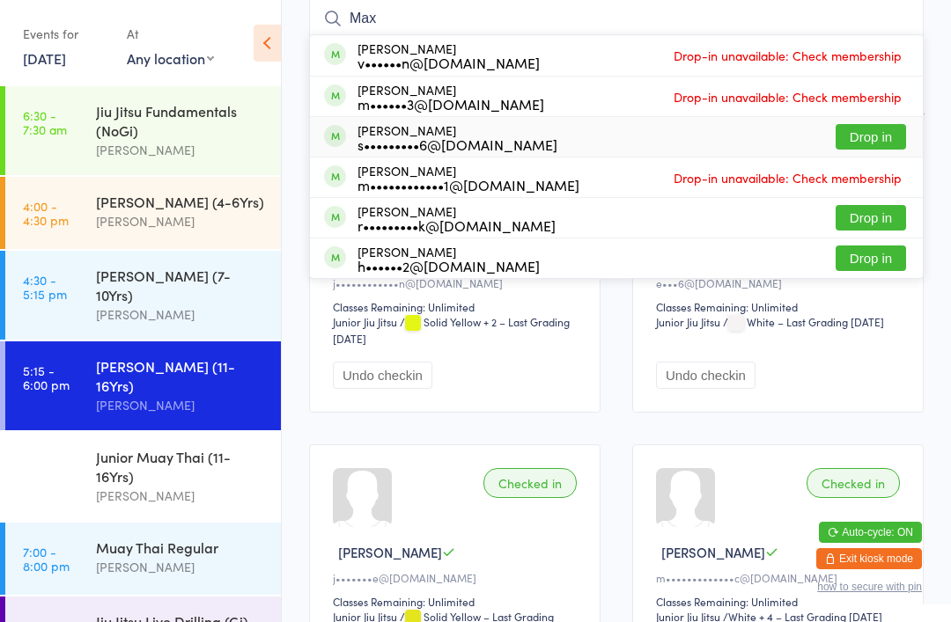
type input "Max"
click at [424, 150] on div "s•••••••••6@gmail.com" at bounding box center [457, 144] width 200 height 14
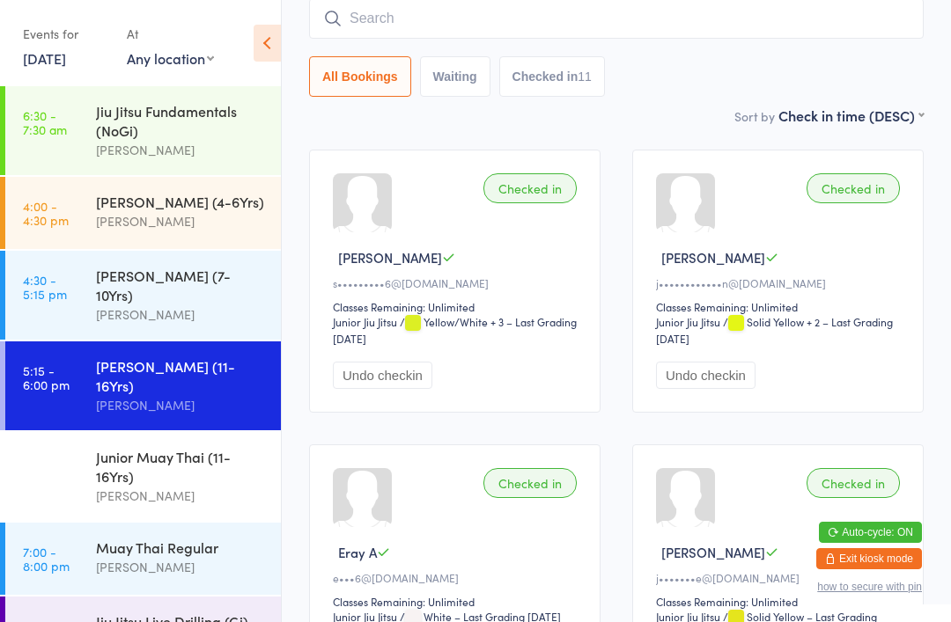
click at [403, 38] on input "search" at bounding box center [616, 18] width 614 height 40
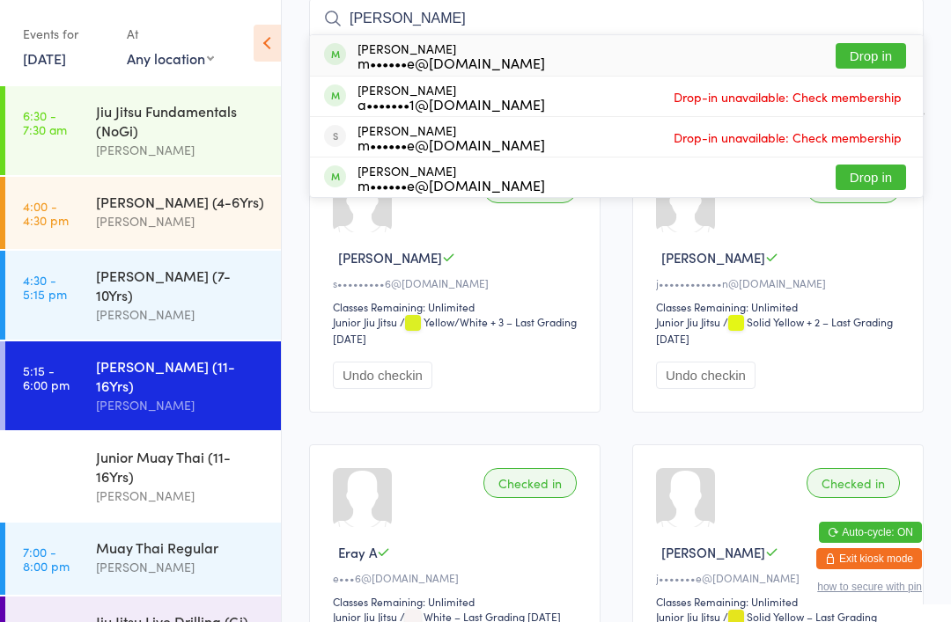
type input "Michael oravec"
click at [882, 66] on button "Drop in" at bounding box center [870, 56] width 70 height 26
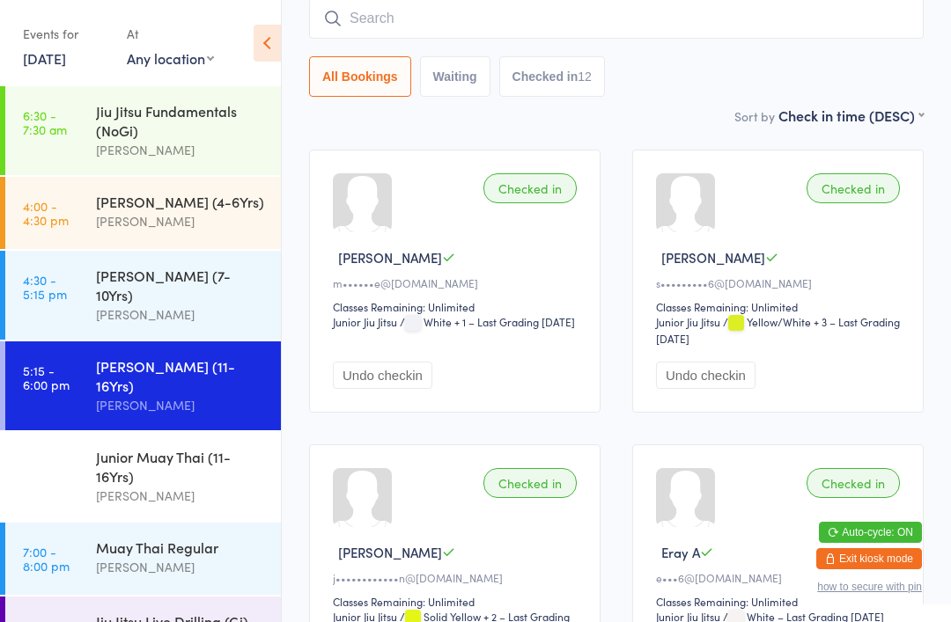
click at [601, 14] on input "search" at bounding box center [616, 18] width 614 height 40
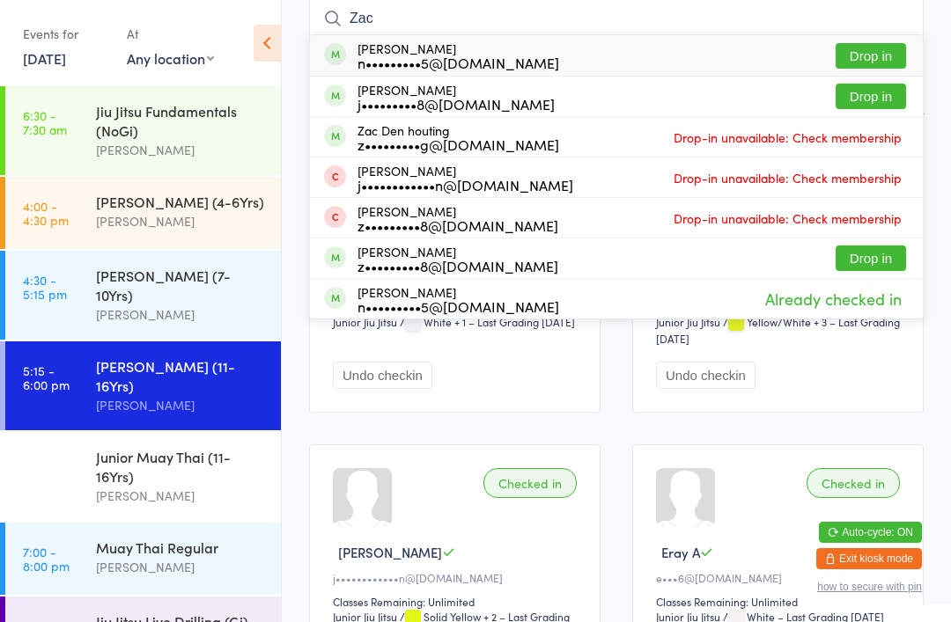
type input "Zac"
click at [877, 68] on button "Drop in" at bounding box center [870, 56] width 70 height 26
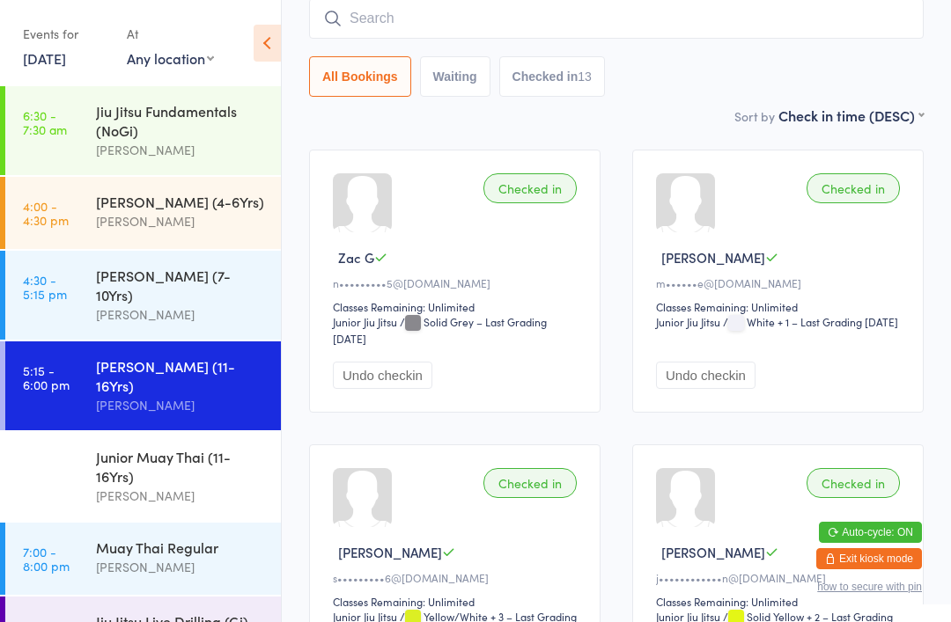
click at [652, 11] on input "search" at bounding box center [616, 18] width 614 height 40
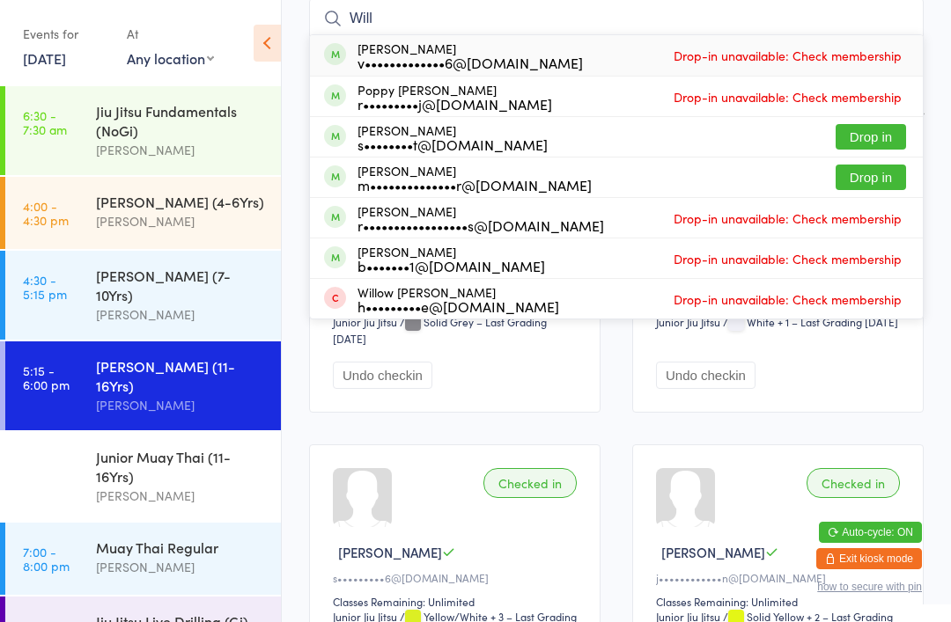
type input "Will"
click at [880, 174] on button "Drop in" at bounding box center [870, 178] width 70 height 26
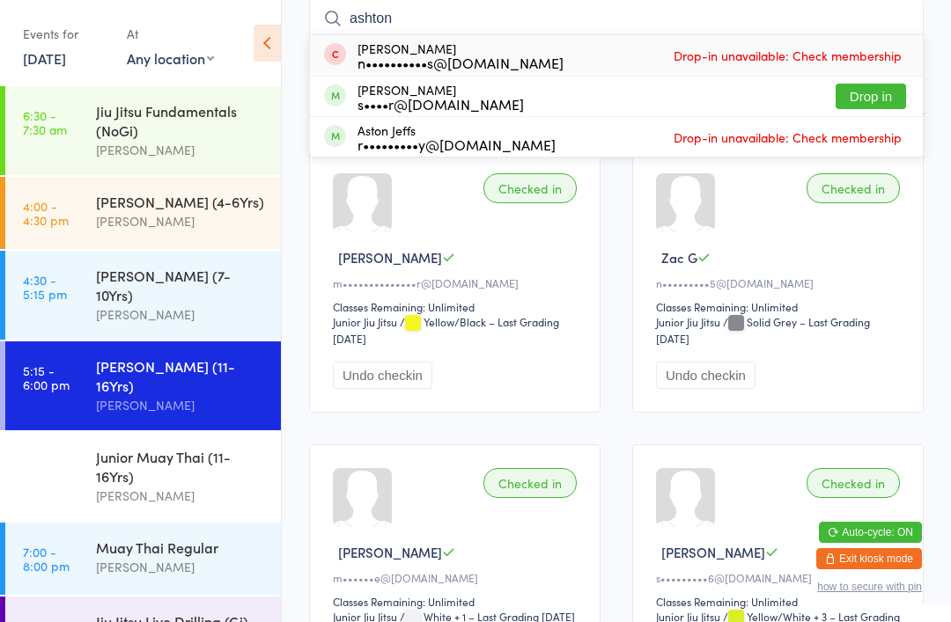
type input "ashton"
click at [873, 100] on button "Drop in" at bounding box center [870, 97] width 70 height 26
